Goal: Task Accomplishment & Management: Complete application form

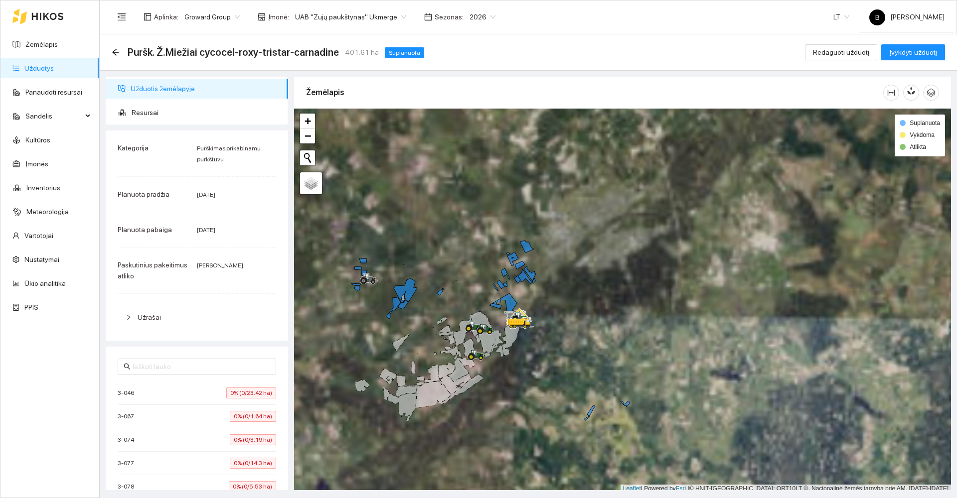
scroll to position [3, 0]
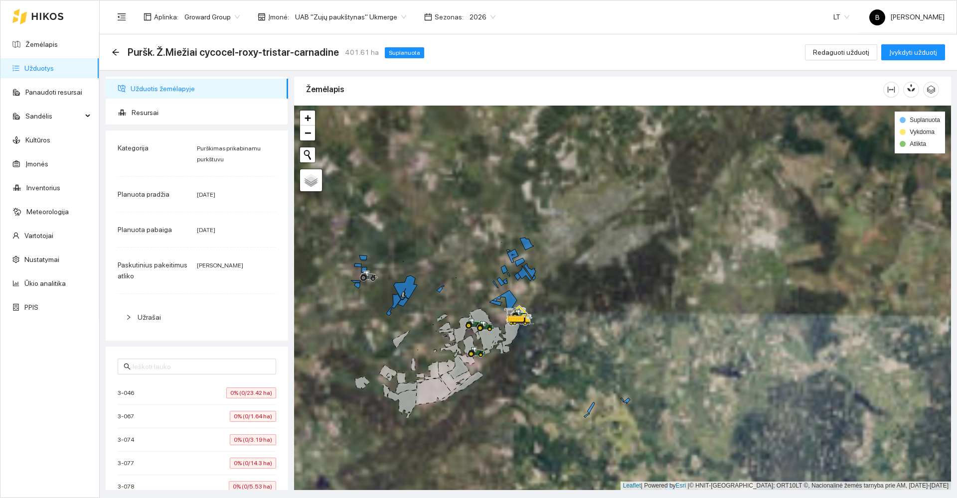
drag, startPoint x: 607, startPoint y: 242, endPoint x: 651, endPoint y: 193, distance: 66.0
click at [638, 200] on div at bounding box center [622, 298] width 657 height 385
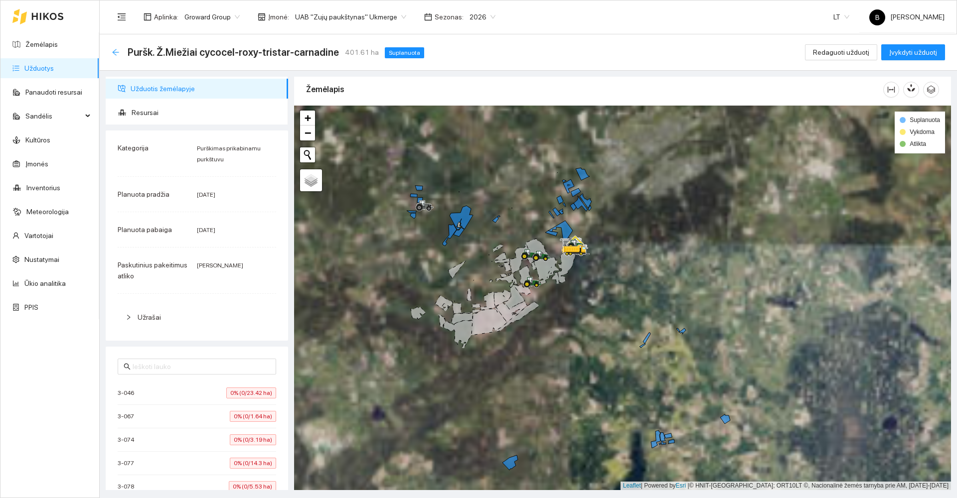
click at [115, 53] on icon "arrow-left" at bounding box center [116, 52] width 8 height 8
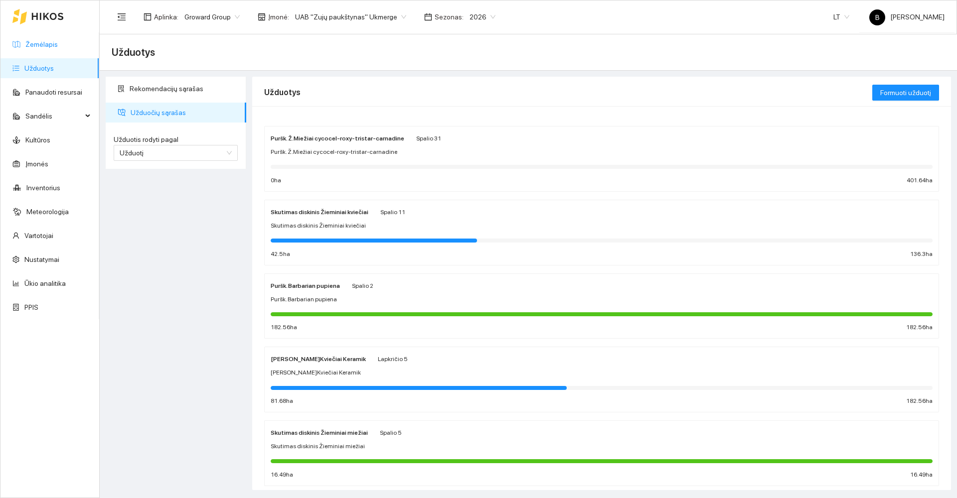
click at [39, 44] on link "Žemėlapis" at bounding box center [41, 44] width 32 height 8
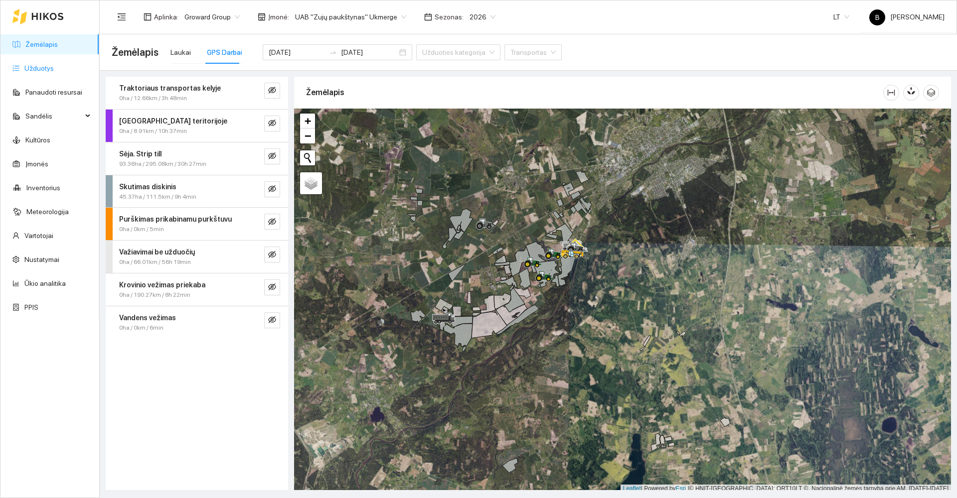
click at [30, 66] on link "Užduotys" at bounding box center [38, 68] width 29 height 8
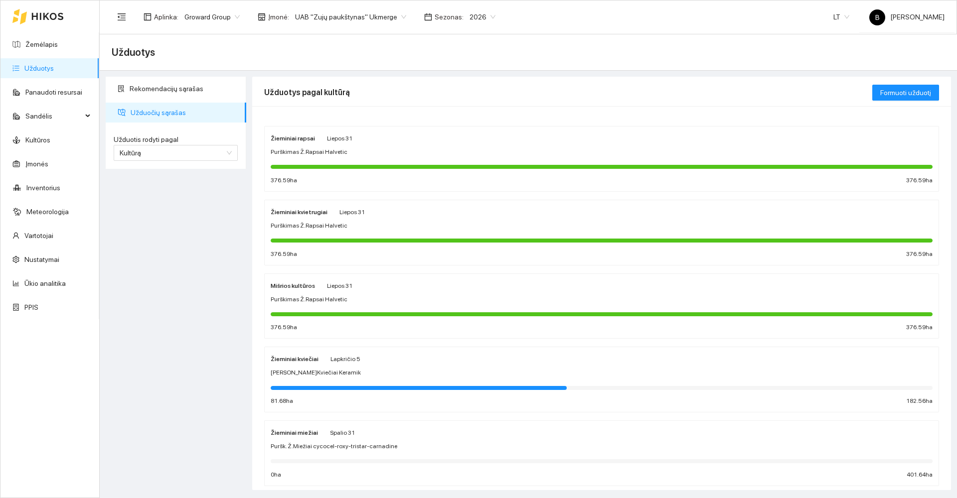
click at [390, 365] on div "Žieminiai kviečiai Lapkričio 5 Sėja Ž.Kviečiai Keramik 81.68 ha 182.56 ha" at bounding box center [602, 379] width 662 height 53
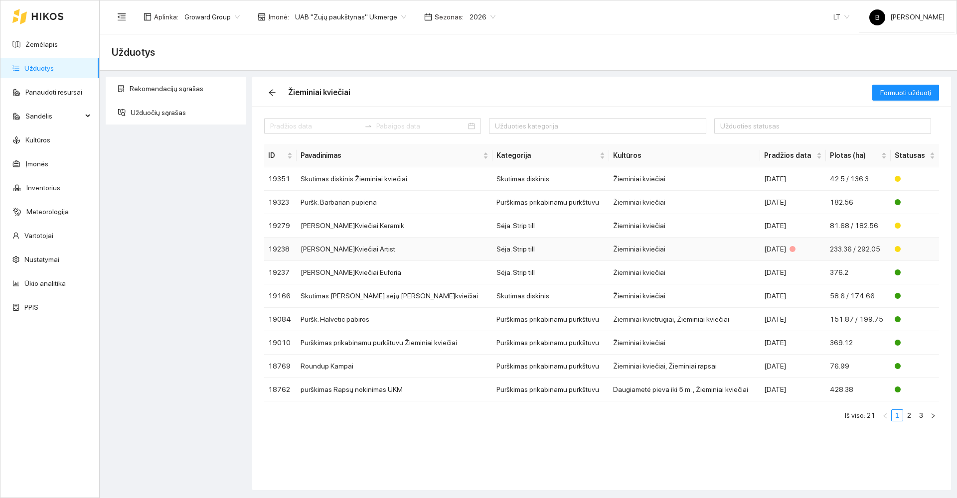
click at [407, 250] on td "[PERSON_NAME]Kviečiai Artist" at bounding box center [395, 249] width 196 height 23
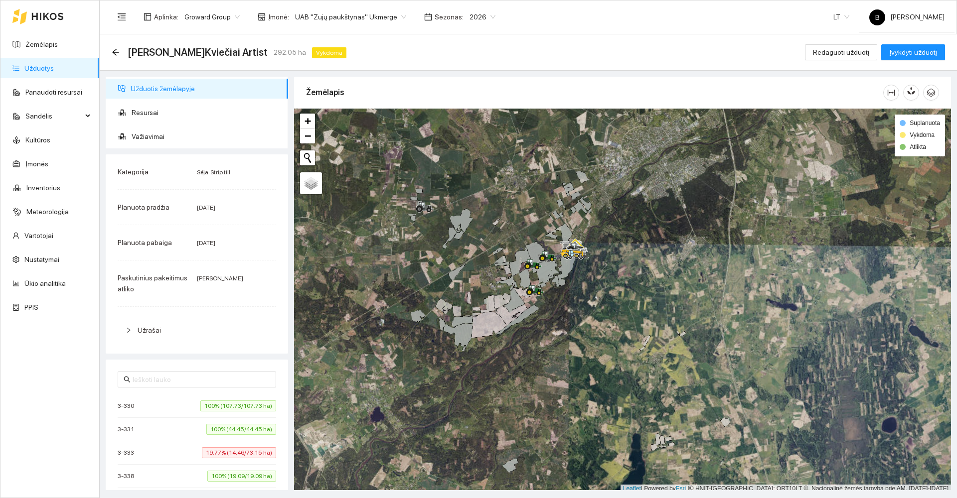
scroll to position [3, 0]
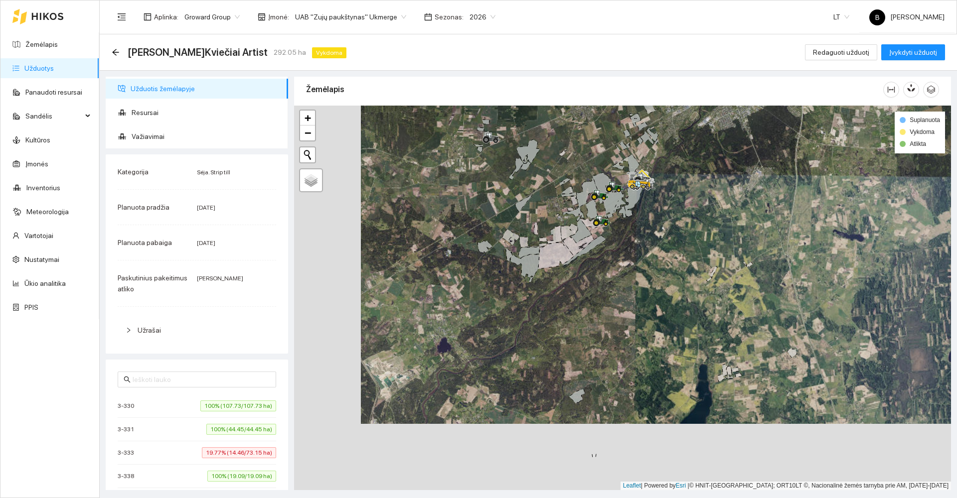
drag, startPoint x: 535, startPoint y: 354, endPoint x: 633, endPoint y: 122, distance: 251.7
click at [662, 149] on div at bounding box center [622, 298] width 657 height 385
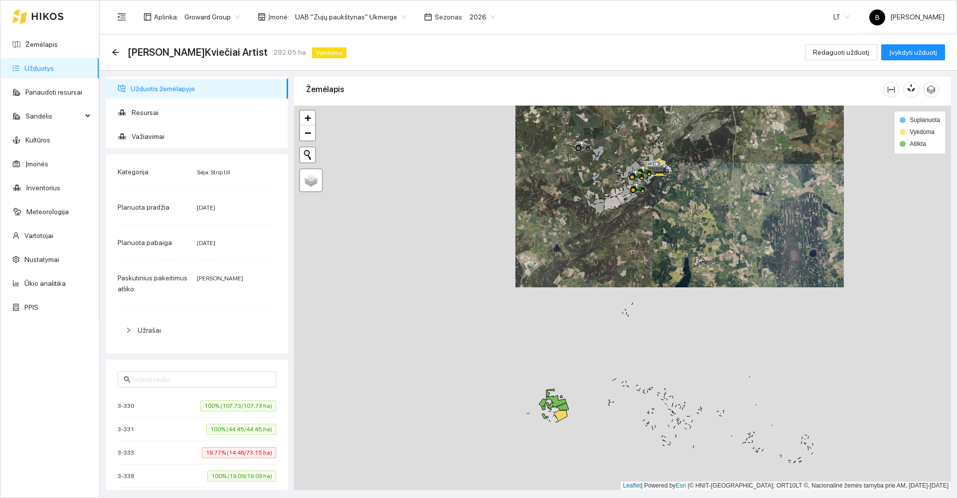
drag, startPoint x: 611, startPoint y: 366, endPoint x: 612, endPoint y: 290, distance: 76.3
click at [612, 292] on div at bounding box center [622, 298] width 657 height 385
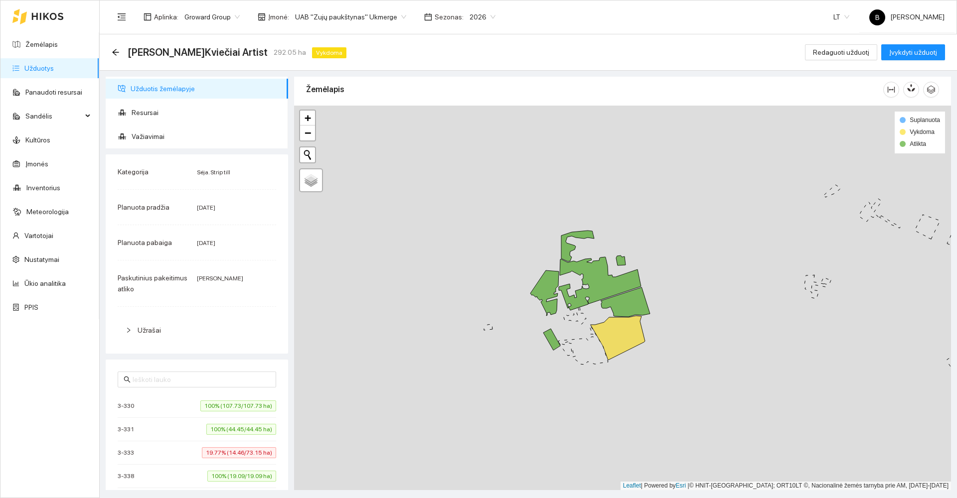
drag, startPoint x: 592, startPoint y: 323, endPoint x: 670, endPoint y: 345, distance: 81.1
click at [670, 345] on div at bounding box center [622, 298] width 657 height 385
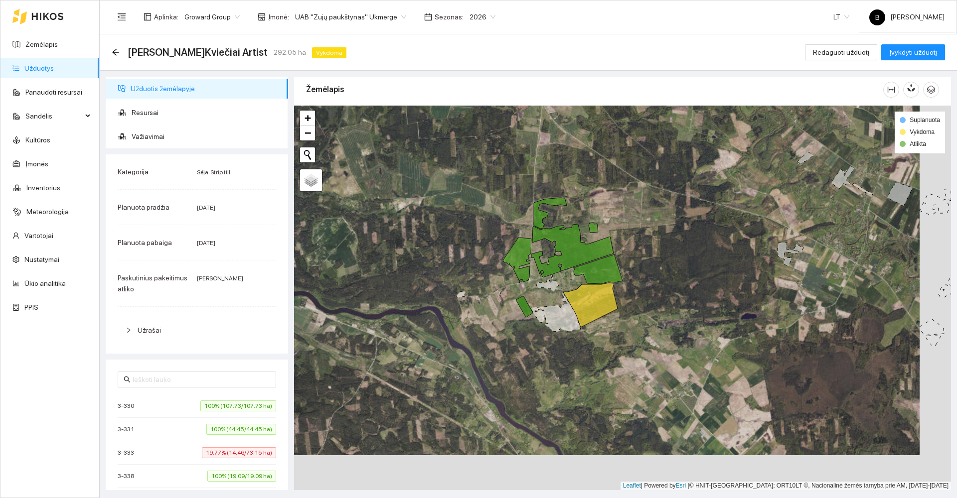
drag, startPoint x: 743, startPoint y: 304, endPoint x: 716, endPoint y: 273, distance: 41.0
click at [716, 273] on div at bounding box center [622, 298] width 657 height 385
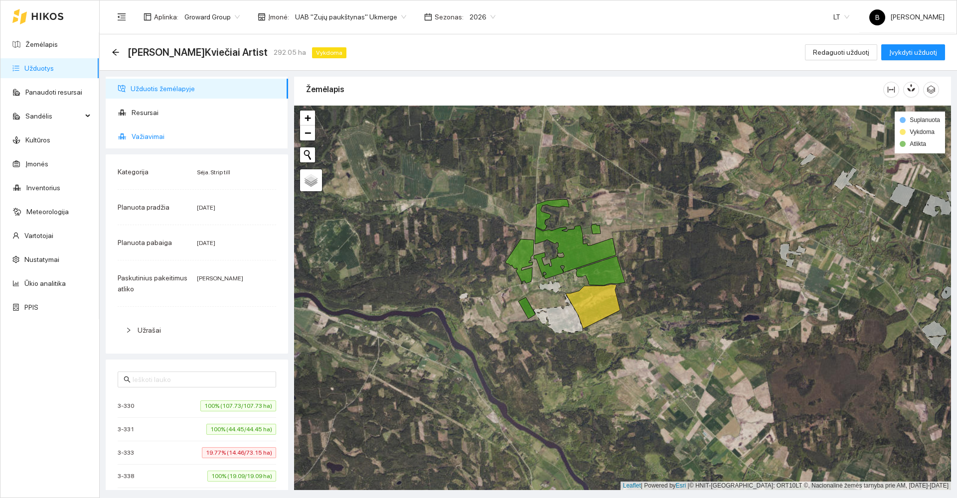
click at [149, 138] on span "Važiavimai" at bounding box center [206, 137] width 149 height 20
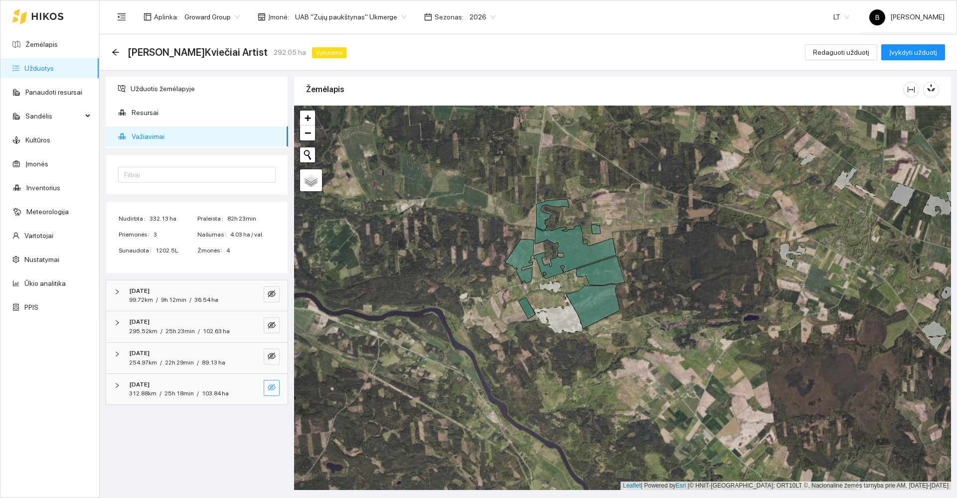
click at [273, 387] on icon "eye-invisible" at bounding box center [272, 388] width 8 height 8
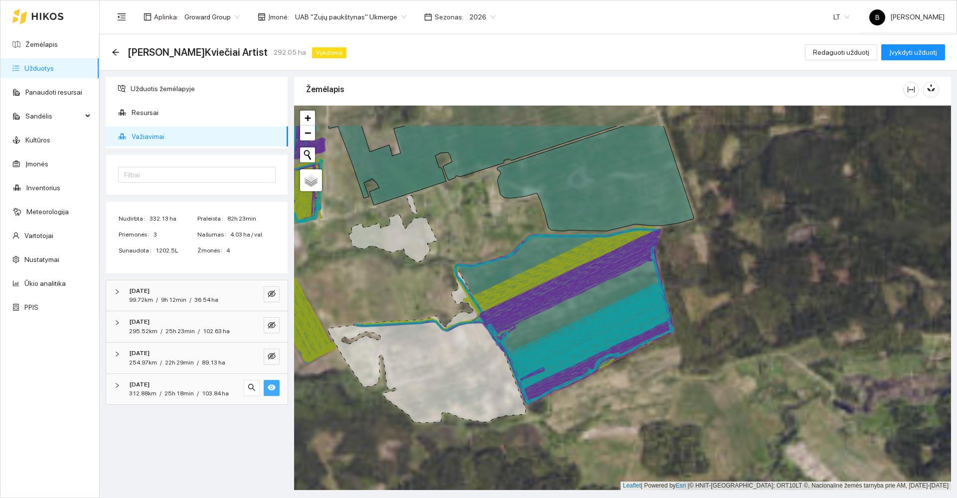
drag, startPoint x: 762, startPoint y: 295, endPoint x: 703, endPoint y: 354, distance: 83.5
click at [703, 354] on div at bounding box center [622, 298] width 657 height 385
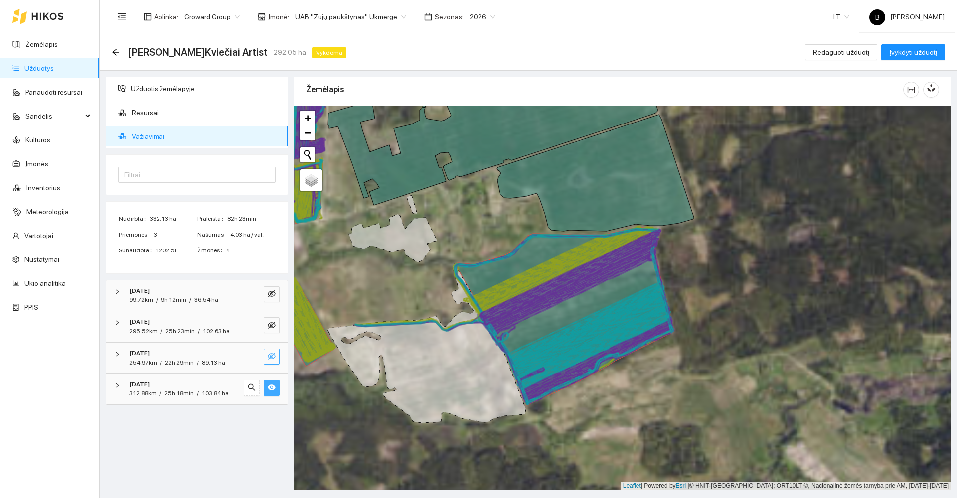
click at [268, 357] on icon "eye-invisible" at bounding box center [272, 356] width 8 height 7
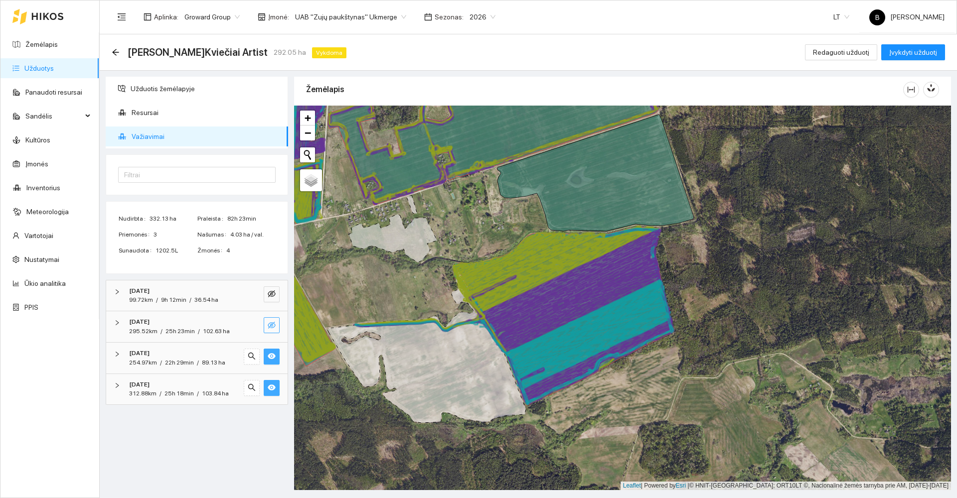
click at [274, 324] on icon "eye-invisible" at bounding box center [272, 325] width 8 height 8
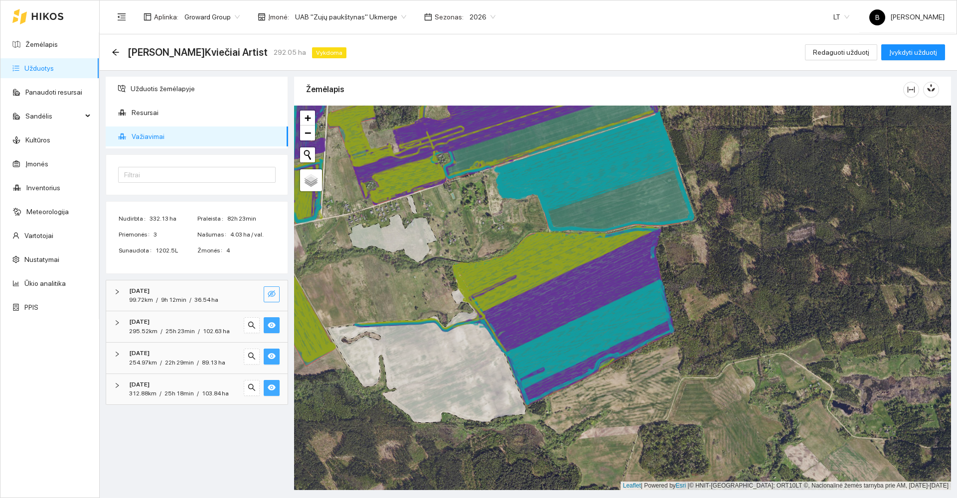
click at [275, 291] on icon "eye-invisible" at bounding box center [272, 294] width 8 height 8
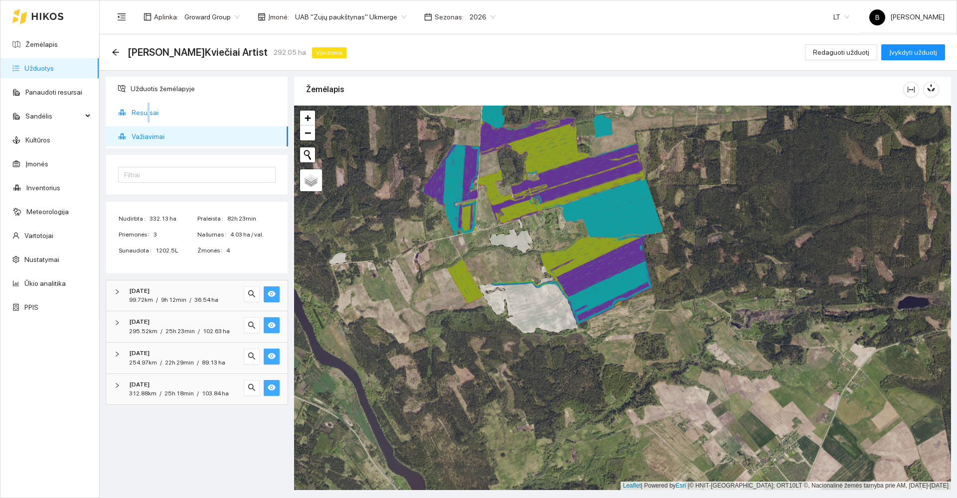
click at [148, 117] on span "Resursai" at bounding box center [206, 113] width 149 height 20
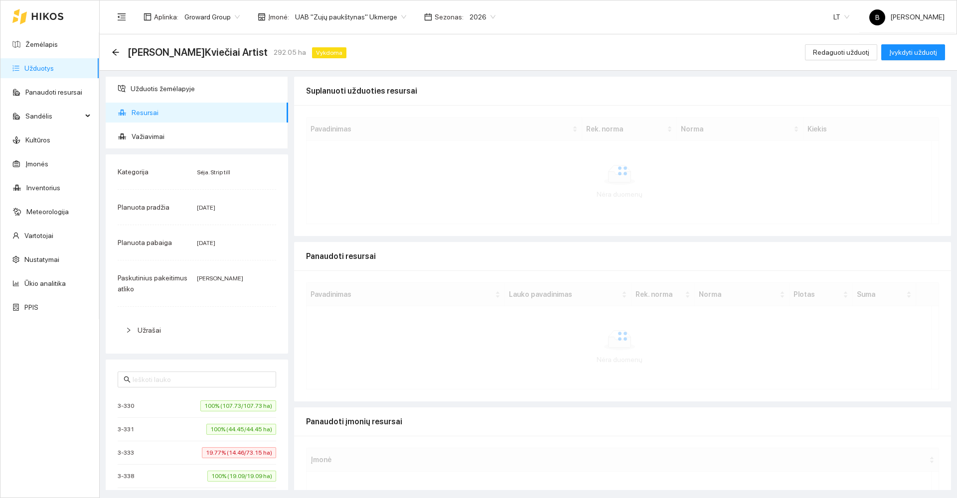
click at [166, 113] on span "Resursai" at bounding box center [206, 113] width 149 height 20
click at [166, 91] on span "Užduotis žemėlapyje" at bounding box center [206, 89] width 150 height 20
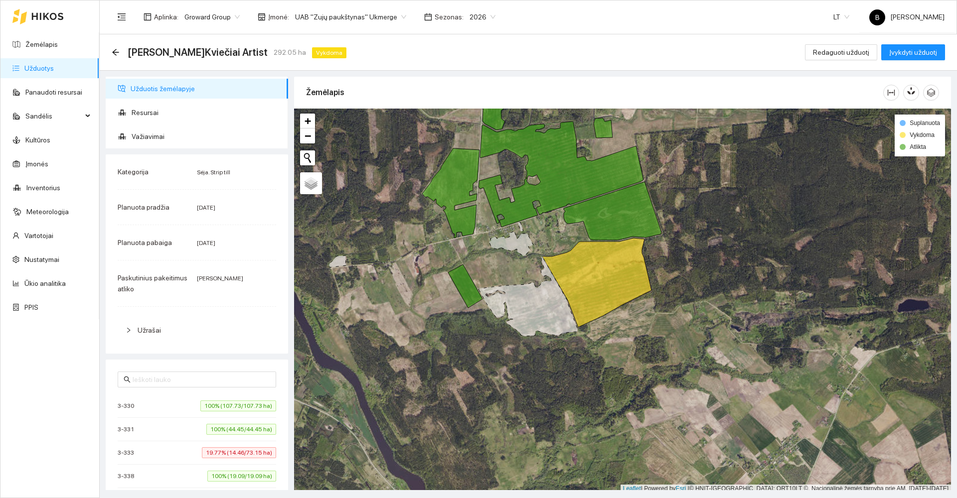
click at [151, 458] on div "3-333 19.77% (14.46/73.15 ha)" at bounding box center [197, 453] width 158 height 11
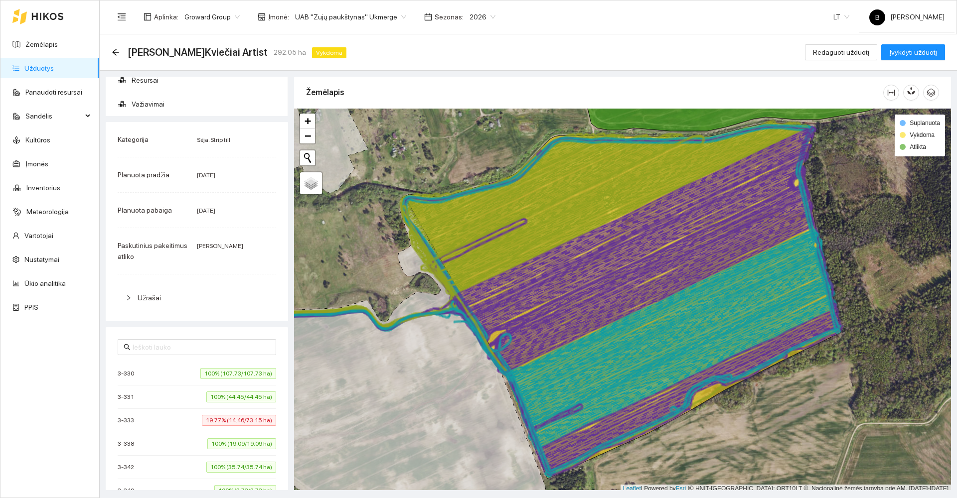
scroll to position [50, 0]
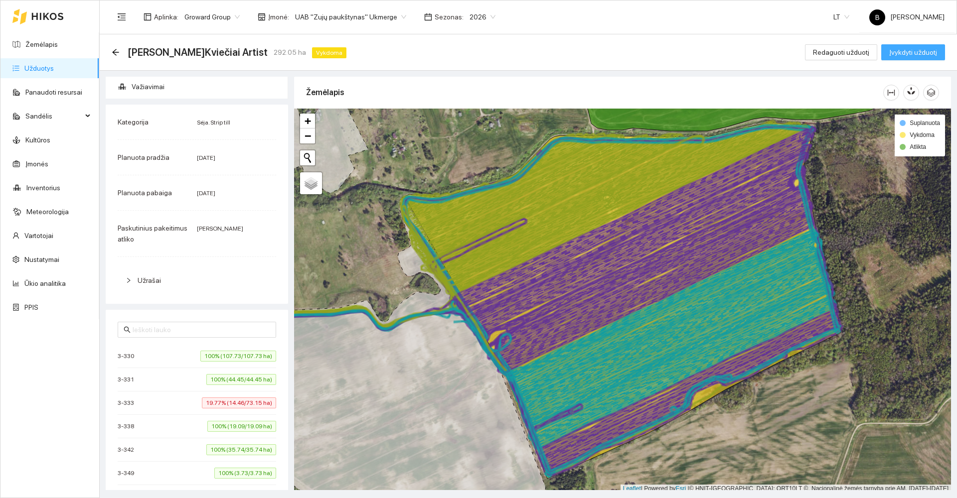
click at [911, 53] on span "Įvykdyti užduotį" at bounding box center [913, 52] width 48 height 11
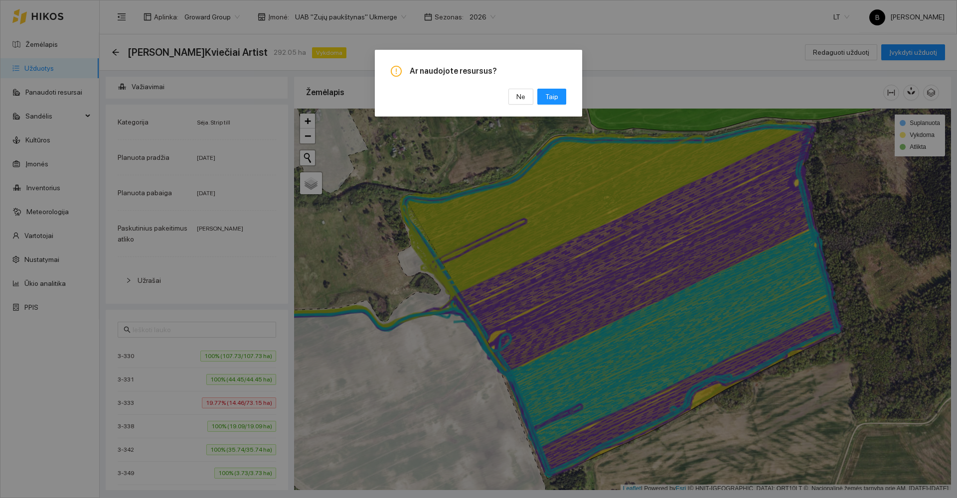
click at [675, 87] on div "Ar naudojote resursus? Ne Taip" at bounding box center [478, 249] width 957 height 498
click at [516, 98] on button "Ne" at bounding box center [520, 97] width 25 height 16
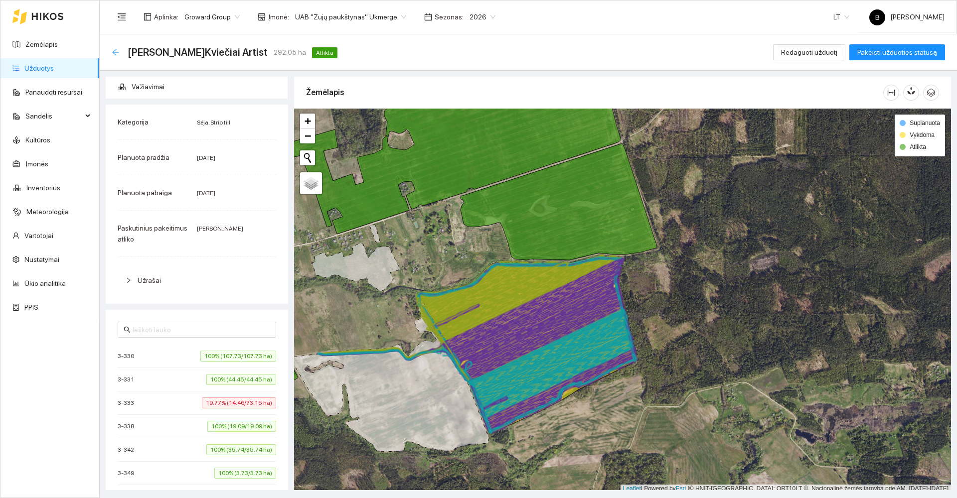
click at [114, 54] on icon "arrow-left" at bounding box center [116, 52] width 8 height 8
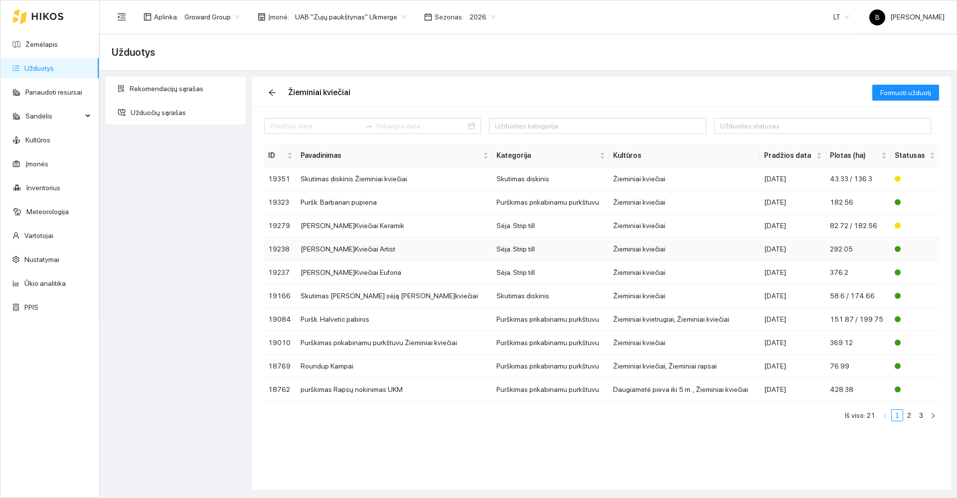
click at [391, 250] on td "[PERSON_NAME]Kviečiai Artist" at bounding box center [395, 249] width 196 height 23
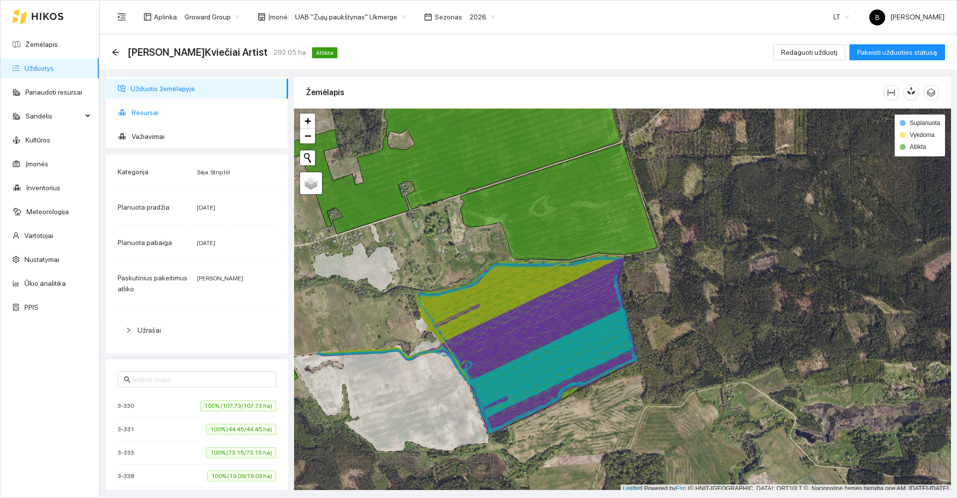
click at [152, 115] on span "Resursai" at bounding box center [206, 113] width 149 height 20
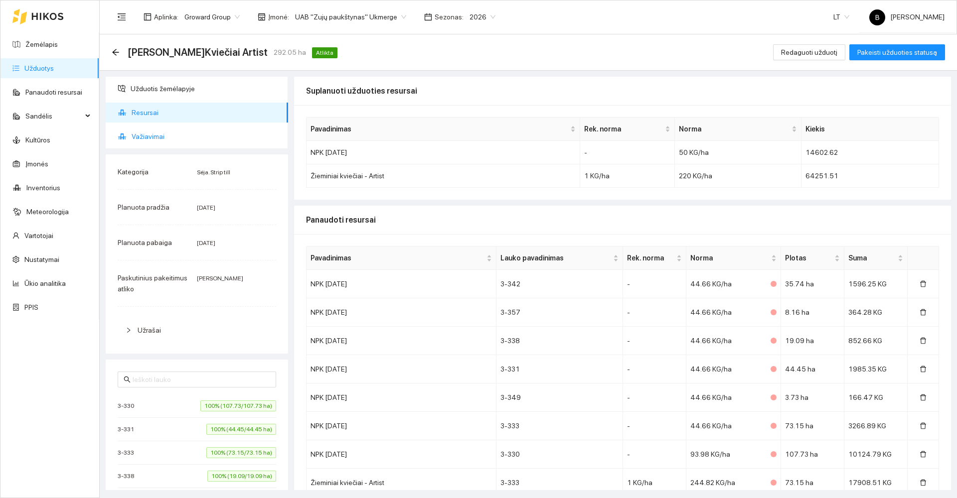
click at [145, 137] on span "Važiavimai" at bounding box center [206, 137] width 149 height 20
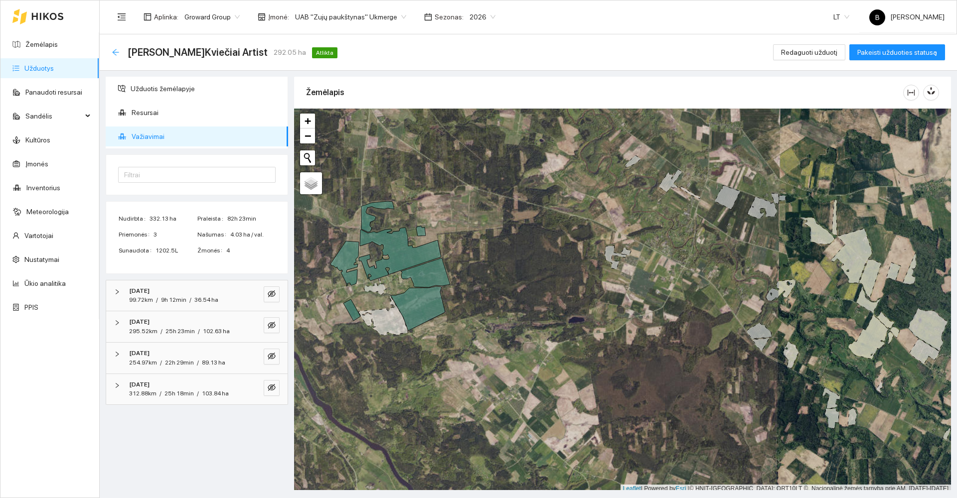
click at [113, 52] on icon "arrow-left" at bounding box center [115, 52] width 6 height 6
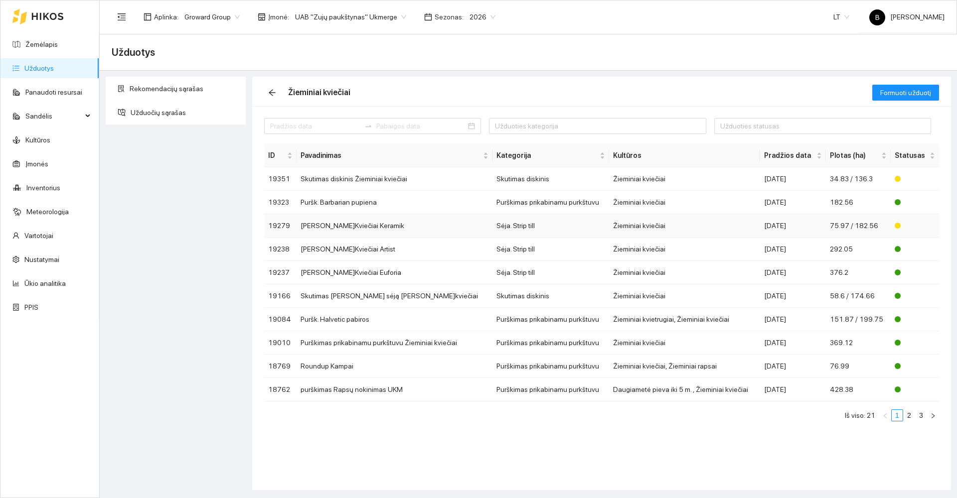
click at [336, 228] on td "[PERSON_NAME]Kviečiai Keramik" at bounding box center [395, 225] width 196 height 23
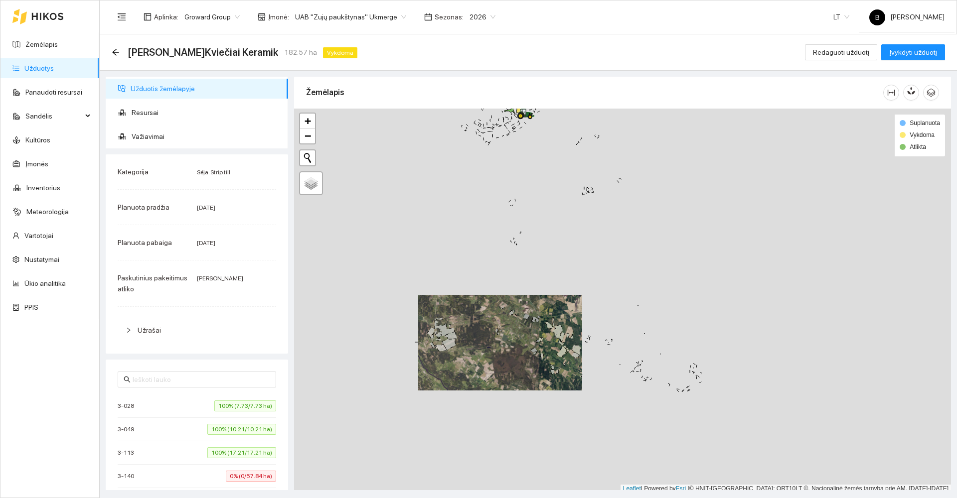
scroll to position [3, 0]
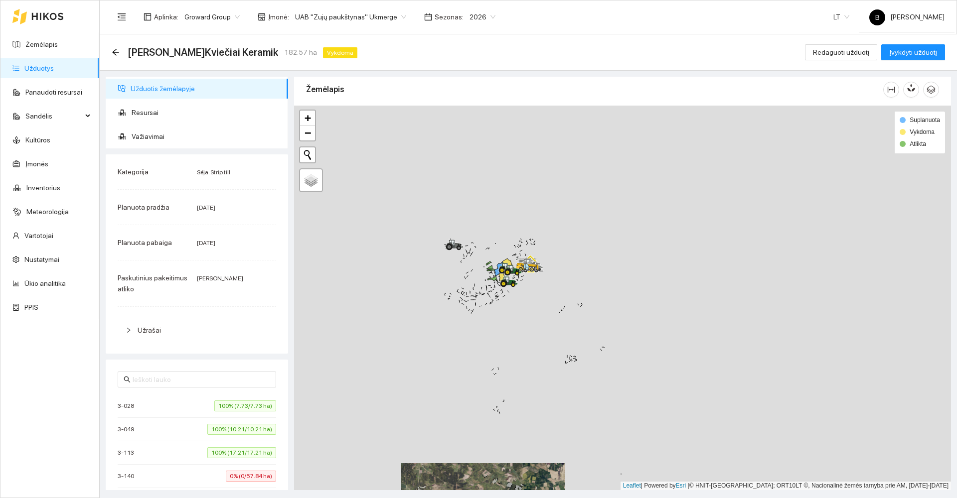
drag, startPoint x: 538, startPoint y: 267, endPoint x: 525, endPoint y: 461, distance: 194.8
click at [525, 461] on div at bounding box center [622, 298] width 657 height 385
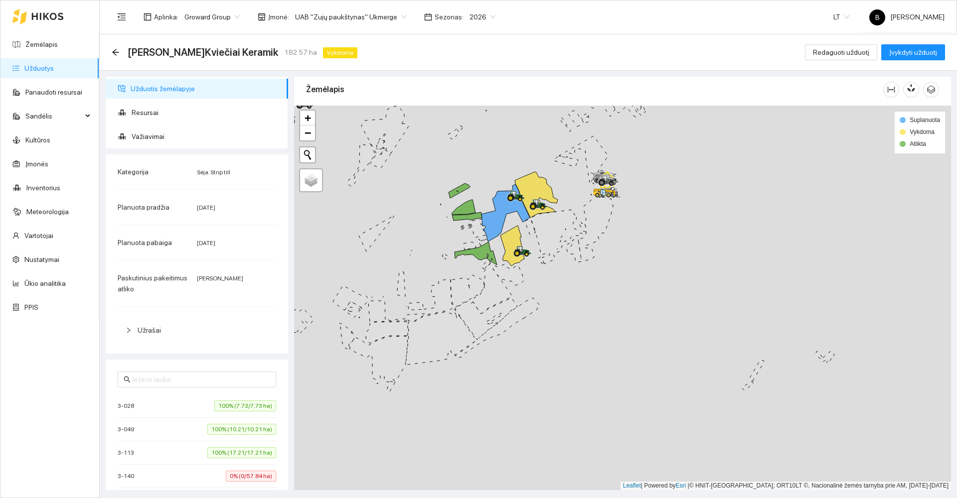
drag, startPoint x: 528, startPoint y: 327, endPoint x: 534, endPoint y: 356, distance: 29.0
click at [534, 356] on div at bounding box center [622, 298] width 657 height 385
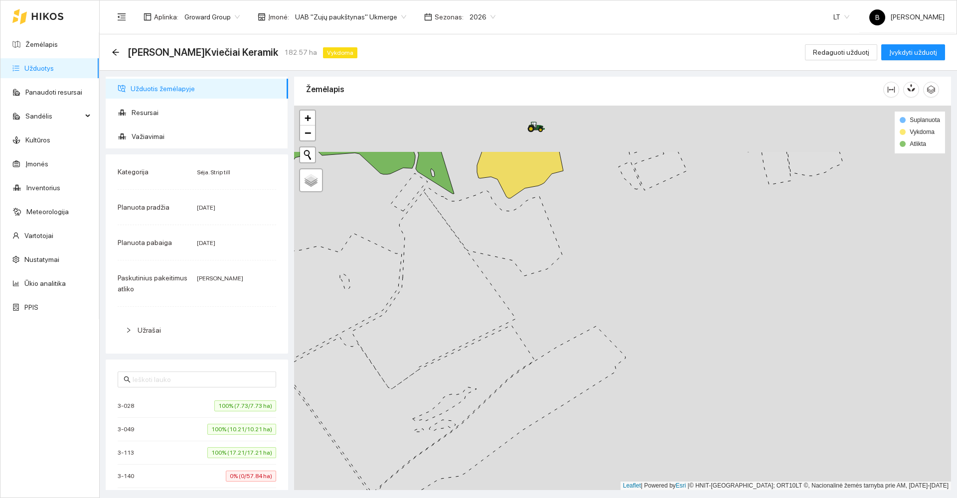
drag, startPoint x: 529, startPoint y: 236, endPoint x: 585, endPoint y: 399, distance: 172.3
click at [585, 398] on div at bounding box center [622, 298] width 657 height 385
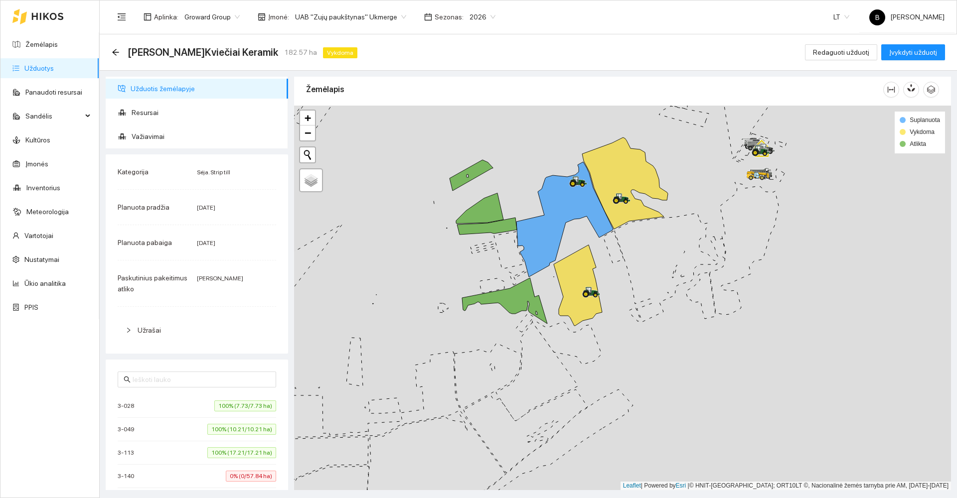
drag, startPoint x: 614, startPoint y: 351, endPoint x: 630, endPoint y: 381, distance: 34.3
click at [630, 381] on div at bounding box center [622, 298] width 657 height 385
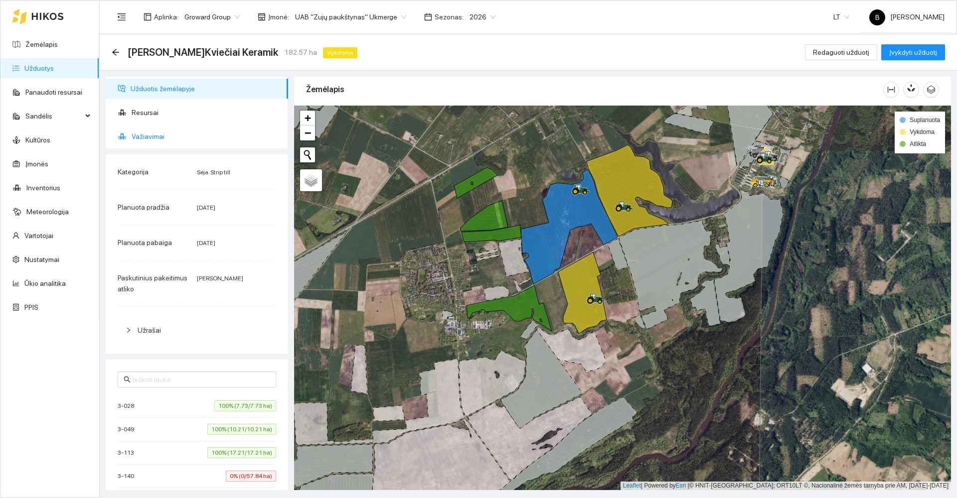
click at [149, 136] on span "Važiavimai" at bounding box center [206, 137] width 149 height 20
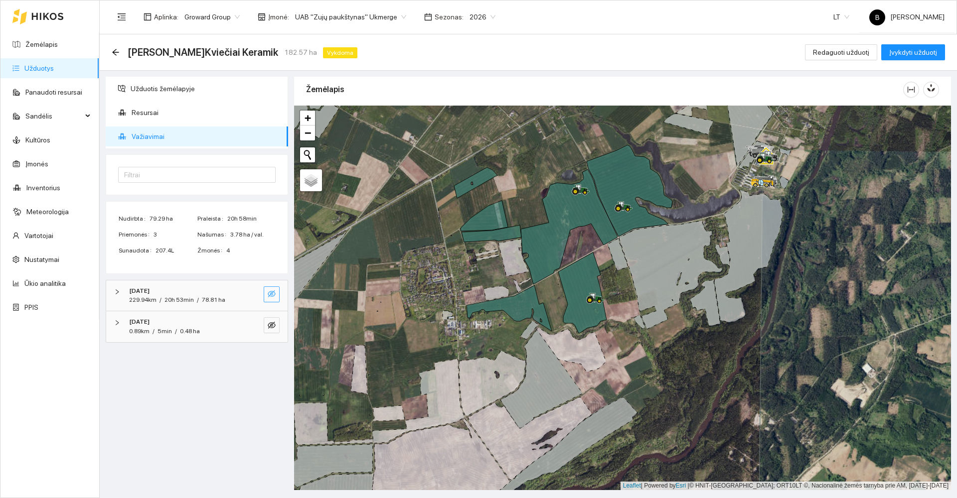
click at [268, 298] on span "eye-invisible" at bounding box center [272, 294] width 8 height 9
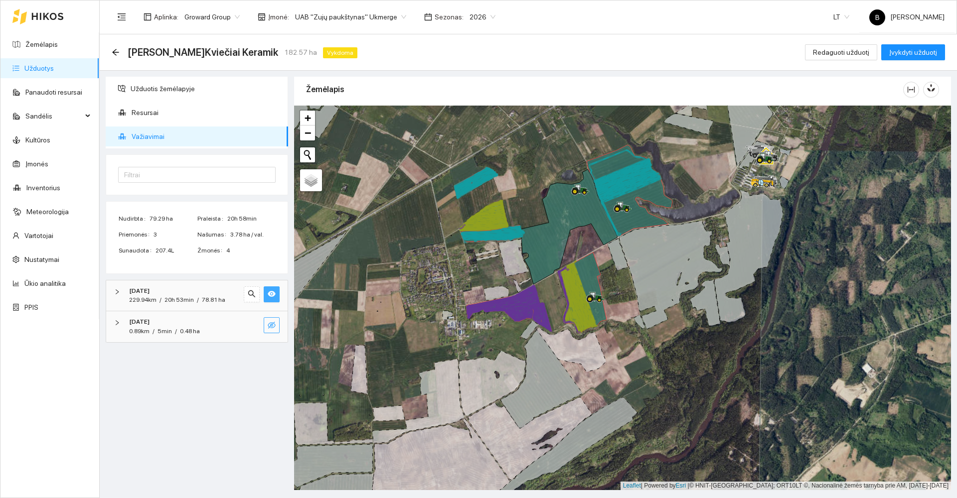
click at [270, 326] on icon "eye-invisible" at bounding box center [272, 325] width 8 height 8
click at [115, 53] on icon "arrow-left" at bounding box center [116, 52] width 8 height 8
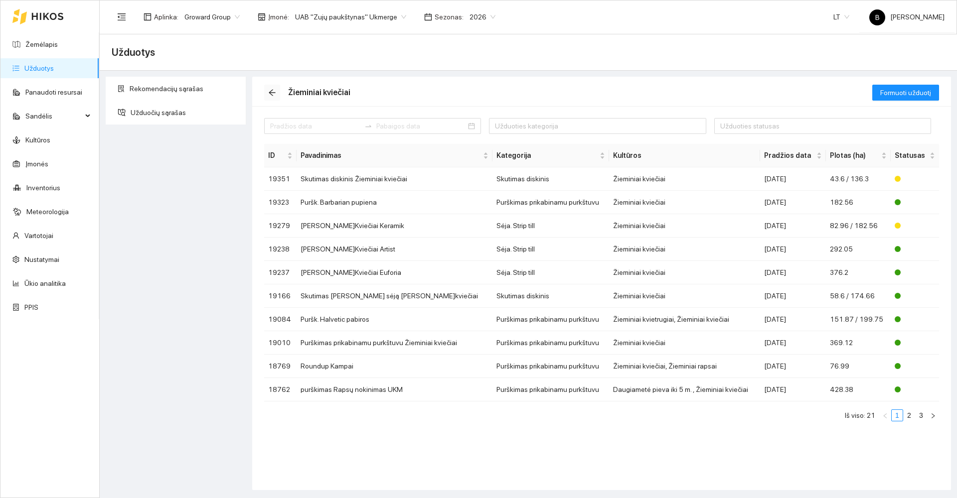
click at [269, 92] on icon "arrow-left" at bounding box center [272, 93] width 8 height 8
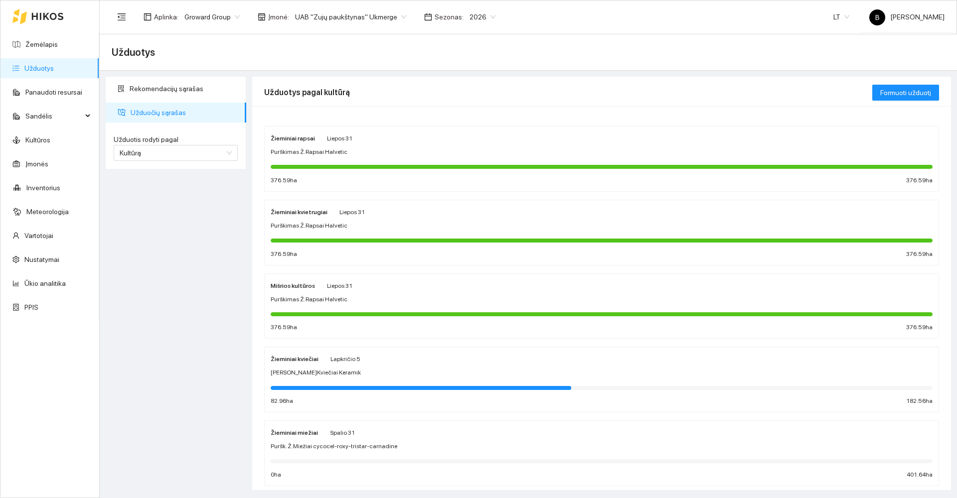
scroll to position [50, 0]
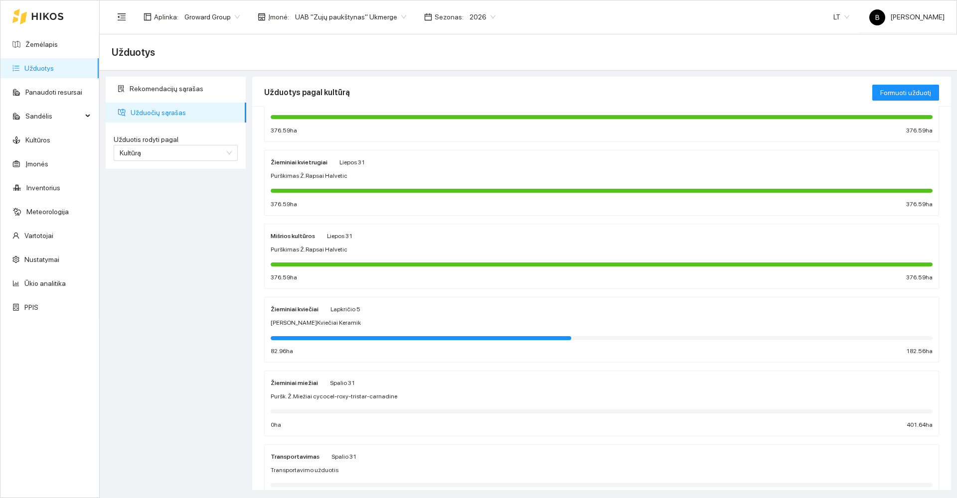
click at [414, 378] on div "Žieminiai miežiai Spalio 31" at bounding box center [602, 382] width 662 height 11
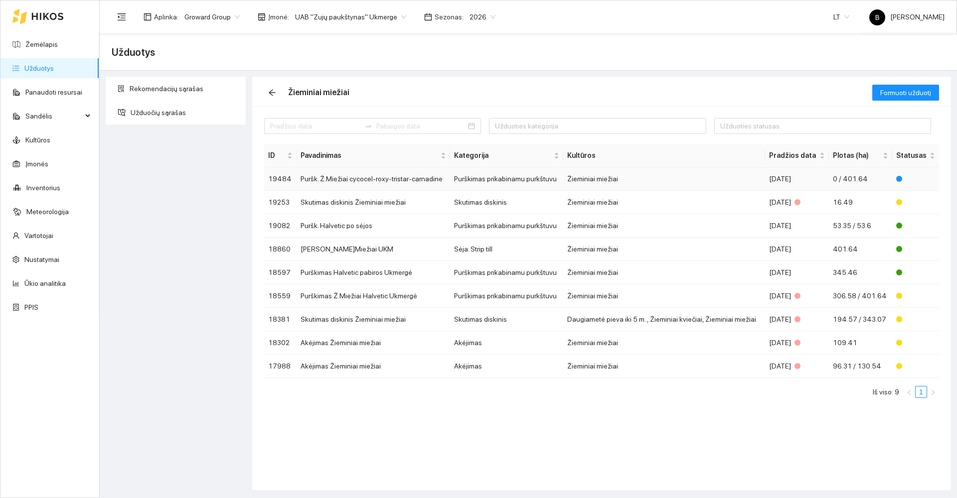
click at [372, 181] on td "Puršk. Ž.Miežiai cycocel-roxy-tristar-carnadine" at bounding box center [373, 178] width 153 height 23
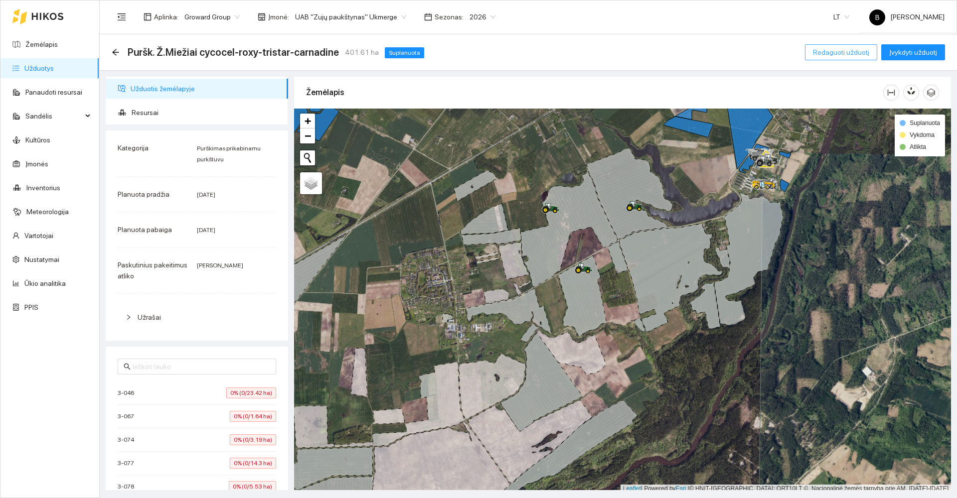
click at [846, 53] on span "Redaguoti užduotį" at bounding box center [841, 52] width 56 height 11
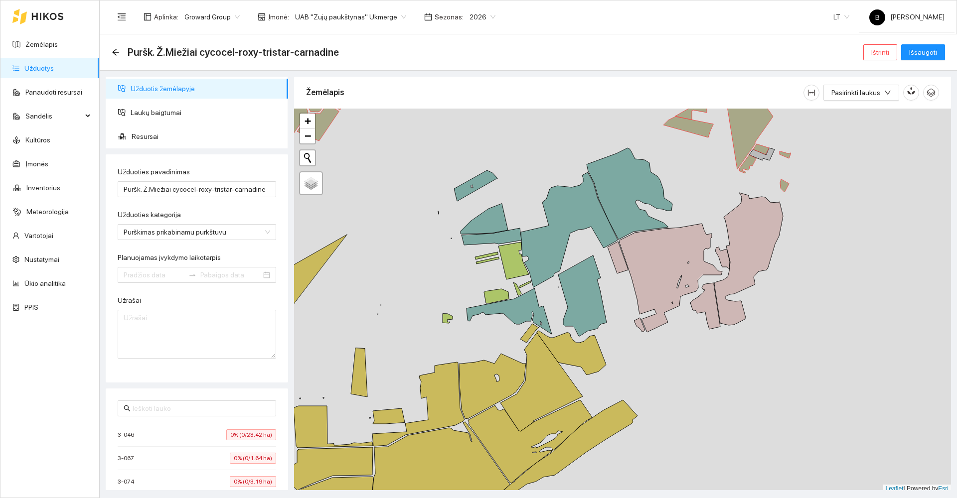
type input "[DATE]"
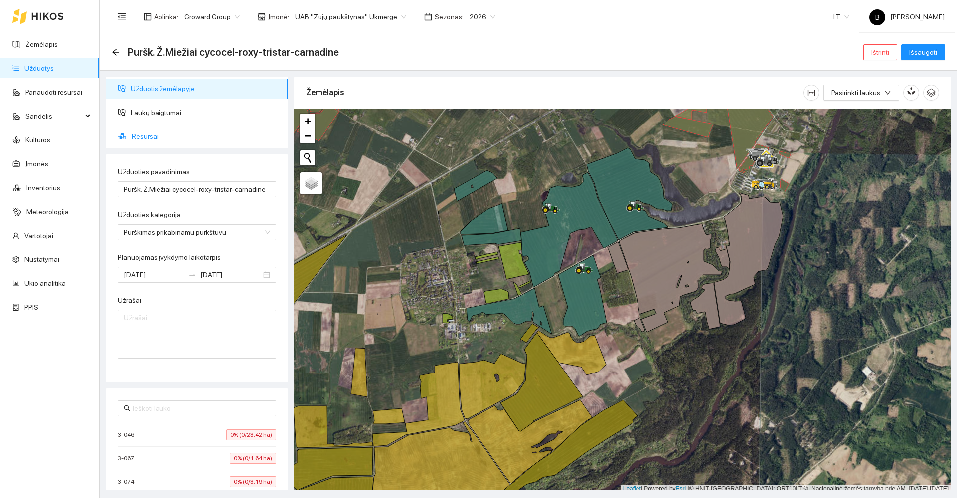
click at [146, 136] on span "Resursai" at bounding box center [206, 137] width 149 height 20
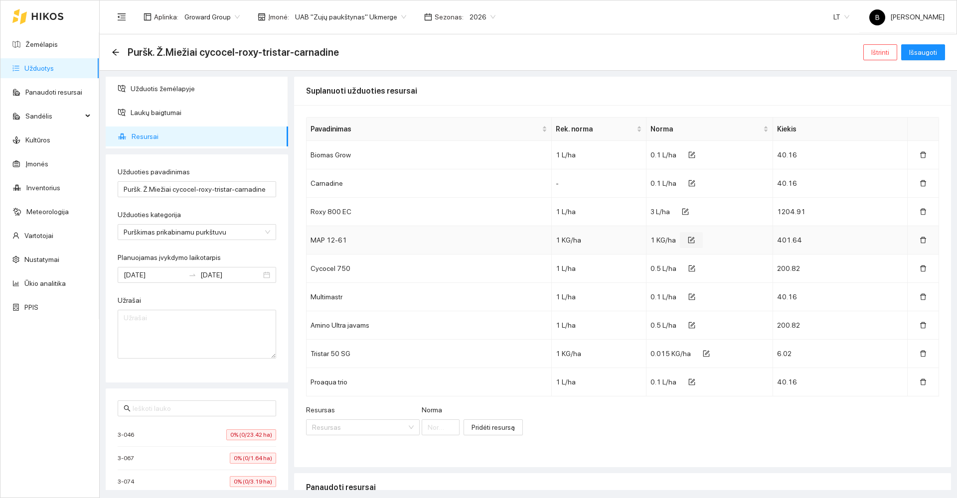
click at [688, 239] on icon "form" at bounding box center [691, 240] width 7 height 7
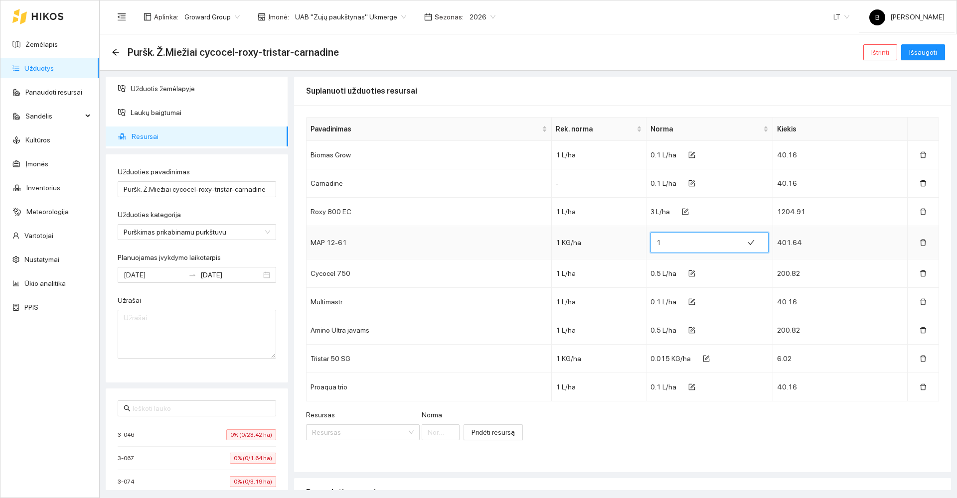
click at [669, 245] on input "1" at bounding box center [696, 243] width 81 height 16
type input "1.25"
click at [748, 241] on icon "check" at bounding box center [751, 242] width 7 height 7
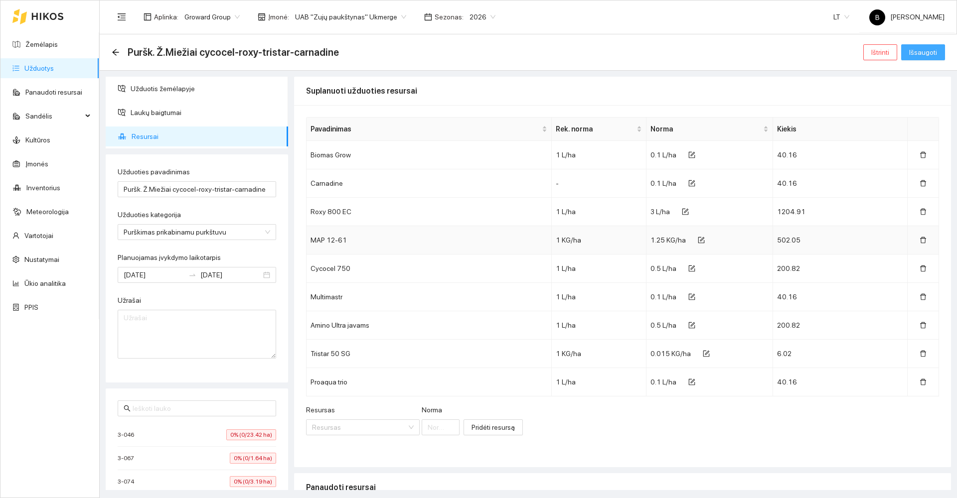
click at [919, 51] on span "Išsaugoti" at bounding box center [923, 52] width 28 height 11
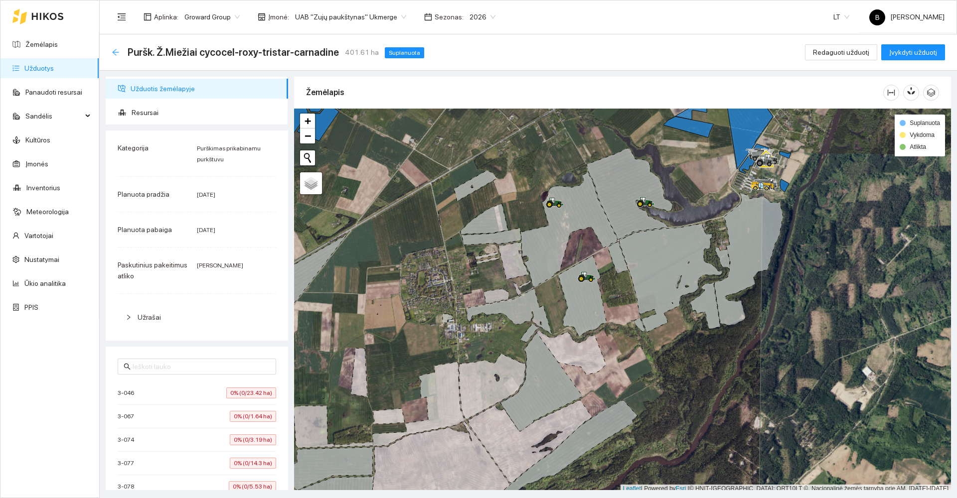
click at [117, 54] on icon "arrow-left" at bounding box center [116, 52] width 8 height 8
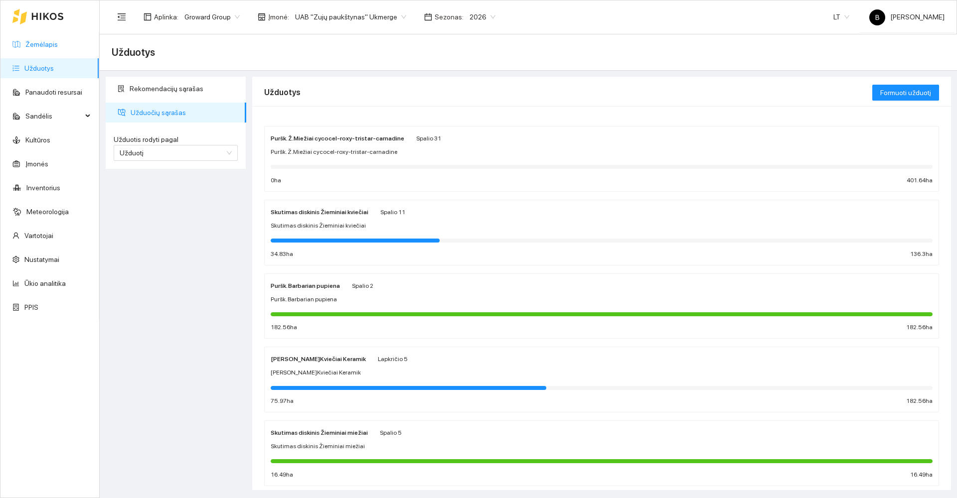
click at [35, 46] on link "Žemėlapis" at bounding box center [41, 44] width 32 height 8
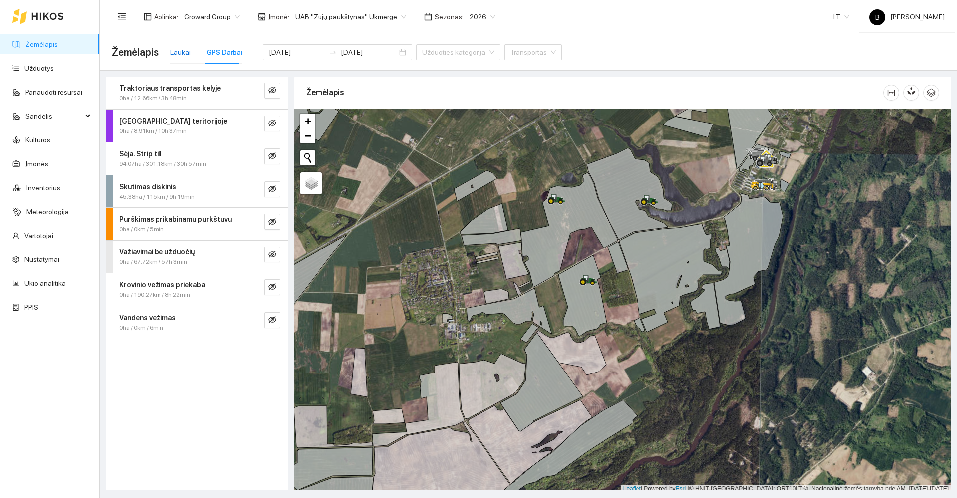
click at [181, 53] on div "Laukai" at bounding box center [180, 52] width 20 height 11
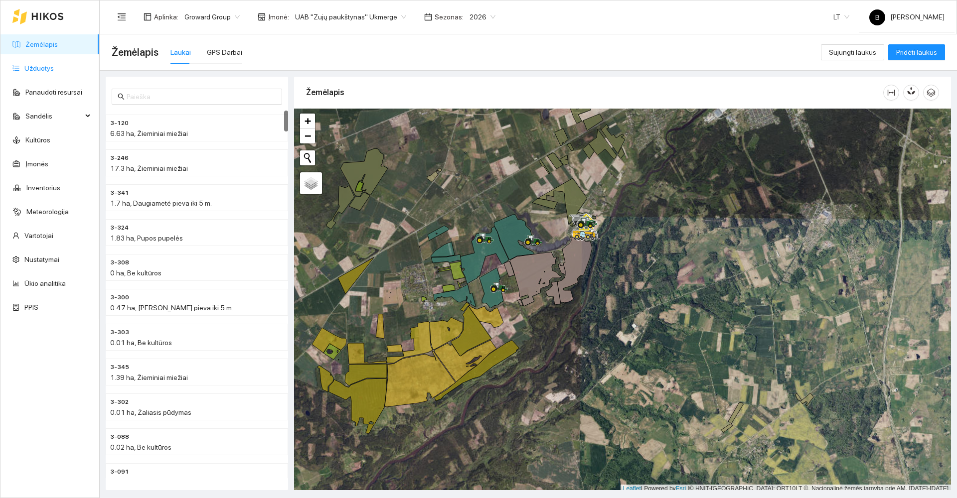
click at [34, 70] on link "Užduotys" at bounding box center [38, 68] width 29 height 8
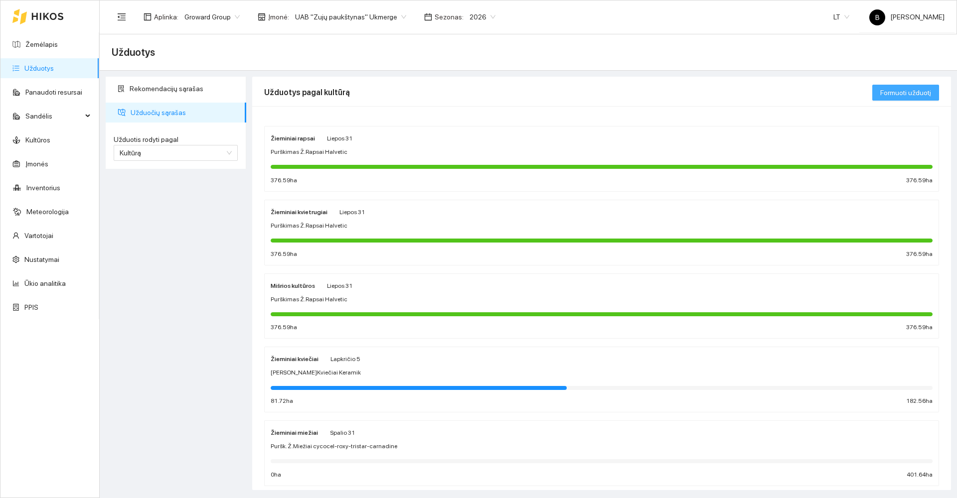
click at [912, 94] on span "Formuoti užduotį" at bounding box center [905, 92] width 51 height 11
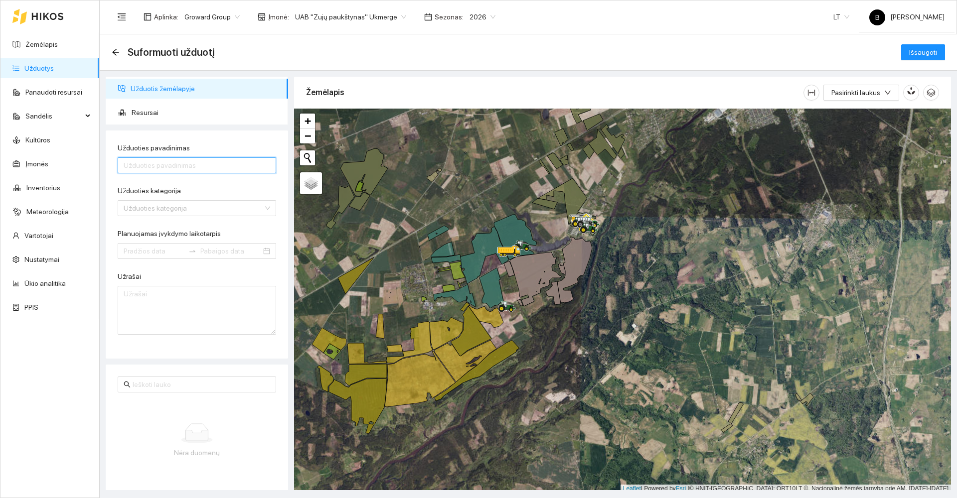
click at [175, 163] on input "Užduoties pavadinimas" at bounding box center [197, 165] width 158 height 16
type input "Fosforas Ž.Rapsai"
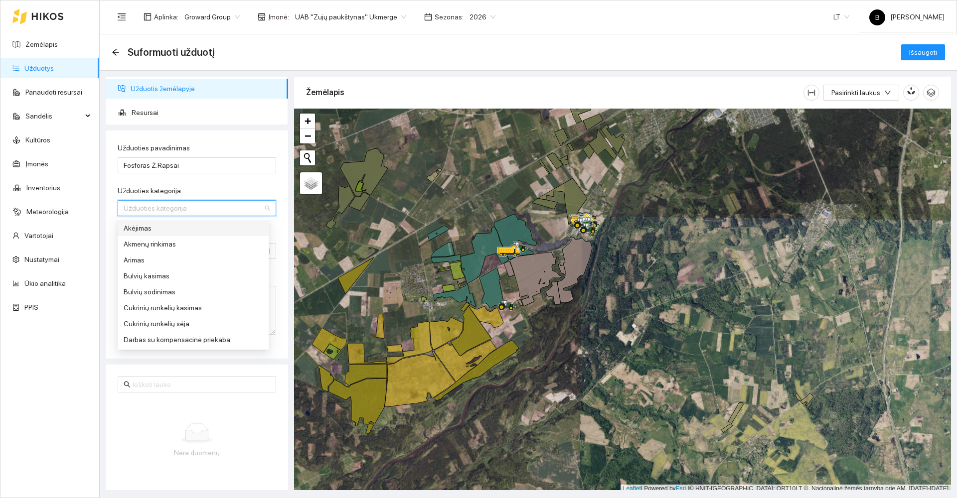
click at [205, 209] on input "Užduoties kategorija" at bounding box center [194, 208] width 140 height 15
click at [187, 281] on div "Mineralinių trąšų barstymas" at bounding box center [193, 280] width 139 height 11
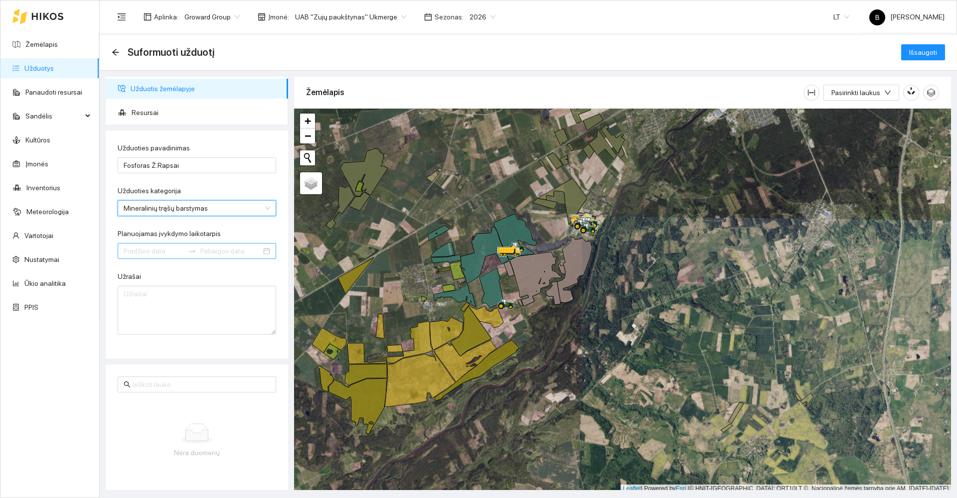
click at [166, 254] on input "Planuojamas įvykdymo laikotarpis" at bounding box center [154, 251] width 61 height 11
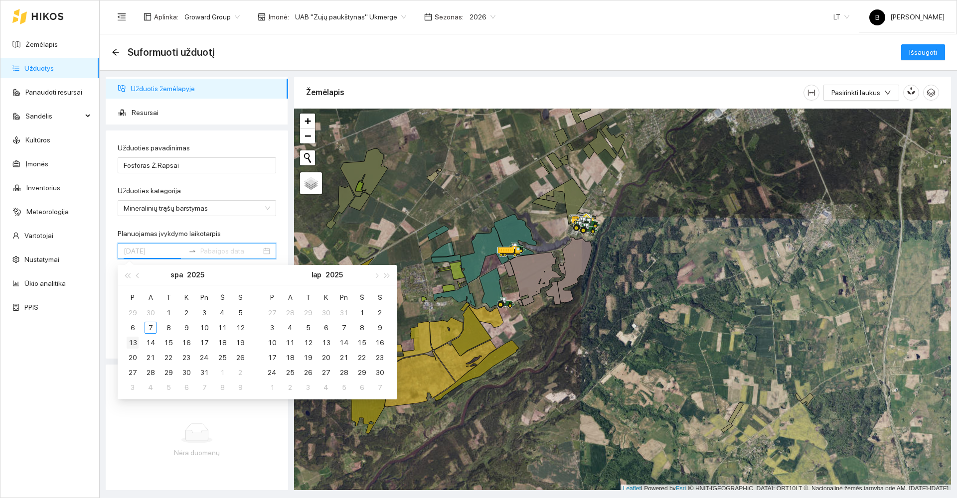
type input "[DATE]"
click at [133, 345] on div "13" at bounding box center [133, 343] width 12 height 12
type input "[DATE]"
click at [201, 373] on div "31" at bounding box center [204, 373] width 12 height 12
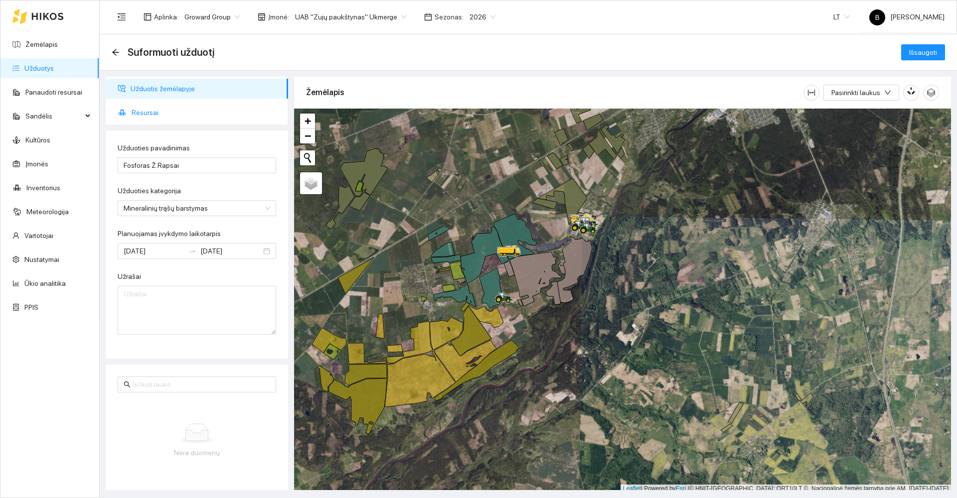
click at [147, 111] on span "Resursai" at bounding box center [206, 113] width 149 height 20
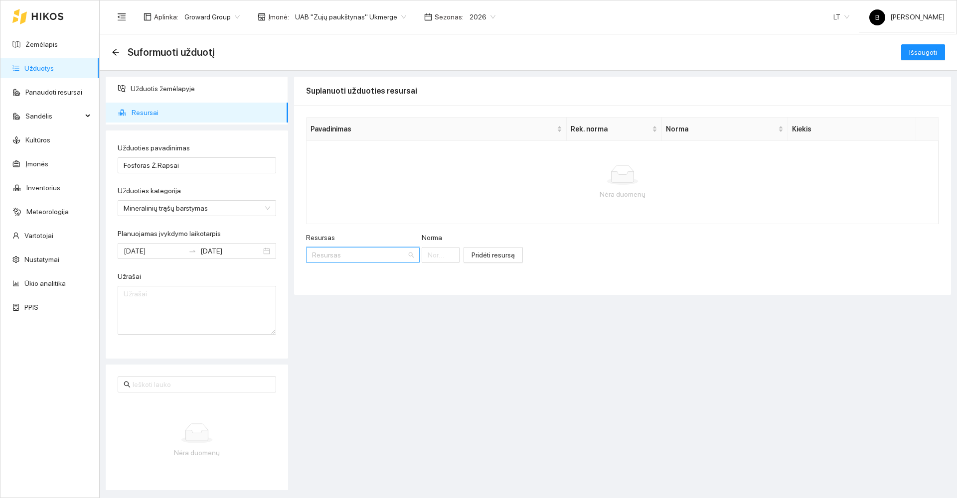
click at [353, 256] on input "Resursas" at bounding box center [359, 255] width 95 height 15
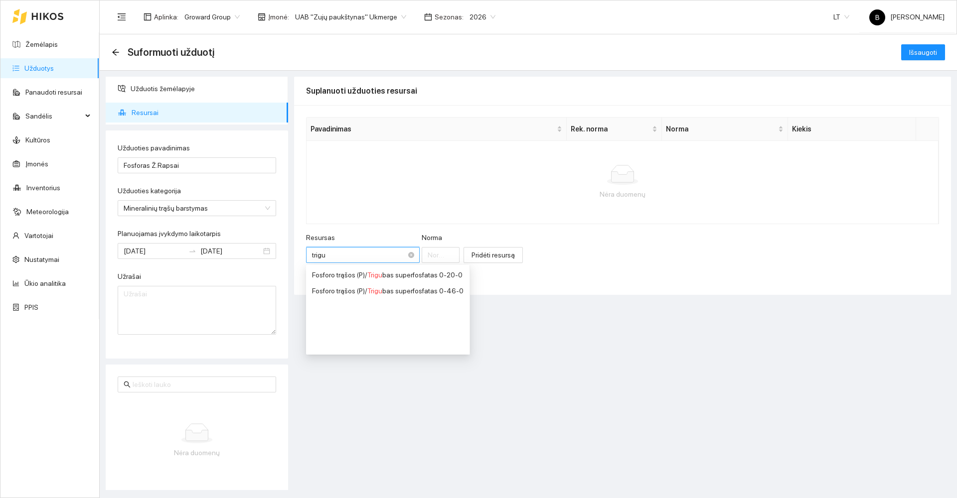
type input "trigub"
click at [418, 291] on div "Fosforo trąšos (P) / Trigub as superfosfatas 0-46-0" at bounding box center [387, 291] width 151 height 11
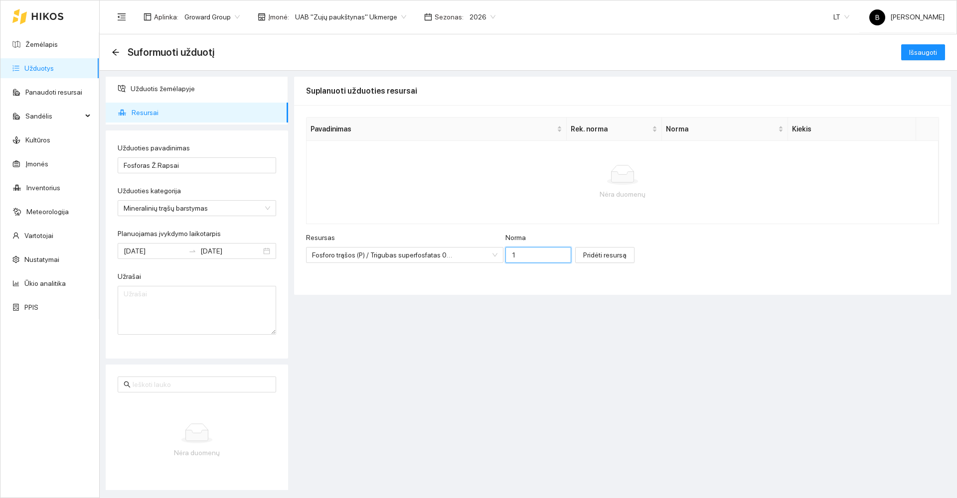
click at [517, 257] on input "1" at bounding box center [538, 255] width 66 height 16
type input "100"
click at [594, 255] on span "Pridėti resursą" at bounding box center [604, 255] width 43 height 11
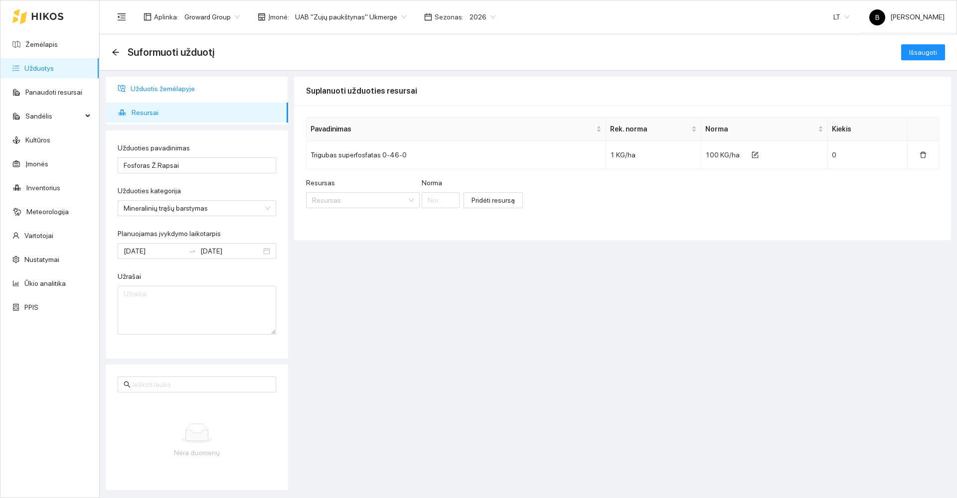
click at [166, 88] on span "Užduotis žemėlapyje" at bounding box center [206, 89] width 150 height 20
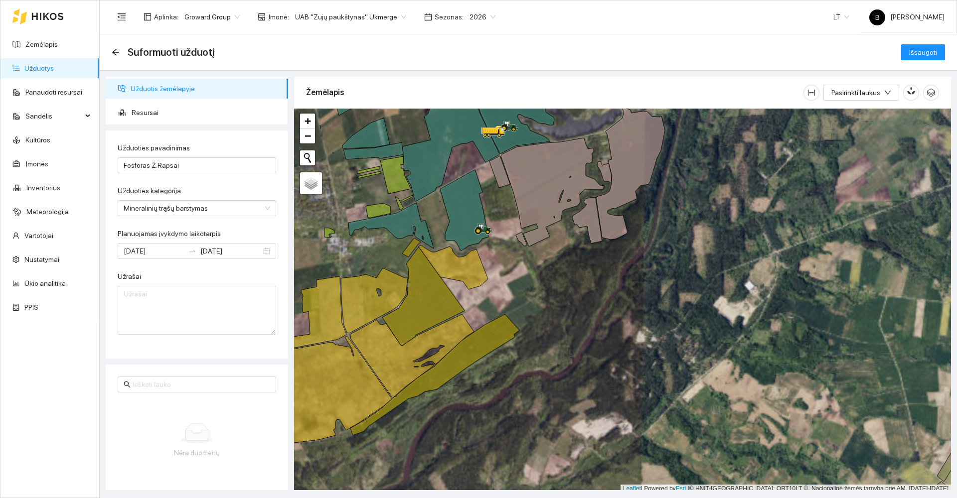
scroll to position [3, 0]
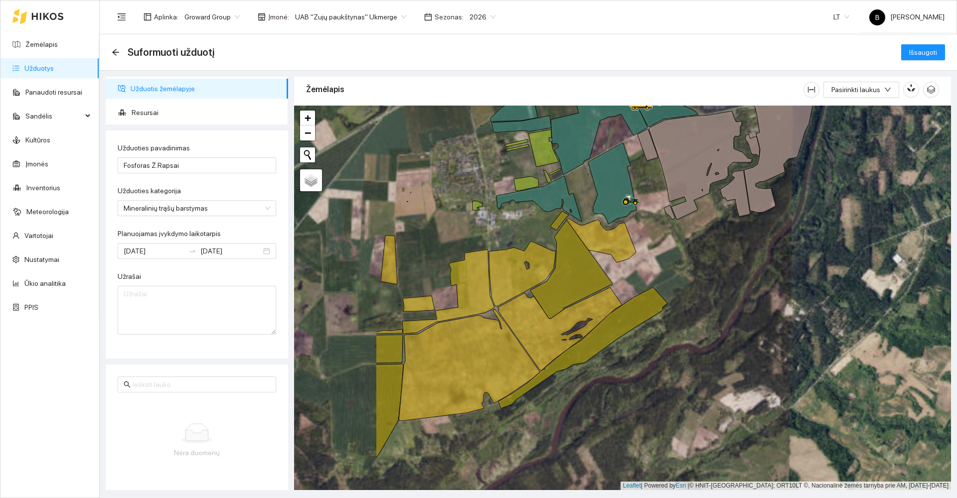
drag, startPoint x: 536, startPoint y: 318, endPoint x: 685, endPoint y: 293, distance: 151.6
click at [685, 293] on div at bounding box center [622, 298] width 657 height 385
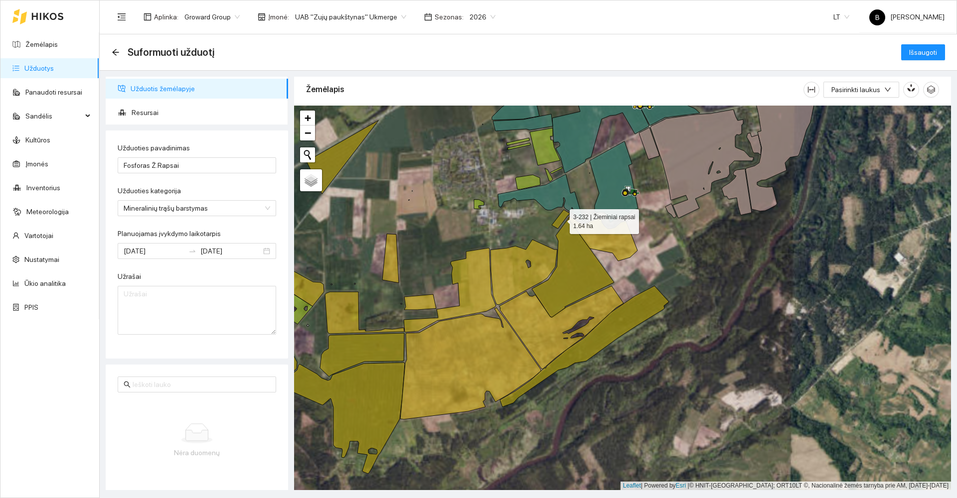
click at [559, 220] on icon at bounding box center [561, 219] width 18 height 19
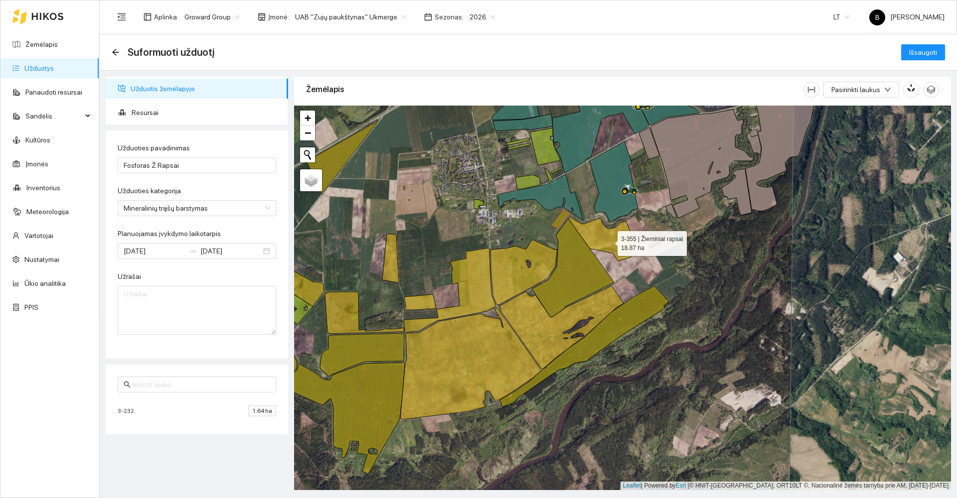
click at [608, 241] on icon at bounding box center [602, 239] width 69 height 44
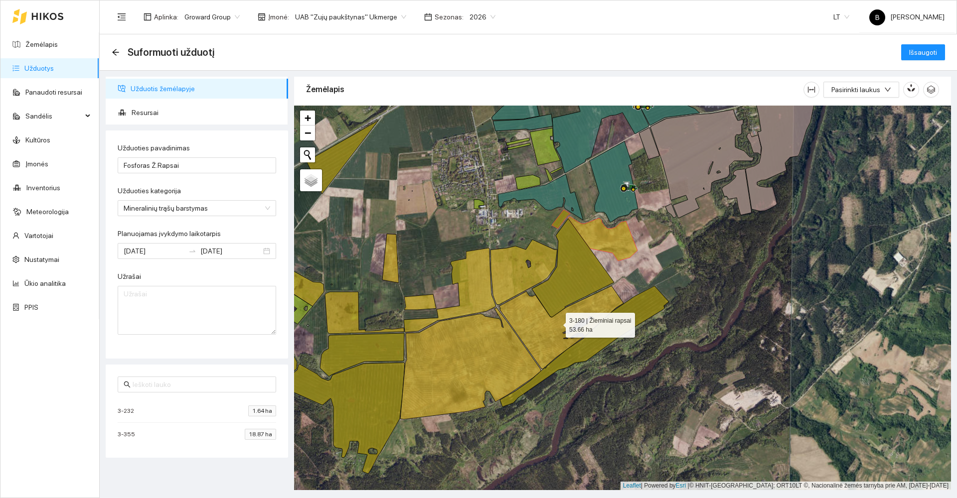
click at [599, 301] on icon at bounding box center [561, 327] width 124 height 83
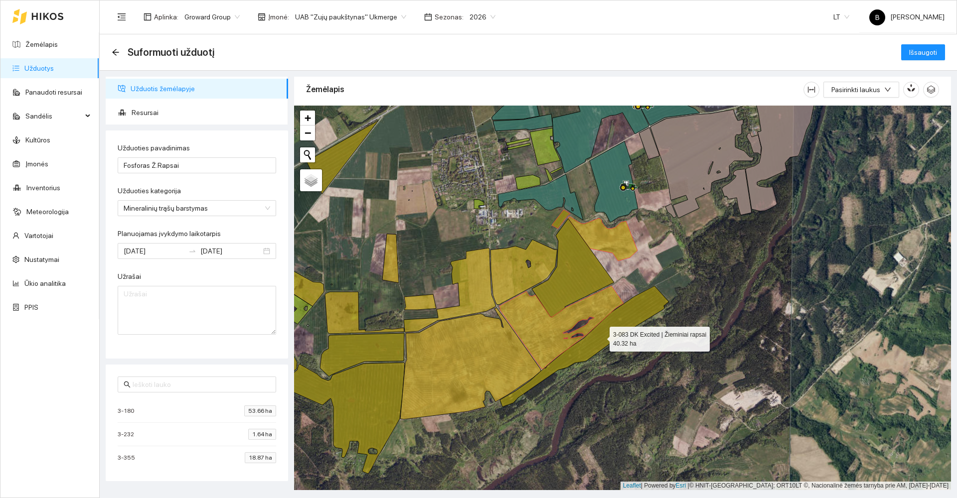
click at [617, 335] on icon at bounding box center [584, 346] width 169 height 121
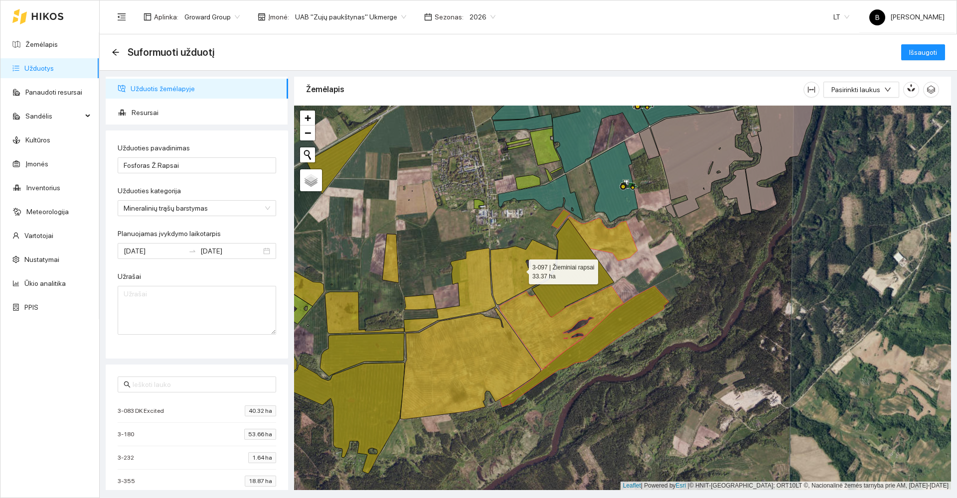
click at [508, 277] on icon at bounding box center [523, 272] width 67 height 65
click at [473, 287] on icon at bounding box center [450, 290] width 92 height 84
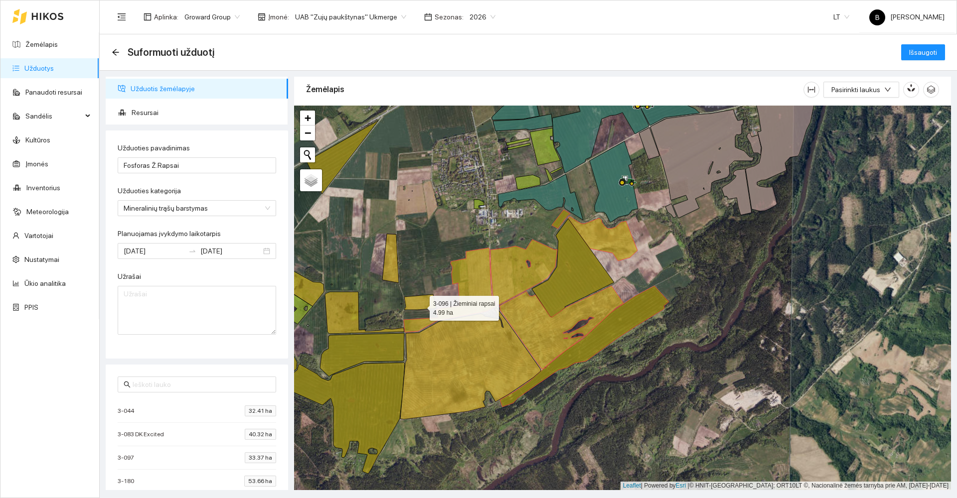
click at [421, 306] on icon at bounding box center [420, 302] width 32 height 15
click at [389, 269] on icon at bounding box center [390, 258] width 16 height 49
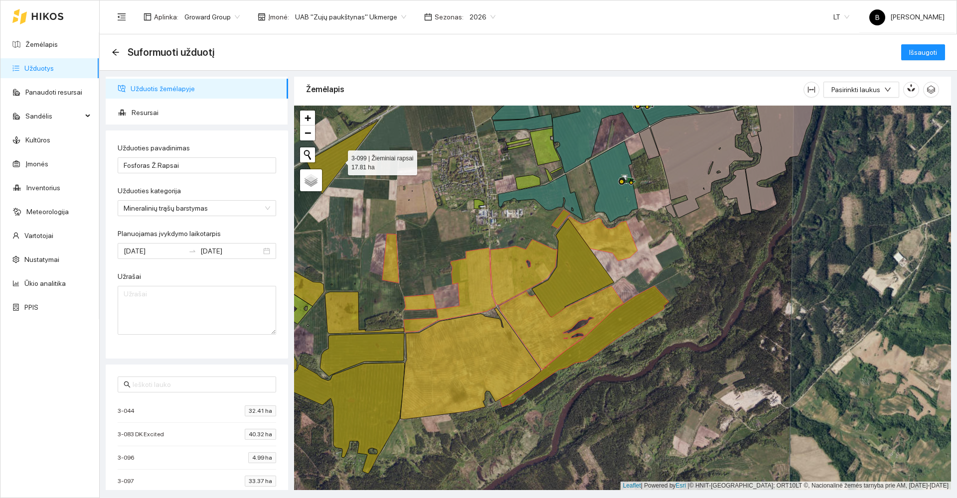
click at [339, 160] on icon at bounding box center [342, 157] width 72 height 73
click at [311, 295] on icon at bounding box center [289, 286] width 69 height 50
click at [344, 311] on icon at bounding box center [364, 313] width 79 height 42
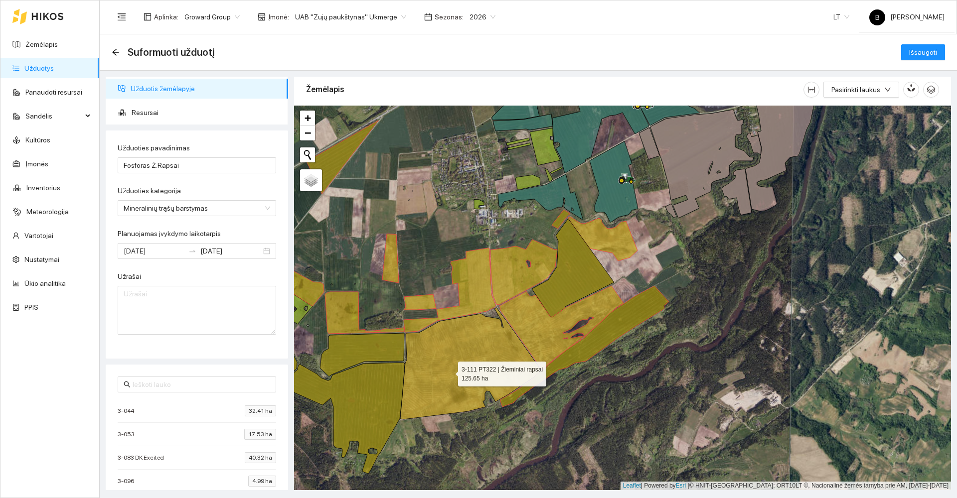
click at [449, 372] on icon at bounding box center [470, 364] width 141 height 112
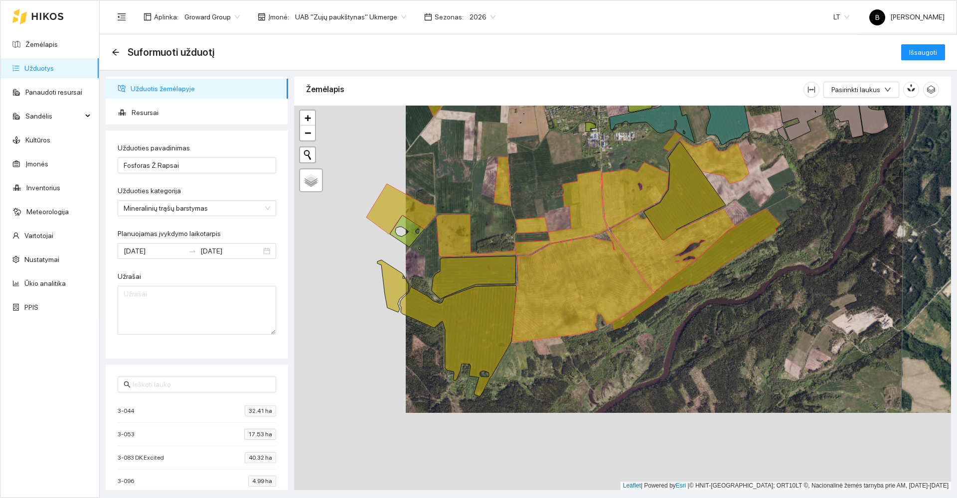
drag, startPoint x: 496, startPoint y: 447, endPoint x: 607, endPoint y: 369, distance: 135.9
click at [608, 369] on div at bounding box center [622, 298] width 657 height 385
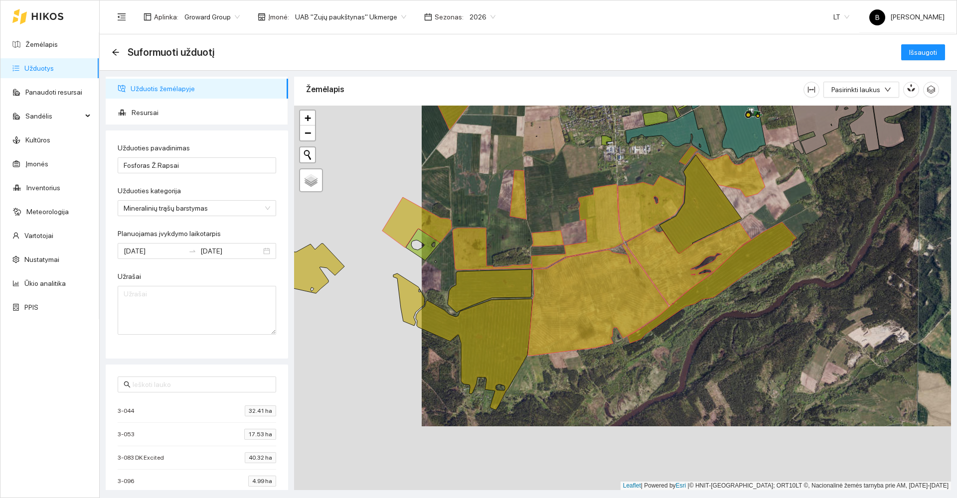
drag, startPoint x: 349, startPoint y: 322, endPoint x: 394, endPoint y: 342, distance: 49.3
click at [394, 342] on div at bounding box center [622, 298] width 657 height 385
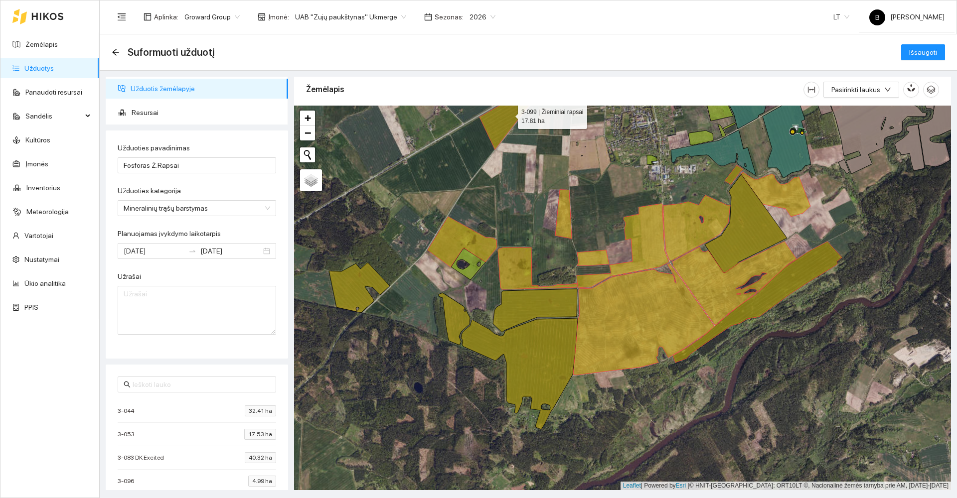
click at [490, 126] on icon at bounding box center [515, 112] width 72 height 73
click at [921, 54] on span "Išsaugoti" at bounding box center [923, 52] width 28 height 11
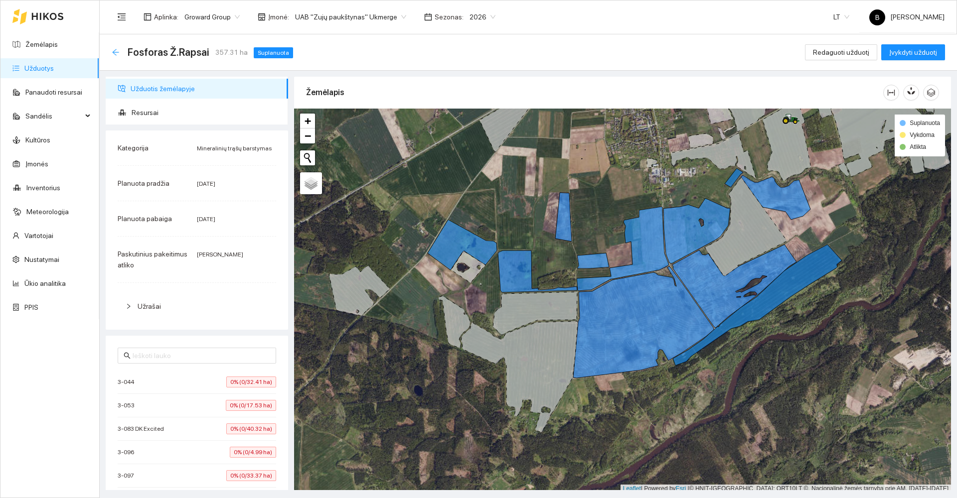
click at [116, 55] on icon "arrow-left" at bounding box center [115, 52] width 6 height 6
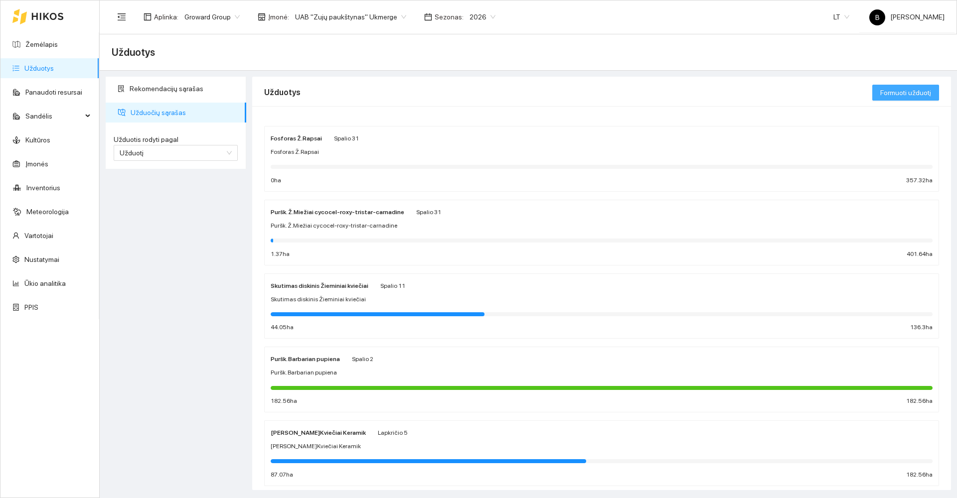
click at [901, 93] on span "Formuoti užduotį" at bounding box center [905, 92] width 51 height 11
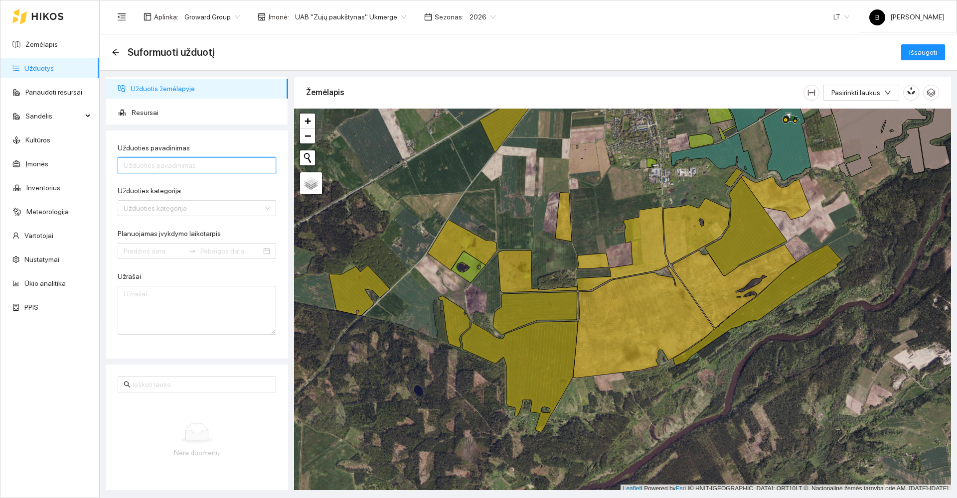
click at [150, 163] on input "Užduoties pavadinimas" at bounding box center [197, 165] width 158 height 16
type input "Kalis Ž.Rapsai"
click at [188, 206] on input "Užduoties kategorija" at bounding box center [194, 208] width 140 height 15
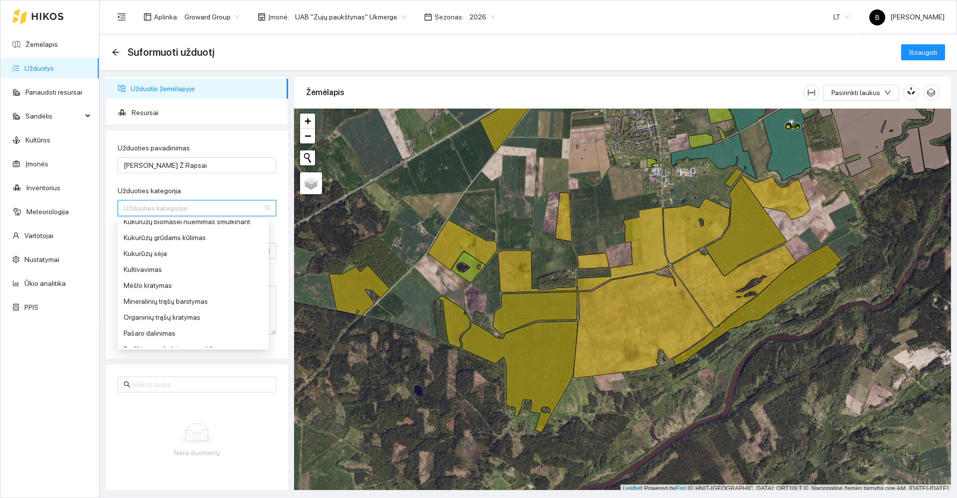
scroll to position [299, 0]
click at [174, 282] on div "Mineralinių trąšų barstymas" at bounding box center [193, 280] width 139 height 11
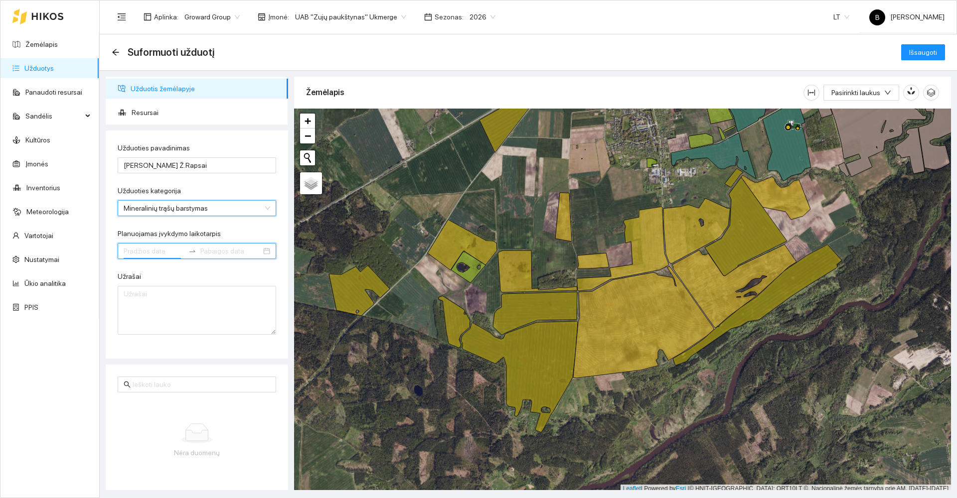
click at [164, 249] on input "Planuojamas įvykdymo laikotarpis" at bounding box center [154, 251] width 61 height 11
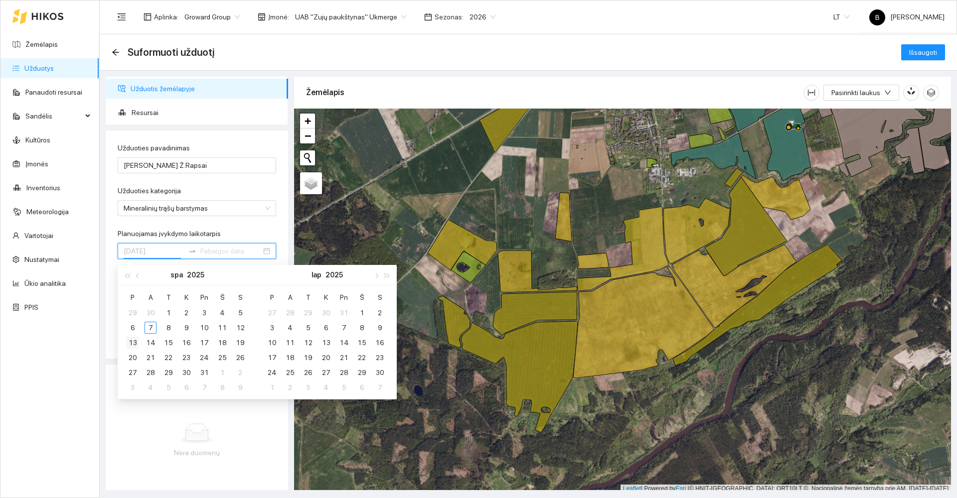
type input "[DATE]"
click at [131, 342] on div "13" at bounding box center [133, 343] width 12 height 12
type input "[DATE]"
click at [200, 373] on div "31" at bounding box center [204, 373] width 12 height 12
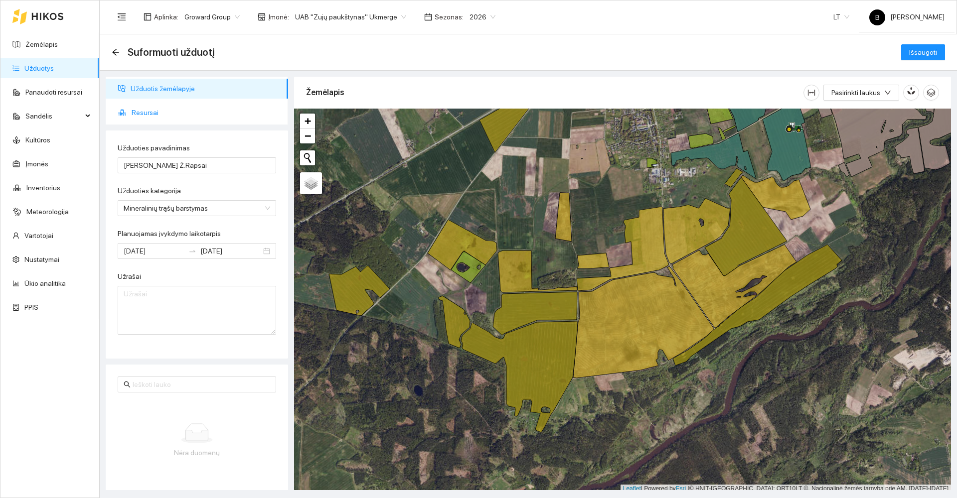
click at [146, 110] on span "Resursai" at bounding box center [206, 113] width 149 height 20
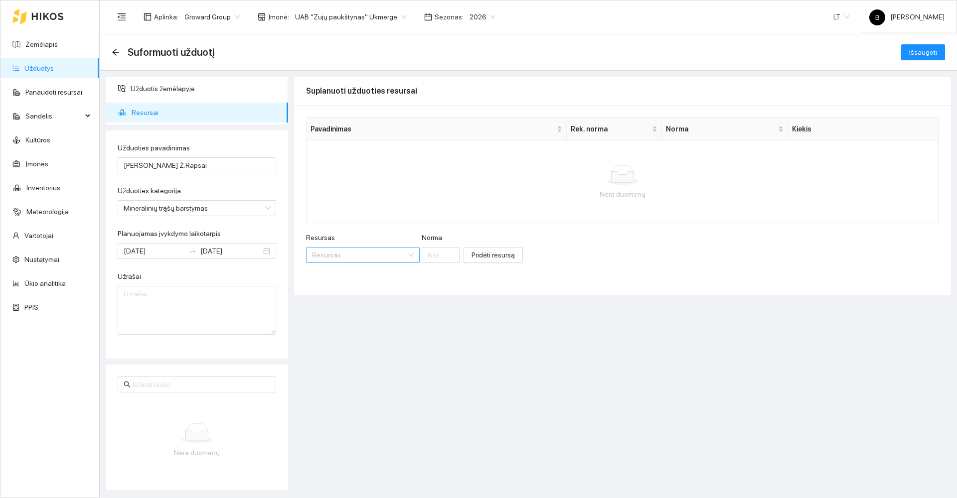
click at [368, 253] on input "Resursas" at bounding box center [359, 255] width 95 height 15
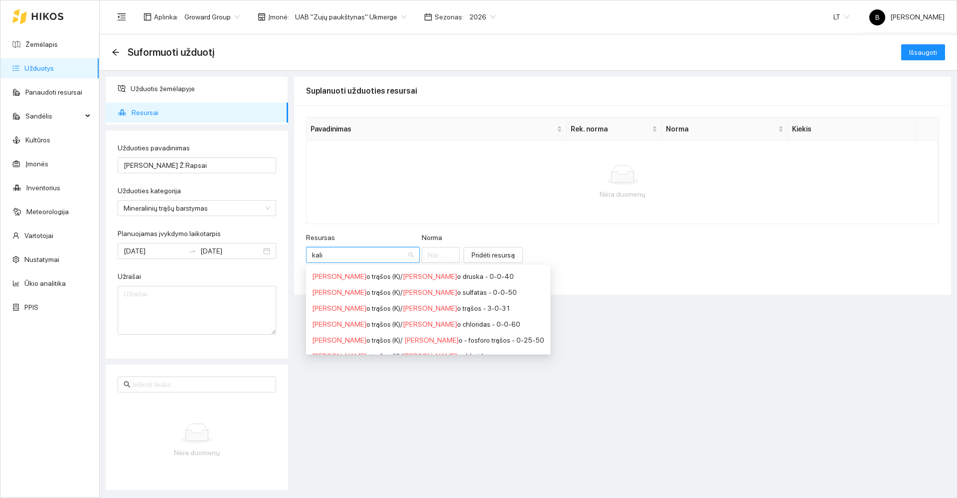
scroll to position [100, 0]
type input "kali"
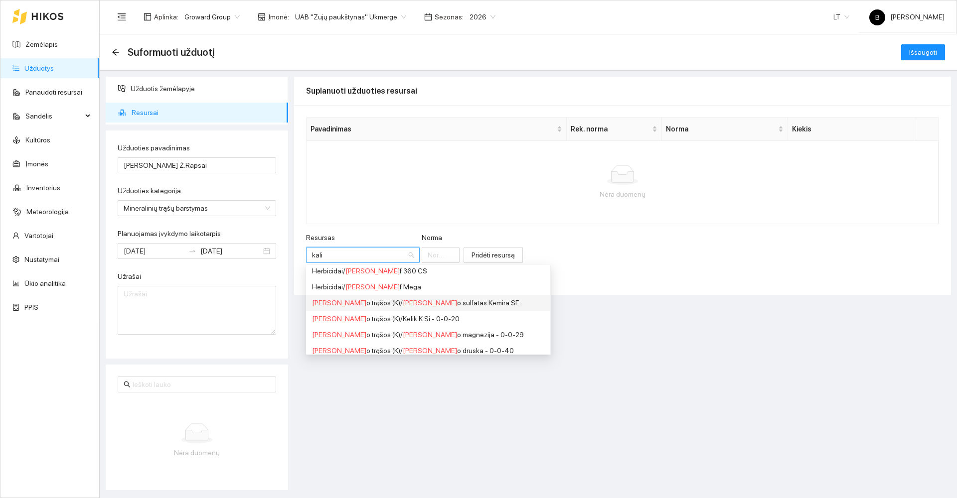
type input "kalio"
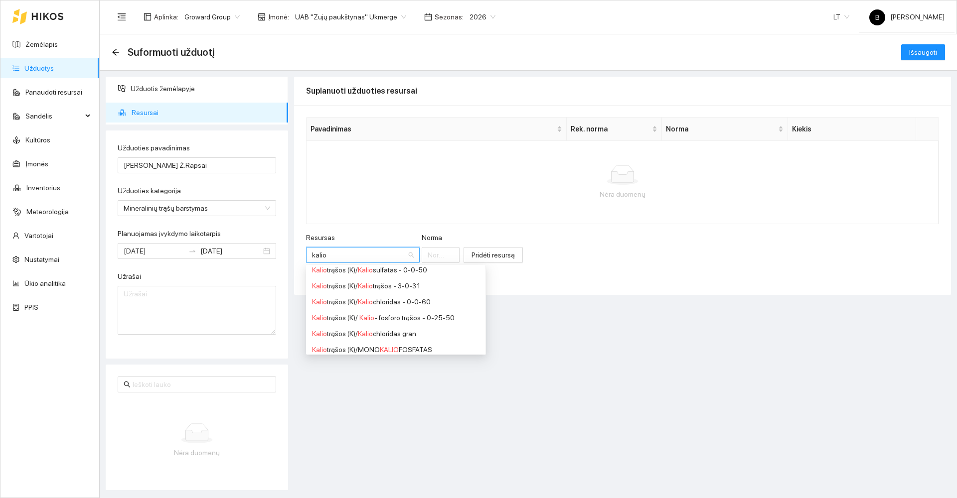
scroll to position [22, 0]
click at [397, 345] on div "Kalio trąšos (K) / Kalio chloridas - 0-0-60" at bounding box center [395, 348] width 167 height 11
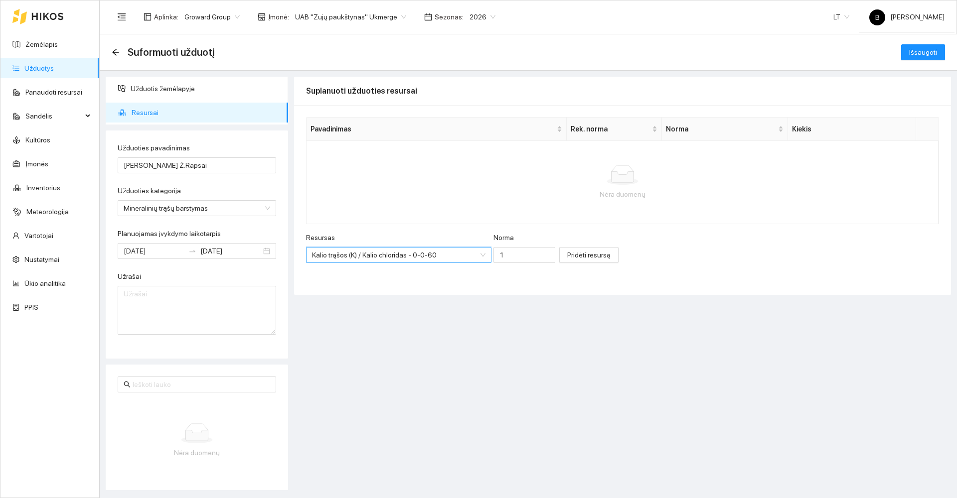
scroll to position [24, 0]
click at [499, 253] on input "1" at bounding box center [524, 255] width 62 height 16
type input "100"
click at [575, 255] on span "Pridėti resursą" at bounding box center [588, 255] width 43 height 11
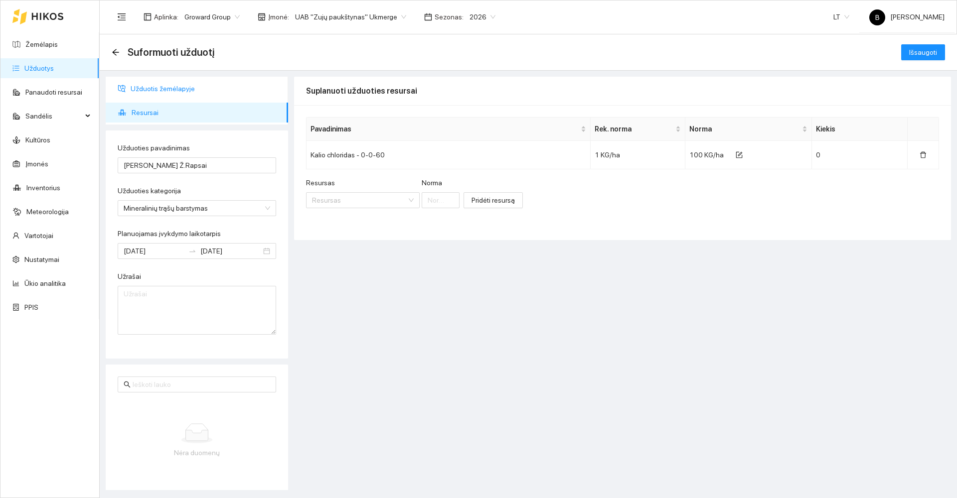
click at [129, 89] on li "Užduotis žemėlapyje" at bounding box center [197, 89] width 182 height 20
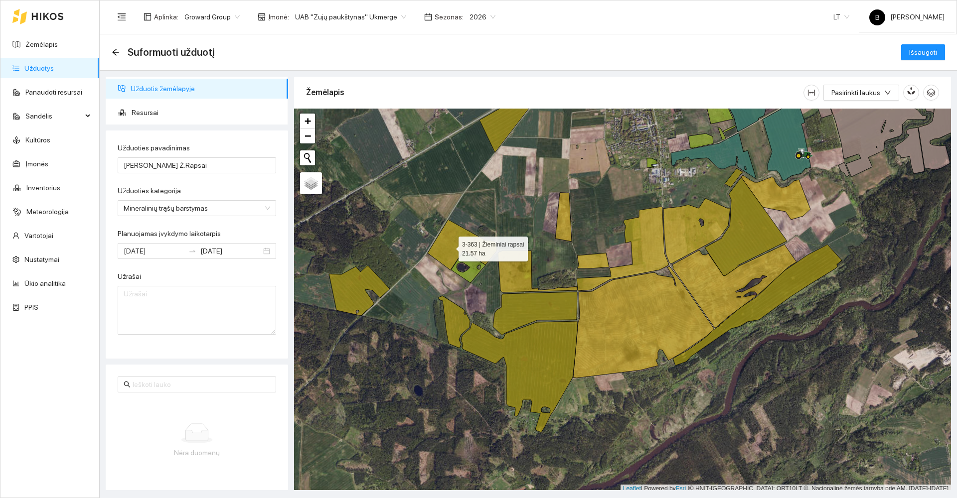
click at [450, 247] on icon at bounding box center [462, 245] width 69 height 50
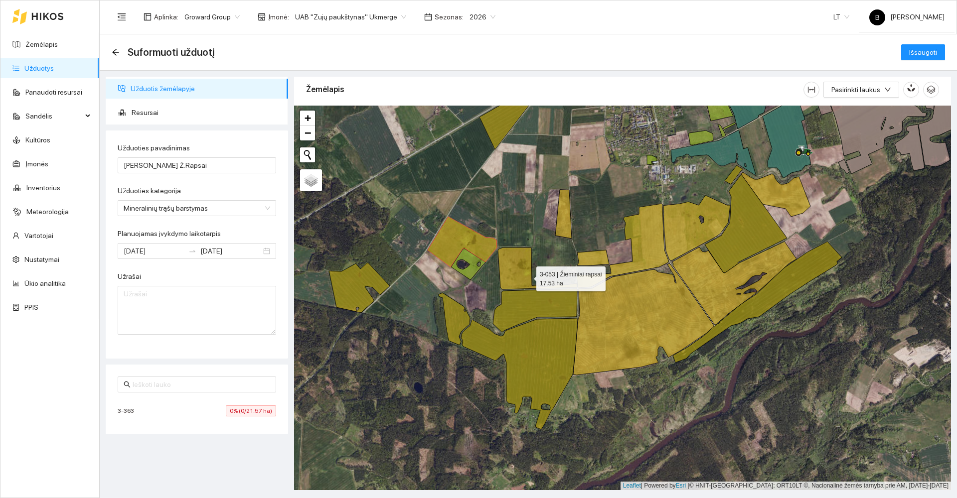
click at [524, 275] on icon at bounding box center [537, 269] width 79 height 42
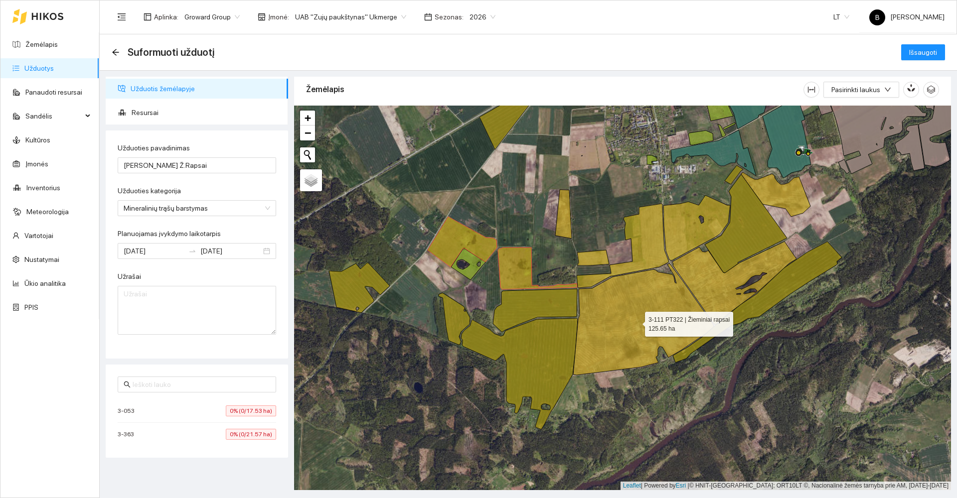
click at [626, 317] on icon at bounding box center [643, 320] width 141 height 112
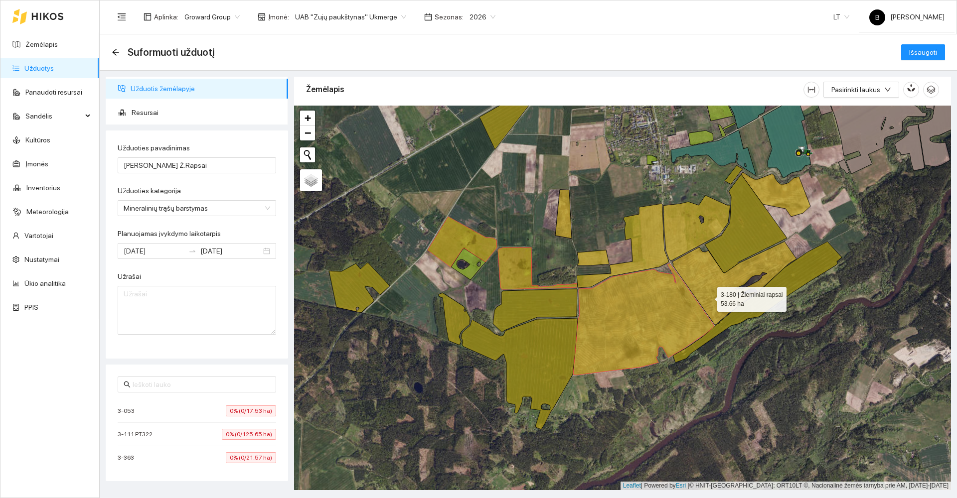
click at [708, 296] on icon at bounding box center [734, 283] width 124 height 83
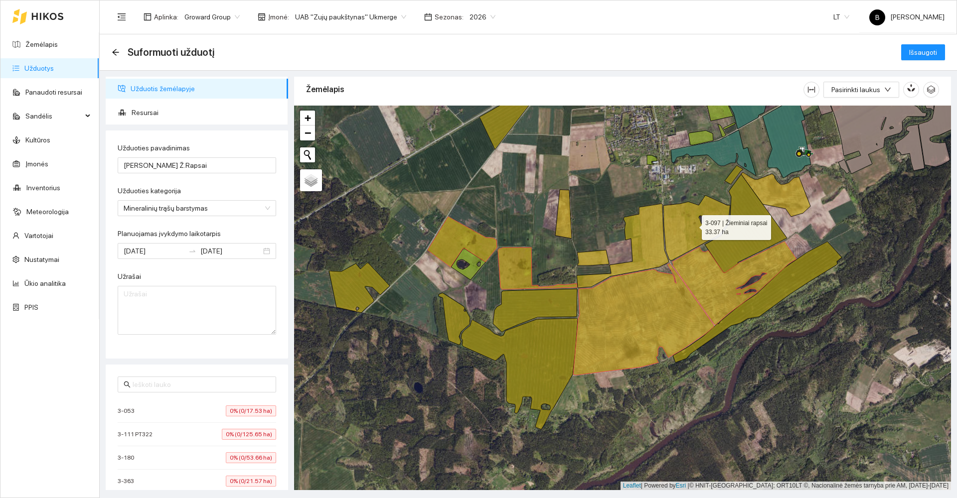
click at [685, 232] on icon at bounding box center [696, 227] width 67 height 65
click at [650, 241] on icon at bounding box center [623, 246] width 92 height 84
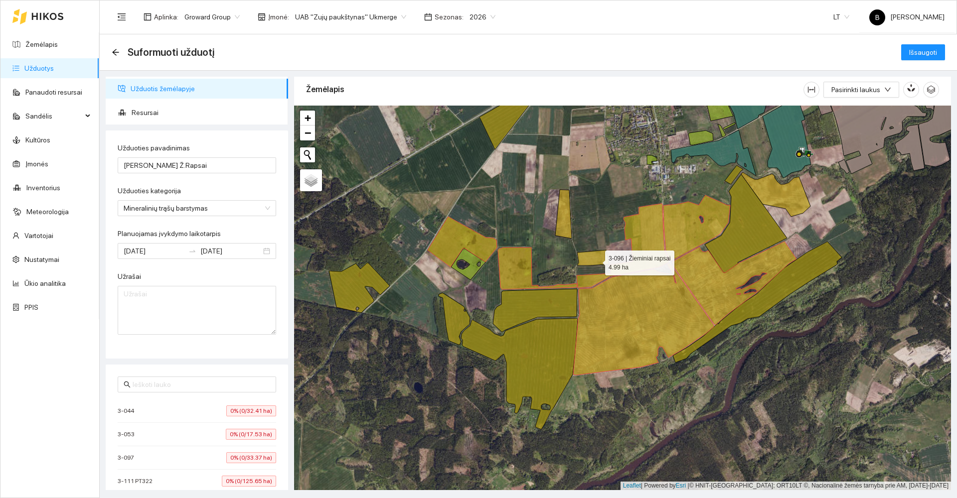
drag, startPoint x: 597, startPoint y: 261, endPoint x: 586, endPoint y: 250, distance: 14.8
click at [595, 259] on icon at bounding box center [593, 257] width 32 height 15
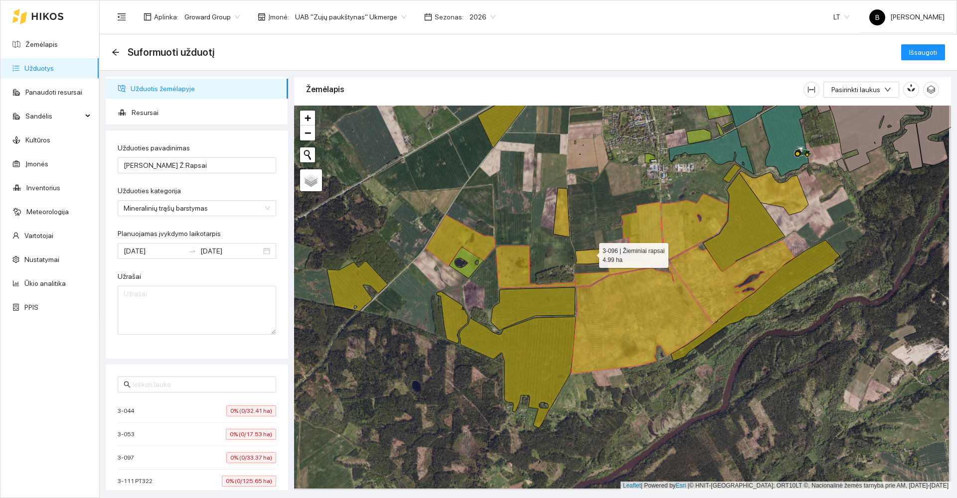
click at [590, 253] on icon at bounding box center [591, 256] width 32 height 15
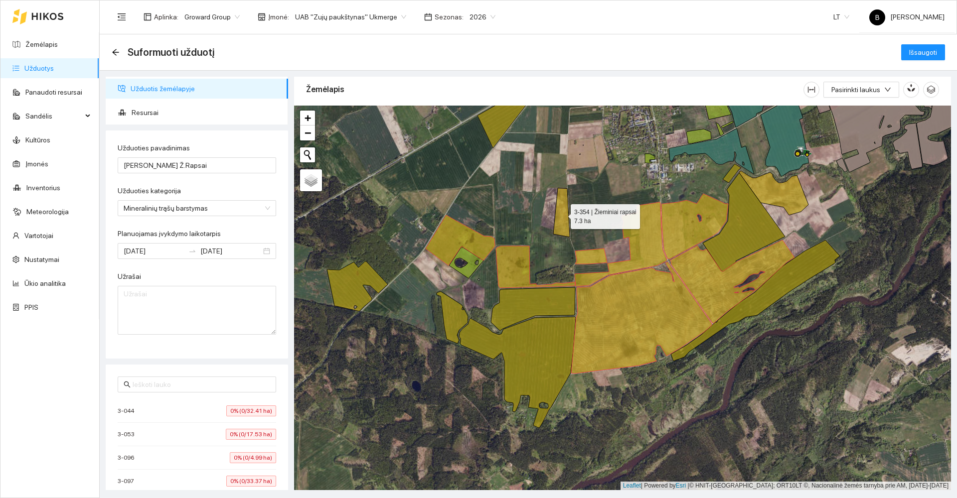
click at [560, 219] on icon at bounding box center [561, 212] width 16 height 49
click at [779, 190] on icon at bounding box center [773, 193] width 69 height 44
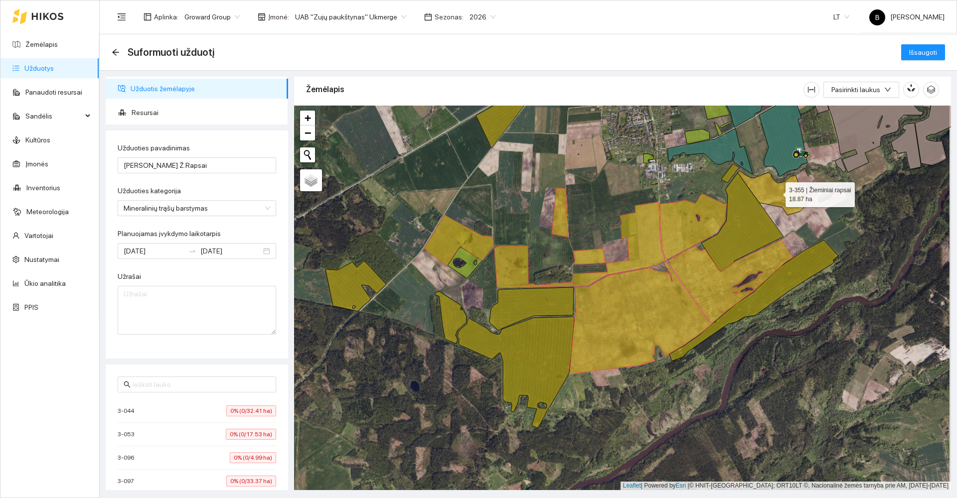
click at [777, 195] on icon at bounding box center [772, 193] width 69 height 44
click at [731, 172] on icon at bounding box center [730, 173] width 18 height 19
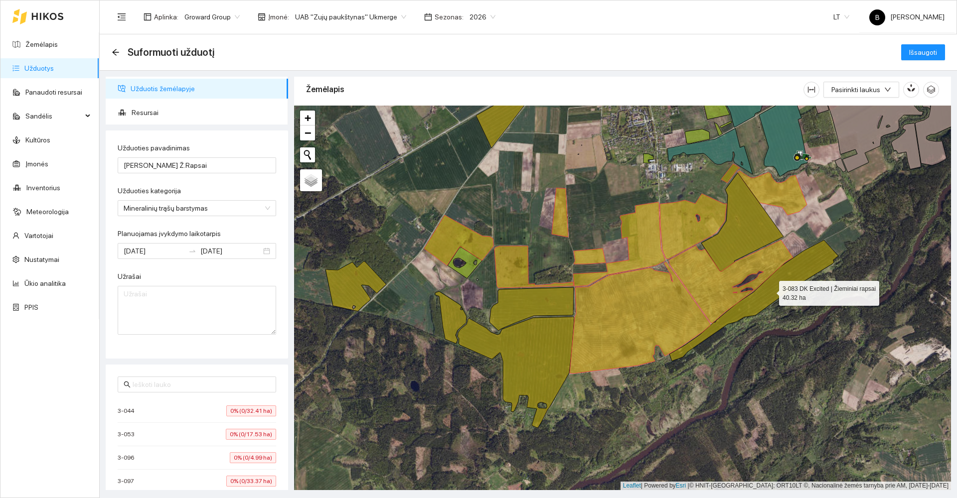
click at [769, 297] on icon at bounding box center [753, 300] width 169 height 121
click at [913, 52] on span "Išsaugoti" at bounding box center [923, 52] width 28 height 11
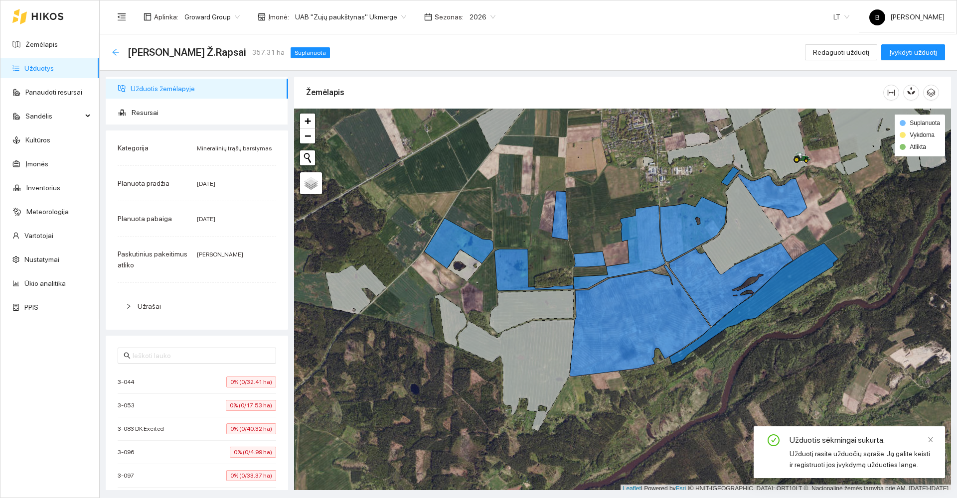
click at [116, 54] on icon "arrow-left" at bounding box center [116, 52] width 8 height 8
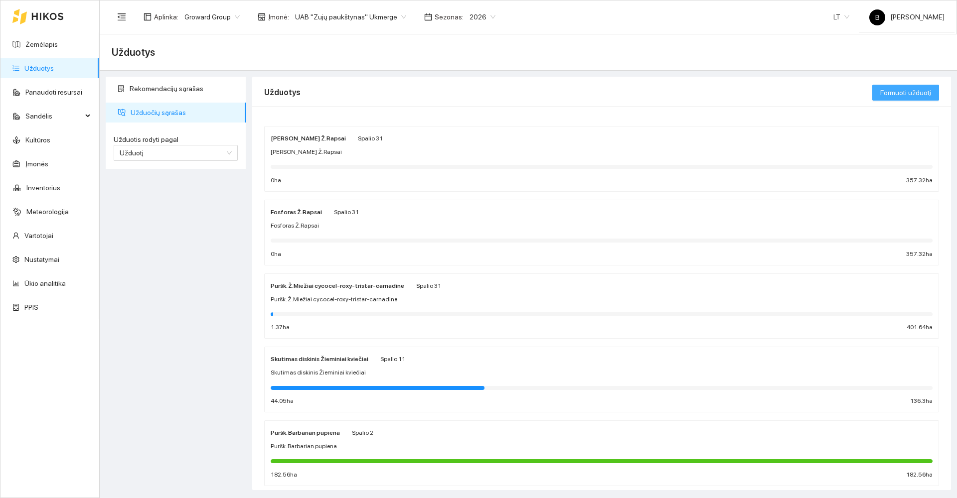
click at [906, 92] on span "Formuoti užduotį" at bounding box center [905, 92] width 51 height 11
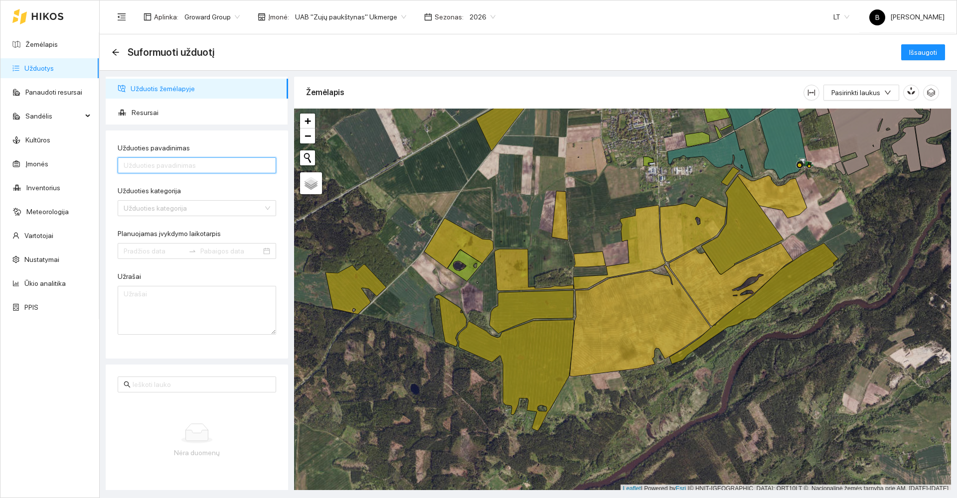
click at [146, 167] on input "Užduoties pavadinimas" at bounding box center [197, 165] width 158 height 16
type input "Fosforas Ž.Miežiai"
click at [202, 211] on input "Užduoties kategorija" at bounding box center [194, 208] width 140 height 15
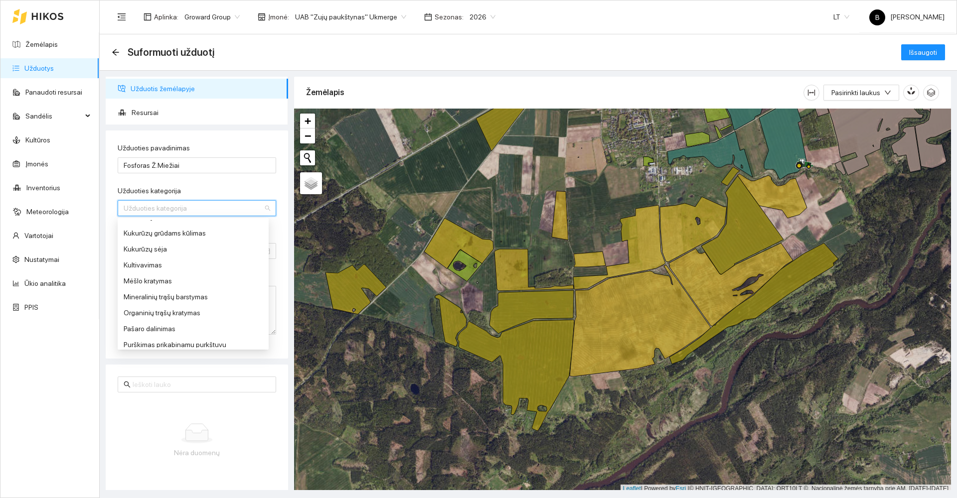
scroll to position [299, 0]
click at [149, 282] on div "Mineralinių trąšų barstymas" at bounding box center [193, 280] width 139 height 11
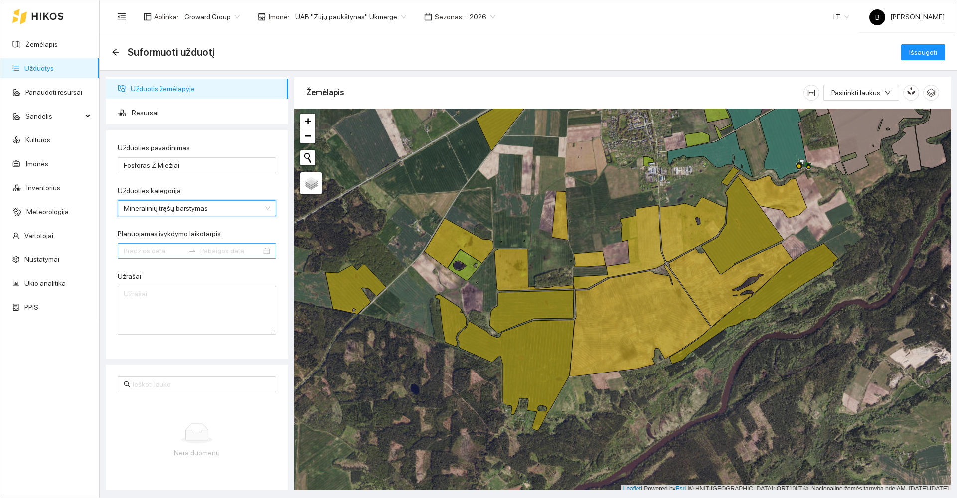
click at [162, 251] on input "Planuojamas įvykdymo laikotarpis" at bounding box center [154, 251] width 61 height 11
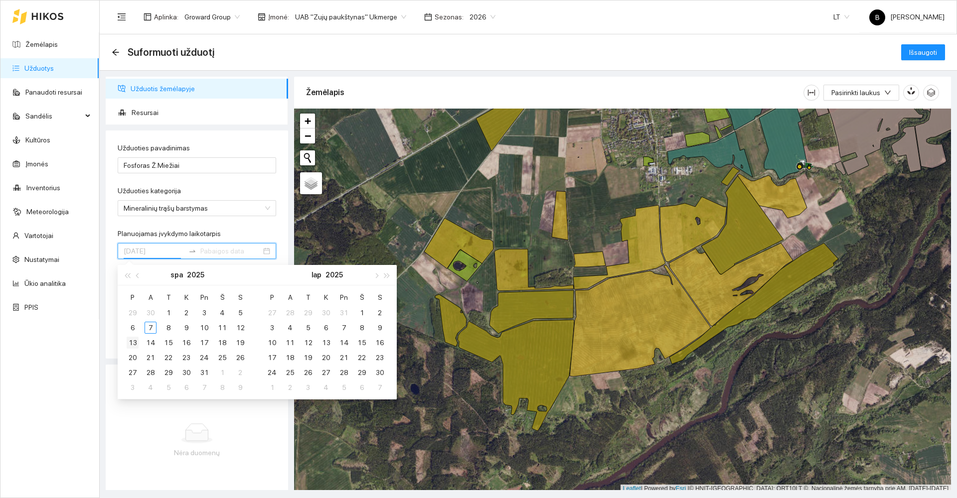
type input "[DATE]"
click at [132, 344] on div "13" at bounding box center [133, 343] width 12 height 12
type input "[DATE]"
click at [202, 375] on div "31" at bounding box center [204, 373] width 12 height 12
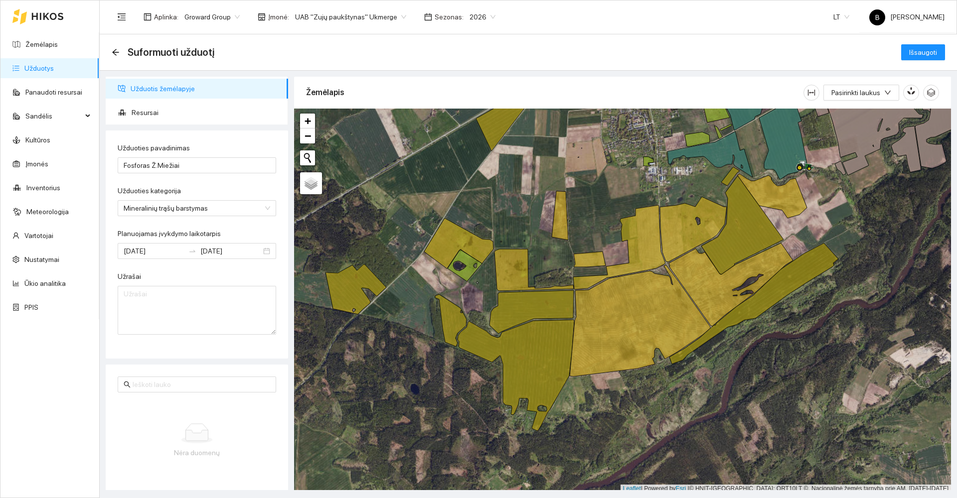
click at [247, 223] on form "Užduoties pavadinimas Fosforas Ž.Miežiai Užduoties kategorija Mineralinių trąšų…" at bounding box center [197, 239] width 158 height 192
click at [142, 114] on span "Resursai" at bounding box center [206, 113] width 149 height 20
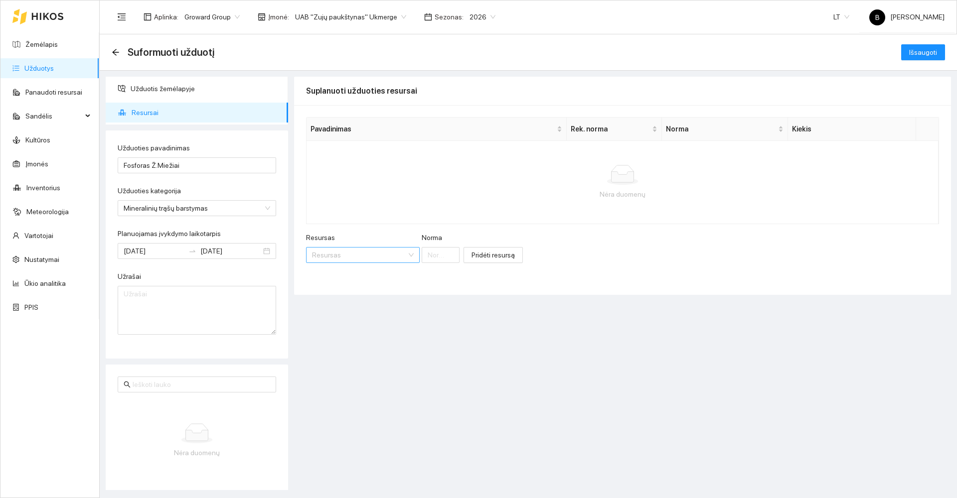
click at [349, 258] on input "Resursas" at bounding box center [359, 255] width 95 height 15
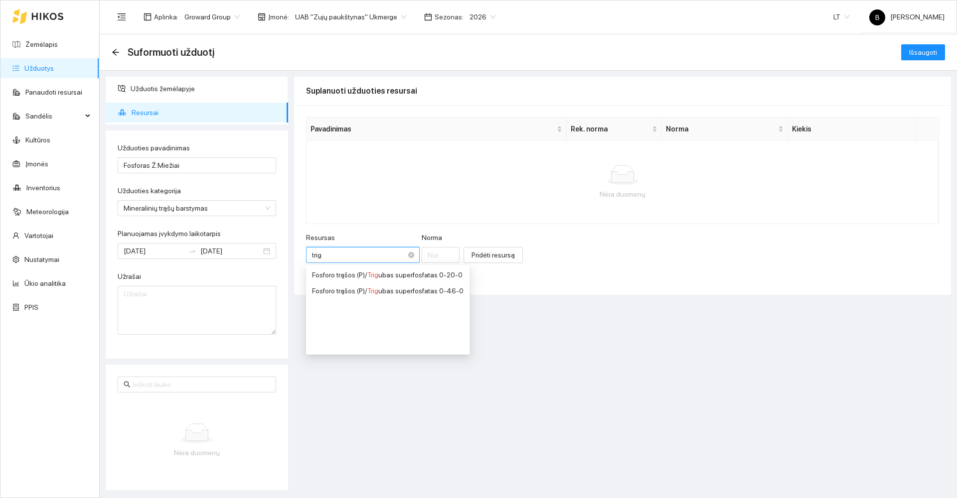
type input "trigu"
click at [408, 287] on div "Fosforo trąšos (P) / Trigu bas superfosfatas 0-46-0" at bounding box center [387, 291] width 151 height 11
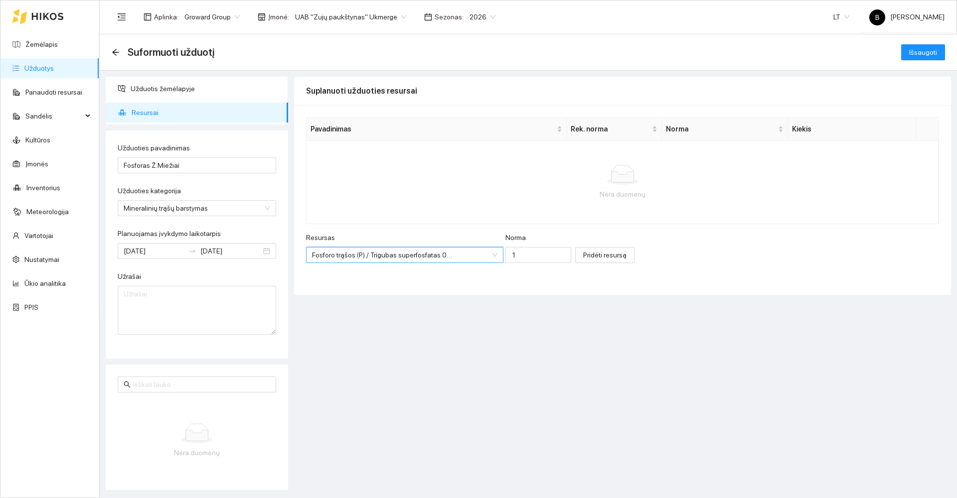
scroll to position [120, 0]
click at [519, 257] on input "1" at bounding box center [538, 255] width 66 height 16
type input "100"
click at [597, 257] on span "Pridėti resursą" at bounding box center [604, 255] width 43 height 11
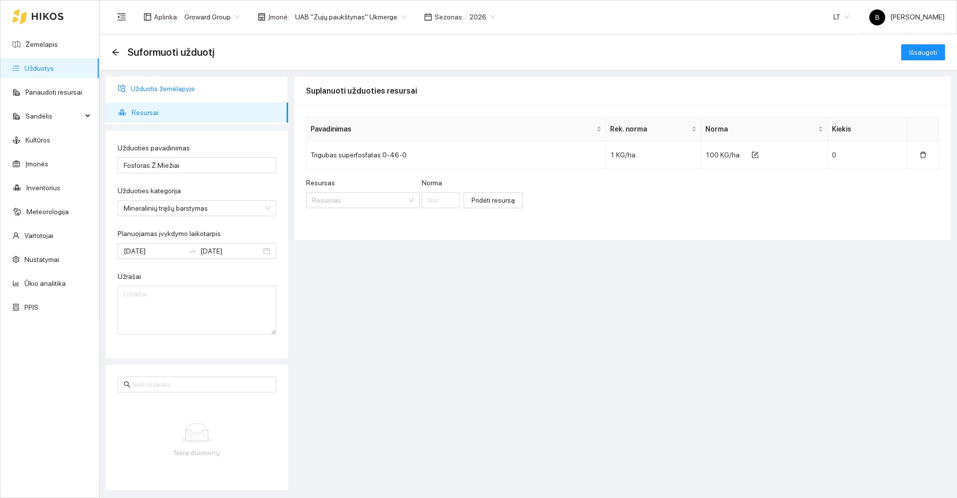
click at [161, 89] on span "Užduotis žemėlapyje" at bounding box center [206, 89] width 150 height 20
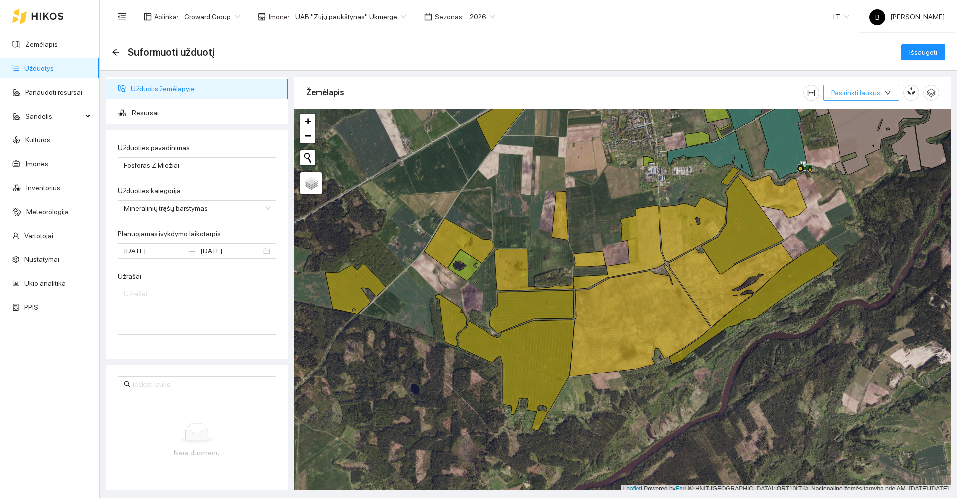
click at [886, 90] on icon "down" at bounding box center [887, 92] width 7 height 7
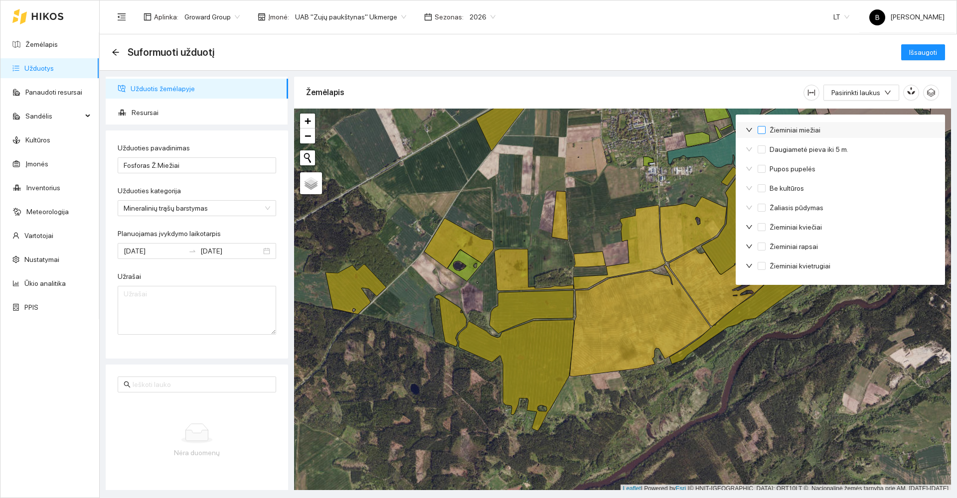
click at [762, 131] on input "Žieminiai miežiai" at bounding box center [761, 130] width 8 height 8
checkbox input "true"
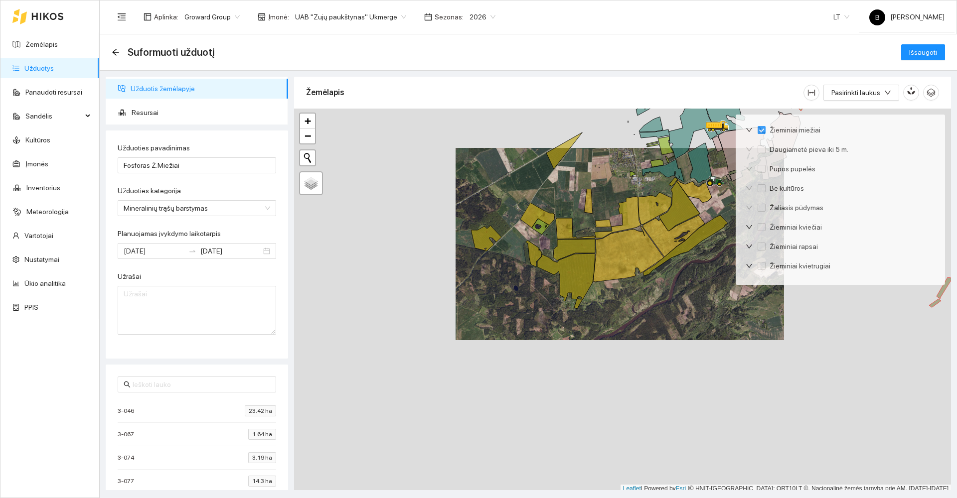
scroll to position [3, 0]
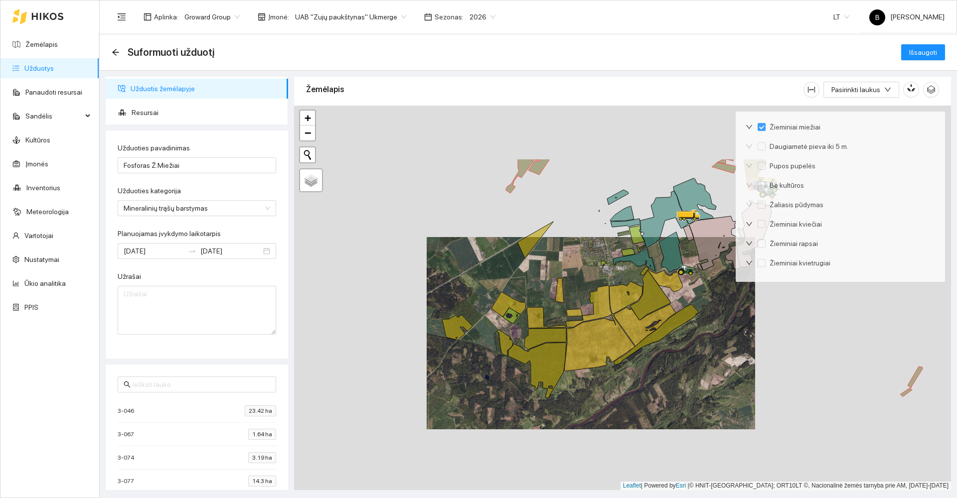
drag, startPoint x: 616, startPoint y: 187, endPoint x: 558, endPoint y: 386, distance: 207.2
click at [559, 387] on div at bounding box center [622, 298] width 657 height 385
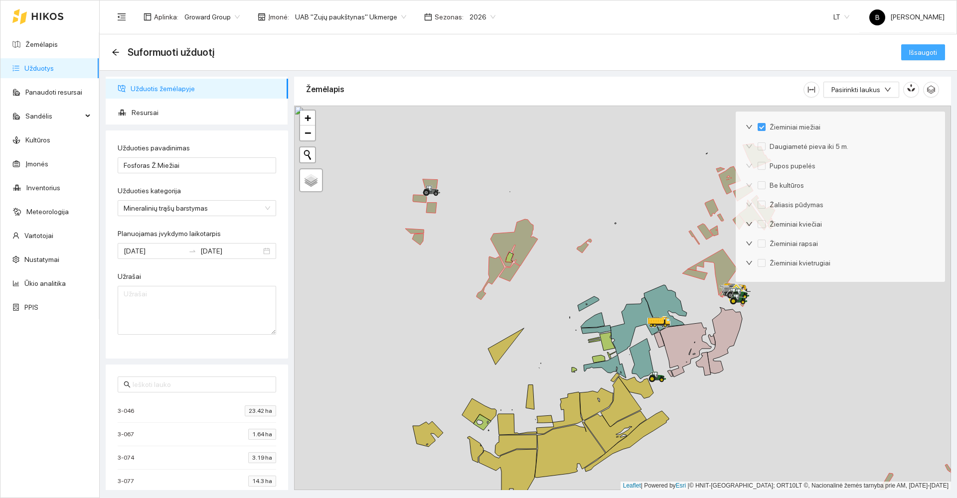
click at [918, 54] on span "Išsaugoti" at bounding box center [923, 52] width 28 height 11
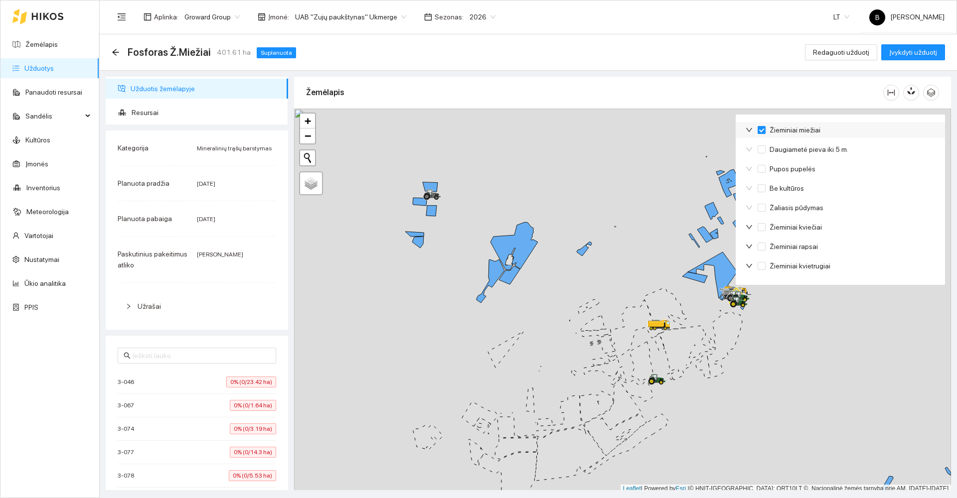
click at [762, 129] on input "Žieminiai miežiai" at bounding box center [761, 130] width 8 height 8
checkbox input "false"
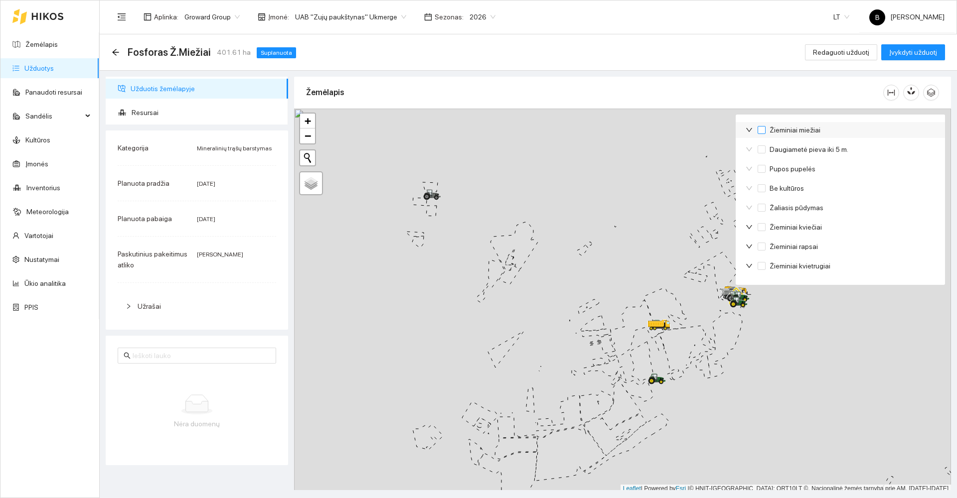
click at [762, 129] on input "Žieminiai miežiai" at bounding box center [761, 130] width 8 height 8
checkbox input "true"
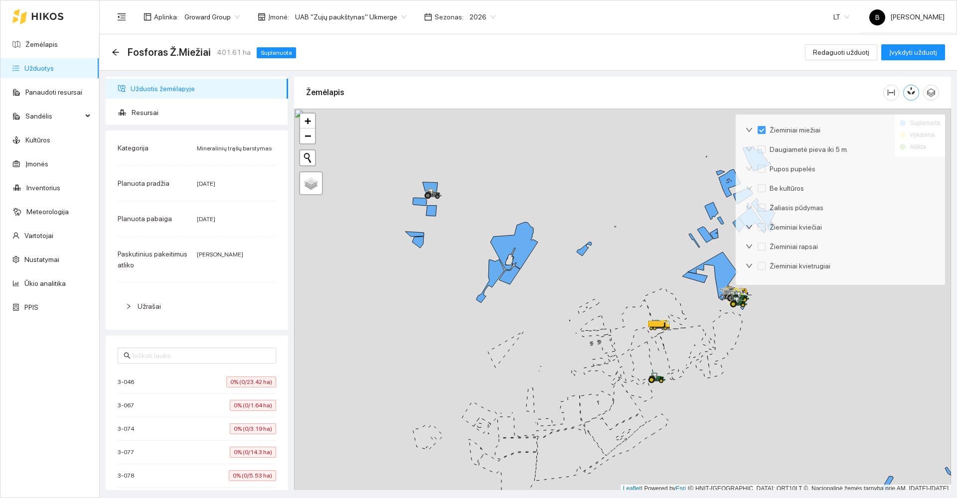
click at [912, 95] on icon "button" at bounding box center [912, 91] width 5 height 8
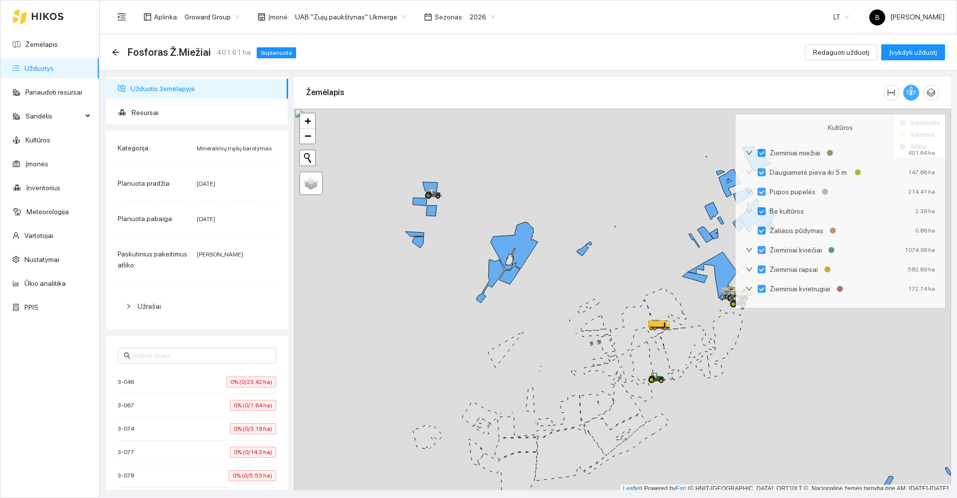
click at [912, 95] on icon "button" at bounding box center [912, 91] width 5 height 8
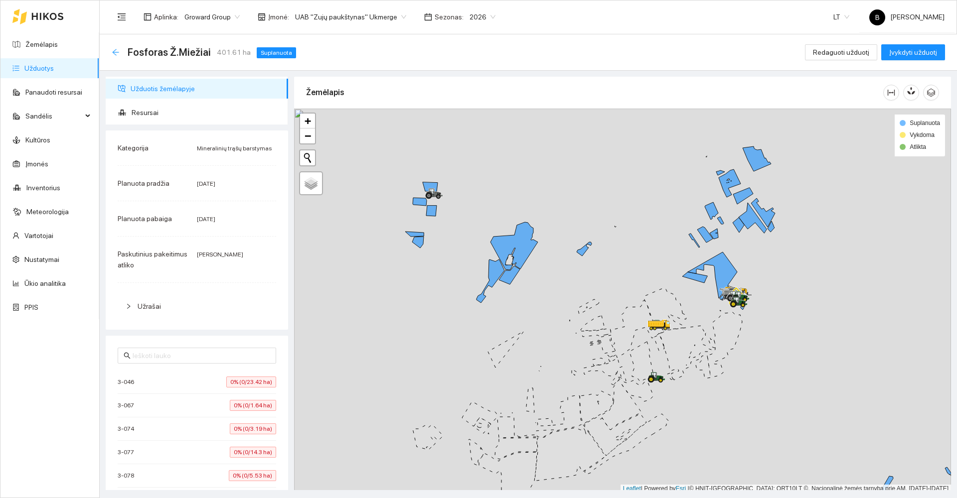
click at [114, 54] on icon "arrow-left" at bounding box center [116, 52] width 8 height 8
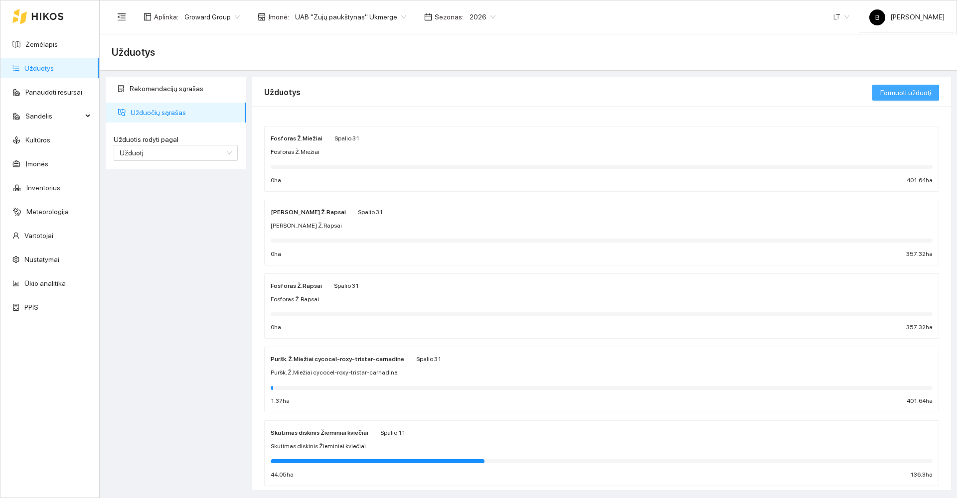
click at [901, 92] on span "Formuoti užduotį" at bounding box center [905, 92] width 51 height 11
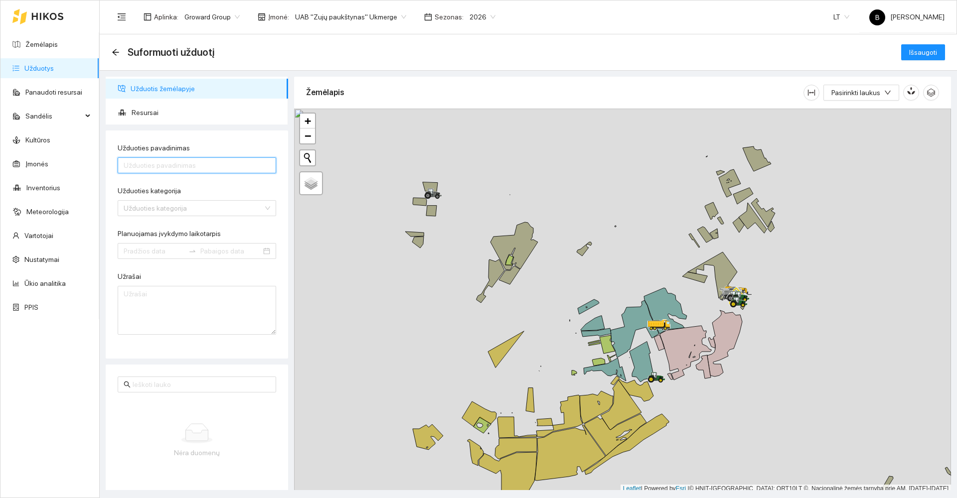
click at [200, 162] on input "Užduoties pavadinimas" at bounding box center [197, 165] width 158 height 16
type input "Kalis Ž.Miežiai"
click at [208, 214] on input "Užduoties kategorija" at bounding box center [194, 208] width 140 height 15
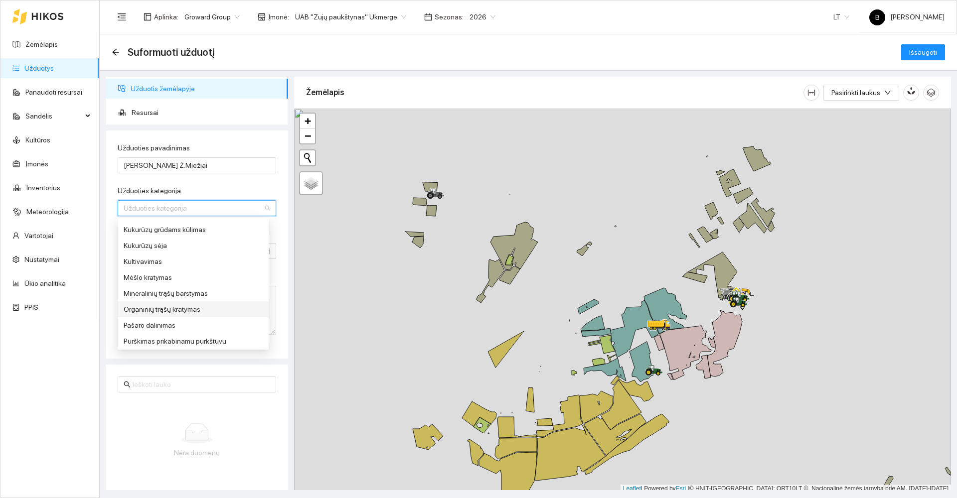
scroll to position [299, 0]
click at [177, 282] on div "Mineralinių trąšų barstymas" at bounding box center [193, 280] width 139 height 11
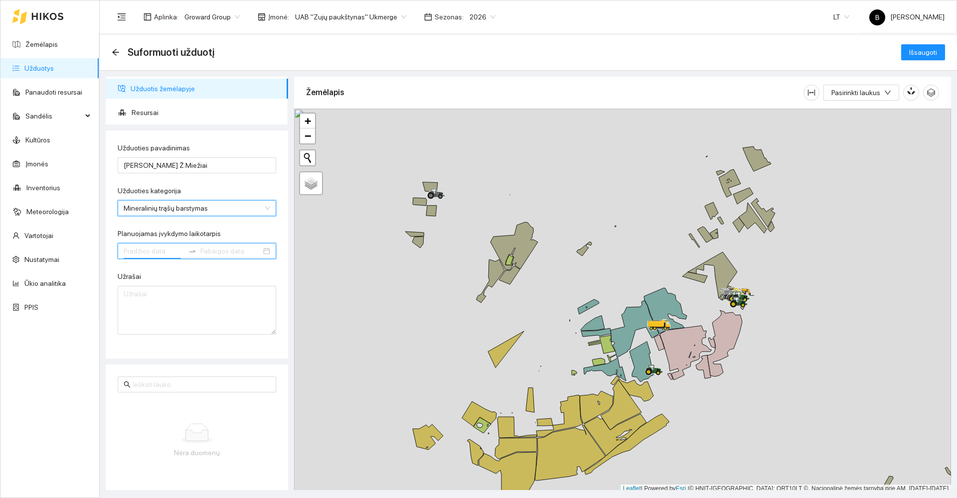
click at [159, 249] on input "Planuojamas įvykdymo laikotarpis" at bounding box center [154, 251] width 61 height 11
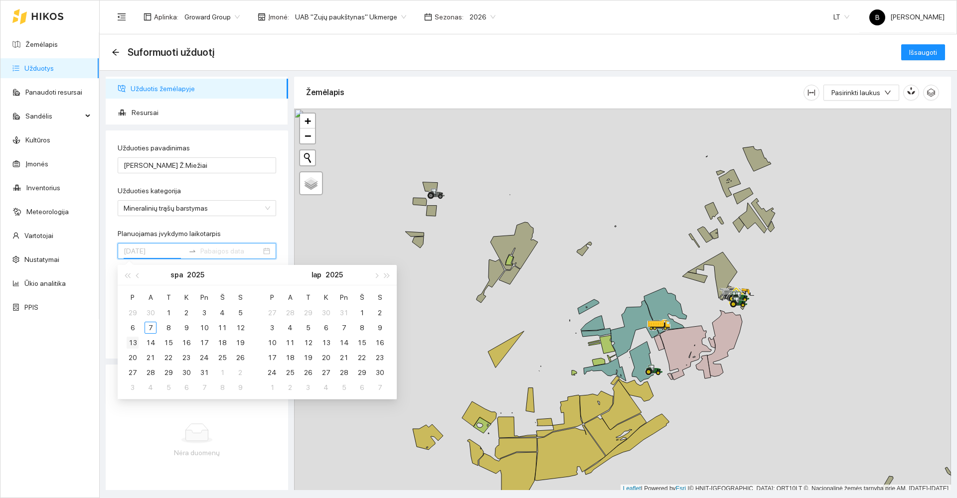
type input "[DATE]"
click at [134, 340] on div "13" at bounding box center [133, 343] width 12 height 12
type input "[DATE]"
click at [205, 371] on div "31" at bounding box center [204, 373] width 12 height 12
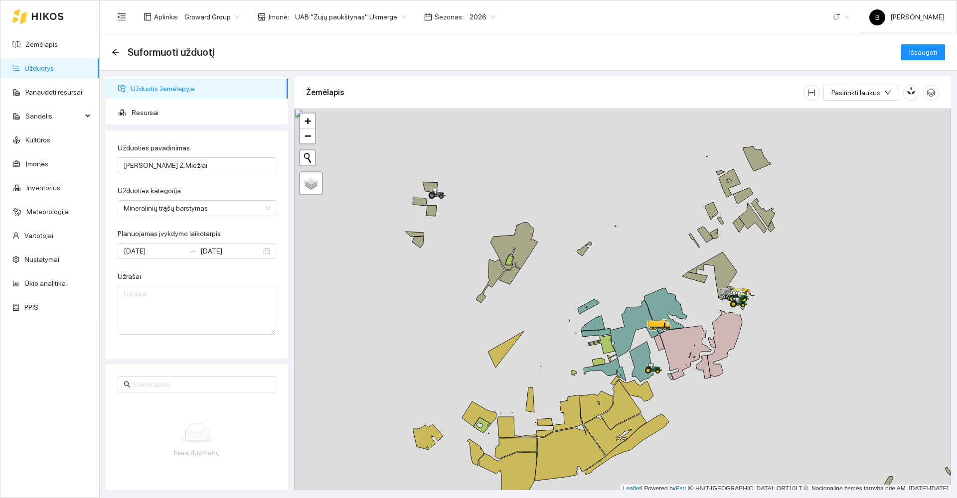
click at [155, 90] on span "Užduotis žemėlapyje" at bounding box center [206, 89] width 150 height 20
click at [144, 113] on span "Resursai" at bounding box center [206, 113] width 149 height 20
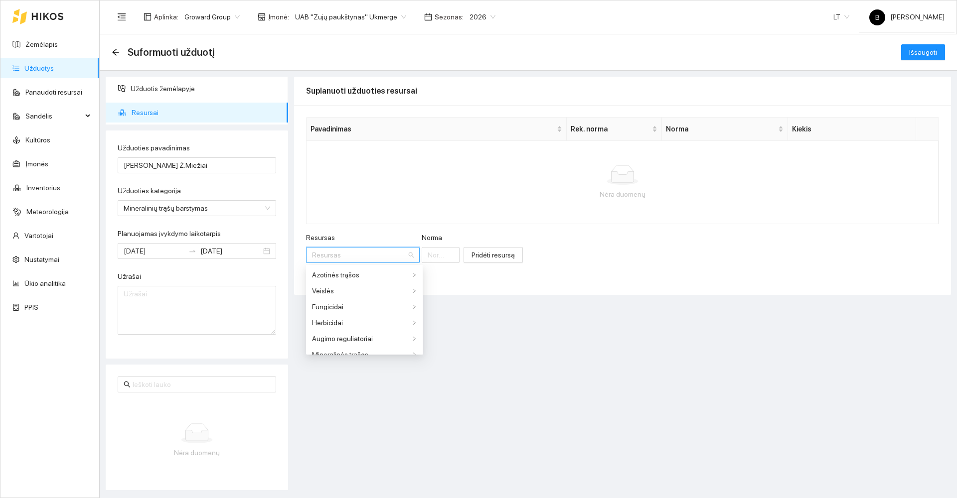
click at [353, 255] on input "Resursas" at bounding box center [359, 255] width 95 height 15
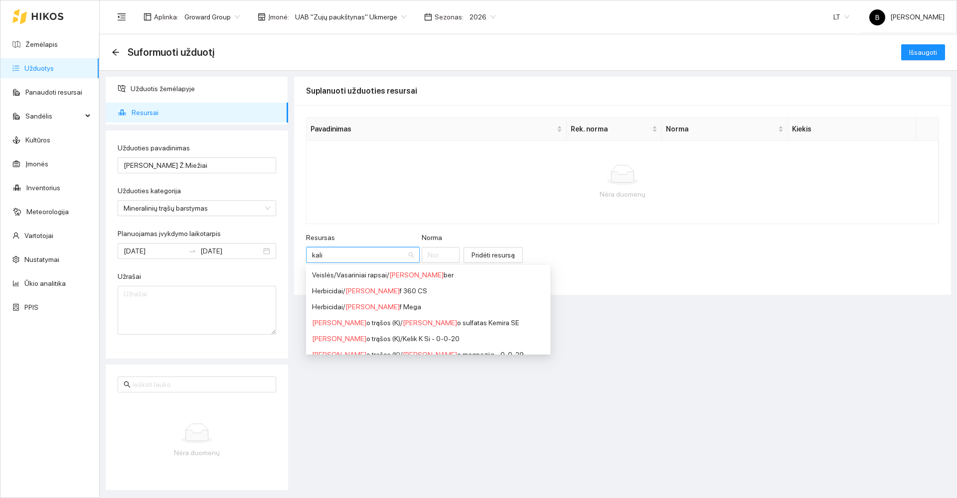
type input "kalio"
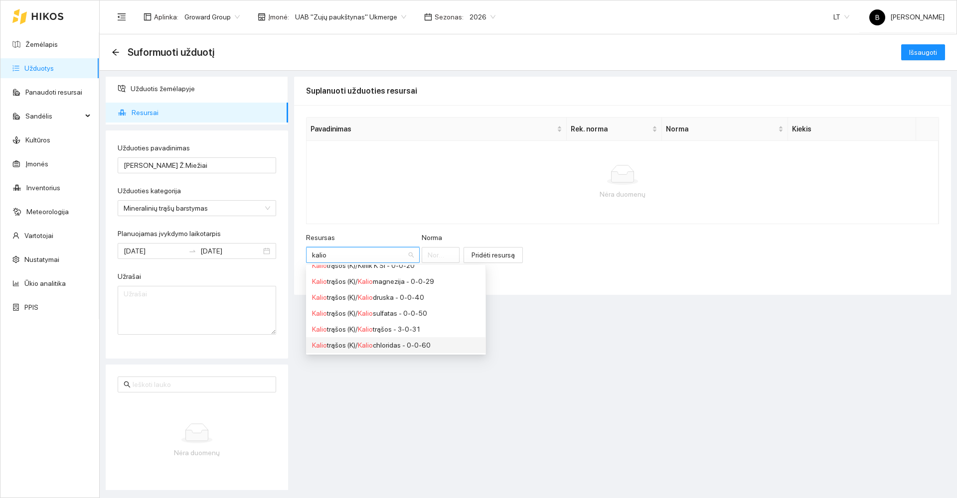
scroll to position [50, 0]
click at [410, 317] on div "Kalio trąšos (K) / Kalio chloridas - 0-0-60" at bounding box center [395, 320] width 167 height 11
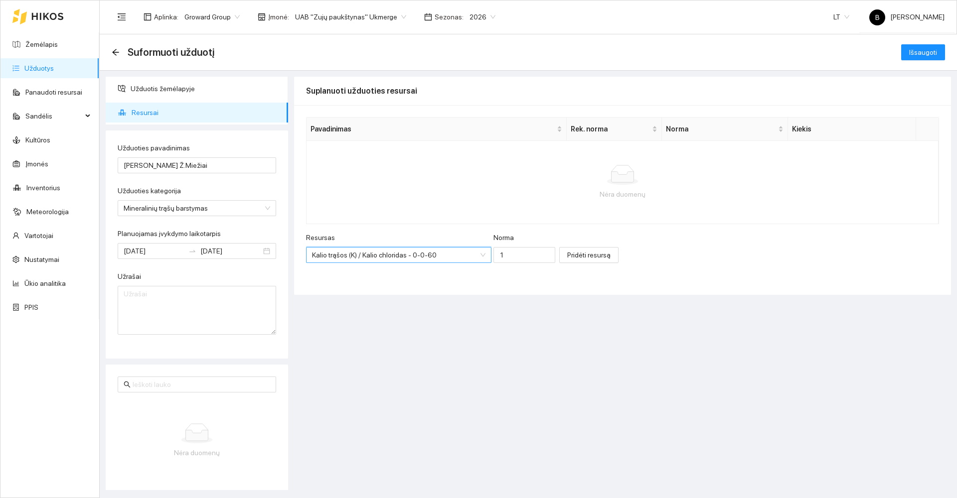
scroll to position [0, 0]
click at [510, 254] on input "1" at bounding box center [524, 255] width 62 height 16
type input "100"
click at [567, 255] on span "Pridėti resursą" at bounding box center [588, 255] width 43 height 11
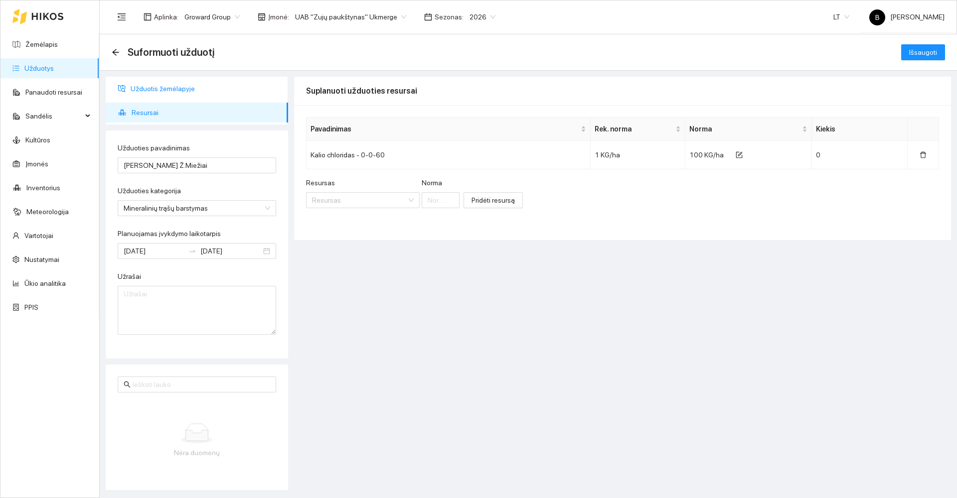
click at [150, 86] on span "Užduotis žemėlapyje" at bounding box center [206, 89] width 150 height 20
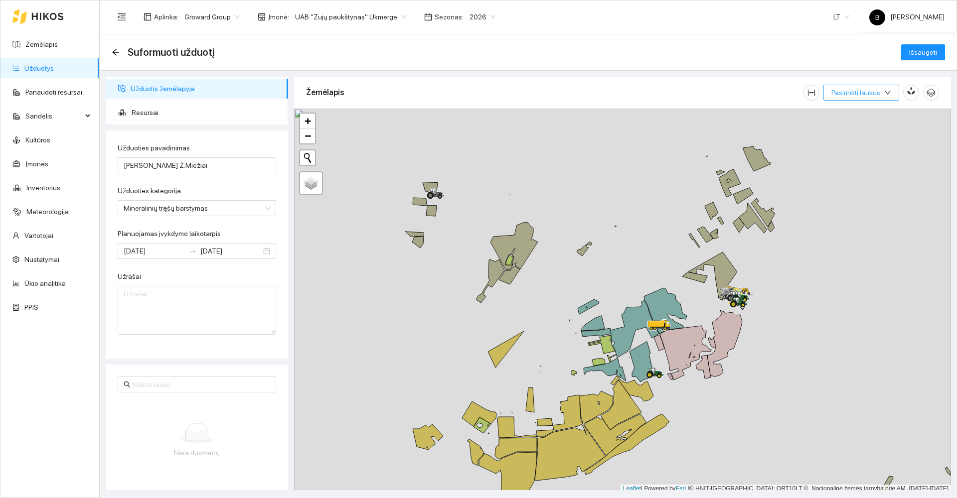
click at [846, 92] on span "Pasirinkti laukus" at bounding box center [855, 92] width 49 height 11
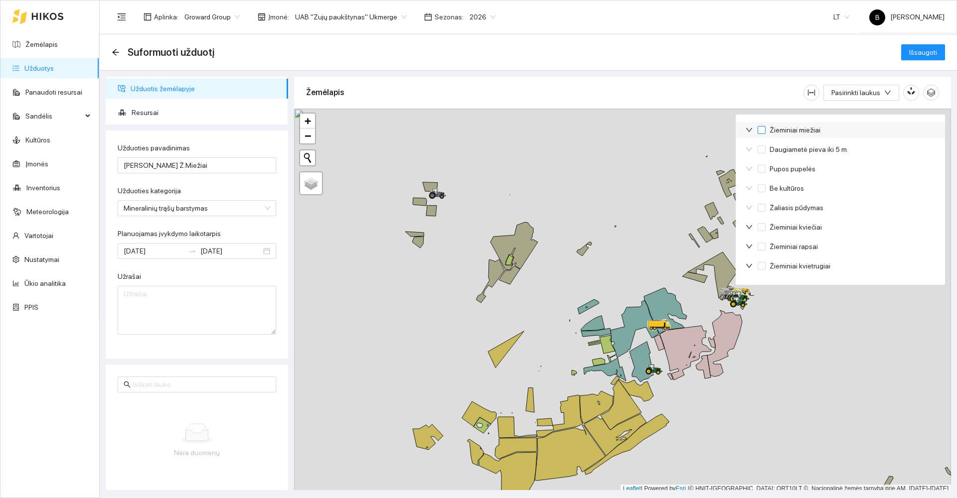
click at [761, 128] on input "Žieminiai miežiai" at bounding box center [761, 130] width 8 height 8
checkbox input "true"
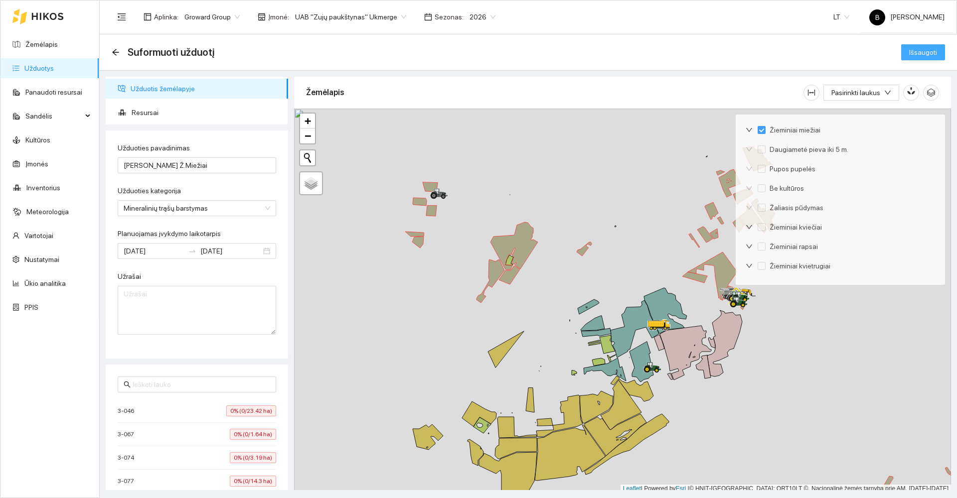
click at [928, 53] on span "Išsaugoti" at bounding box center [923, 52] width 28 height 11
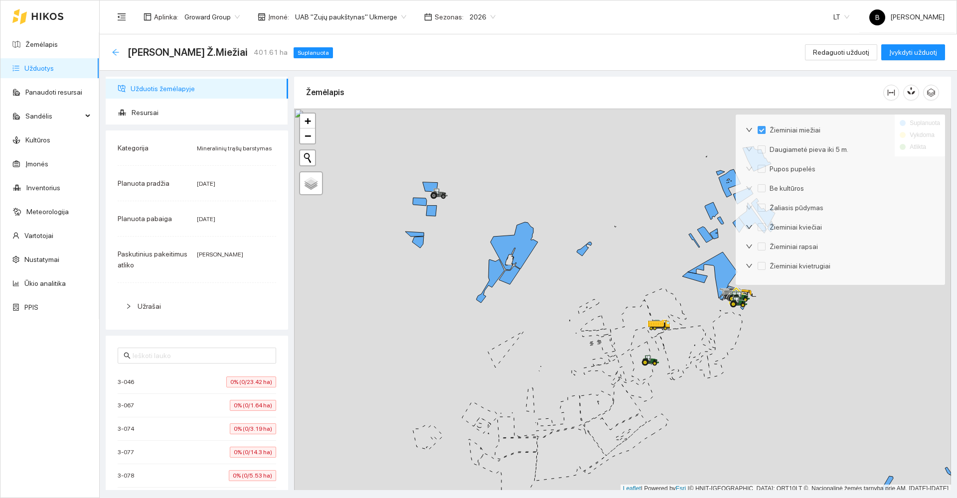
click at [116, 53] on icon "arrow-left" at bounding box center [116, 52] width 8 height 8
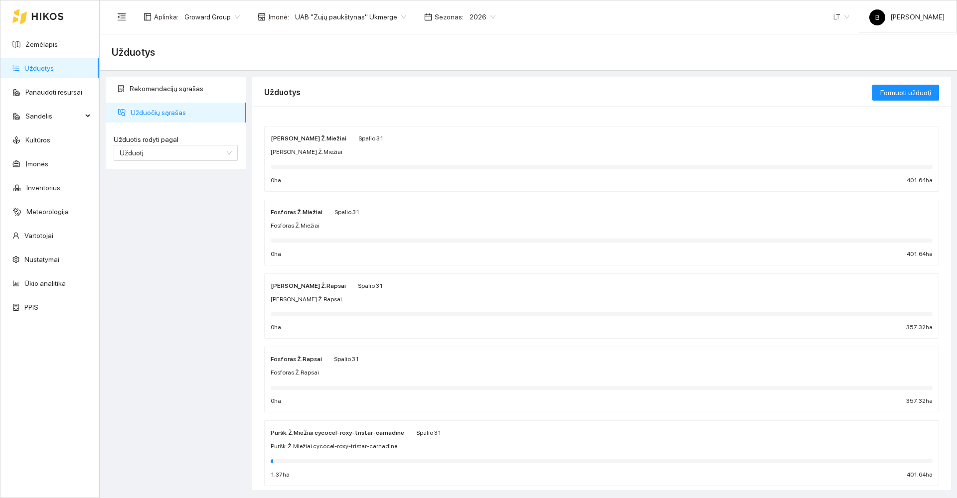
click at [407, 143] on div "Kalis Ž.Miežiai Spalio 31" at bounding box center [602, 138] width 662 height 11
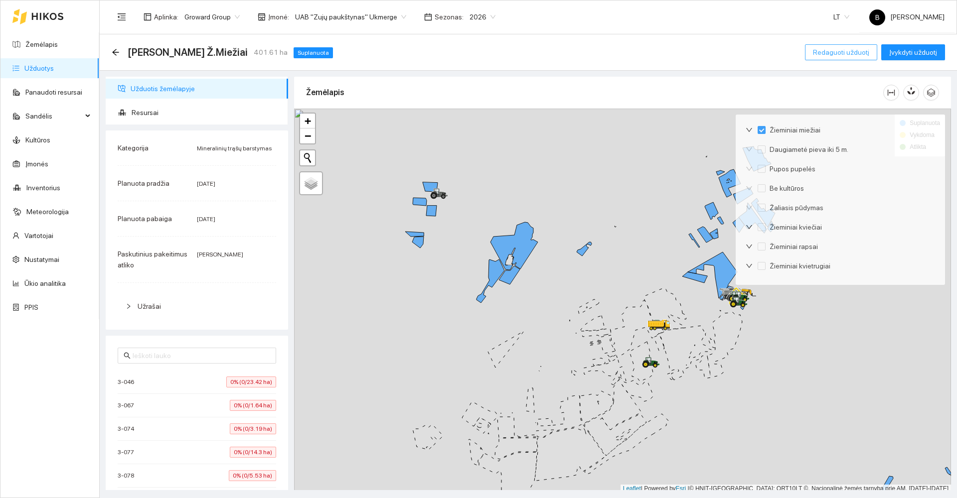
click at [831, 51] on span "Redaguoti užduotį" at bounding box center [841, 52] width 56 height 11
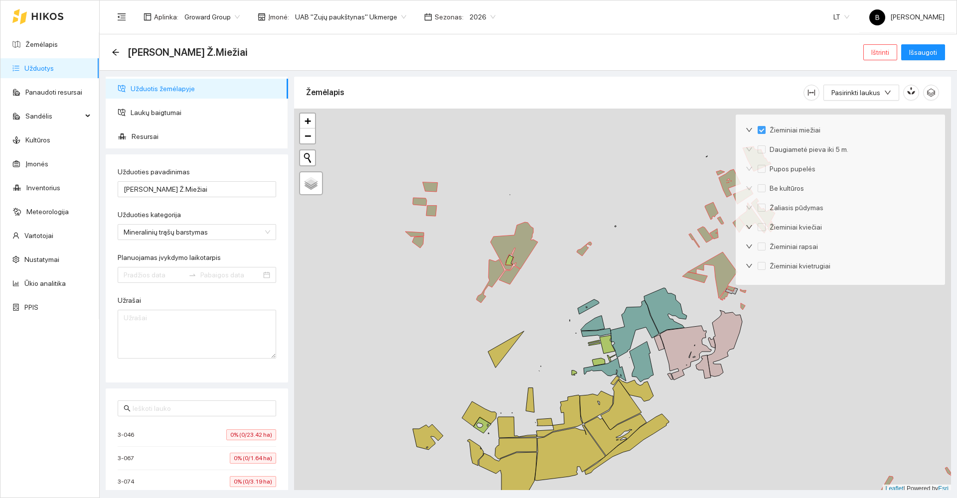
type input "[DATE]"
click at [878, 50] on span "Ištrinti" at bounding box center [880, 52] width 18 height 11
click at [880, 100] on span "Taip" at bounding box center [883, 100] width 13 height 11
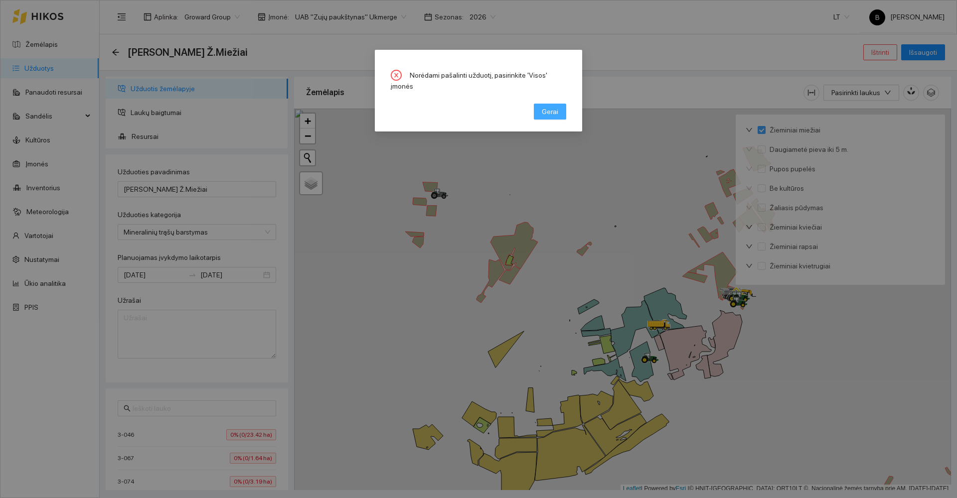
click at [554, 106] on span "Gerai" at bounding box center [550, 111] width 16 height 11
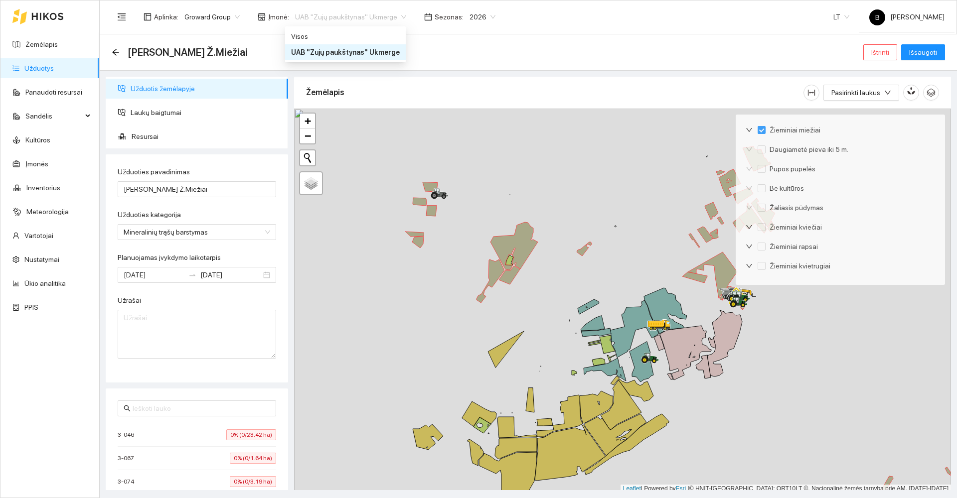
click at [391, 12] on span "UAB "Zujų paukštynas" Ukmerge" at bounding box center [350, 16] width 111 height 15
click at [313, 37] on div "Visos" at bounding box center [345, 36] width 109 height 11
click at [876, 52] on span "Ištrinti" at bounding box center [880, 52] width 18 height 11
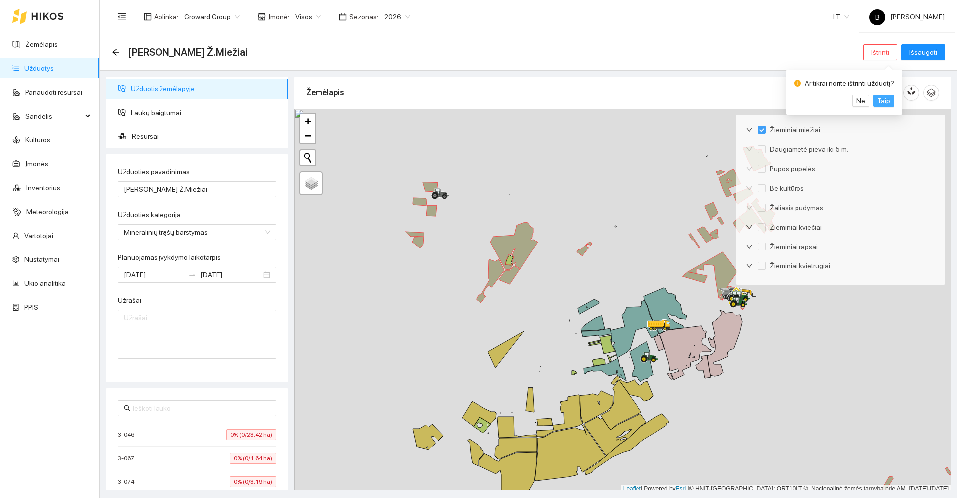
click at [880, 98] on span "Taip" at bounding box center [883, 100] width 13 height 11
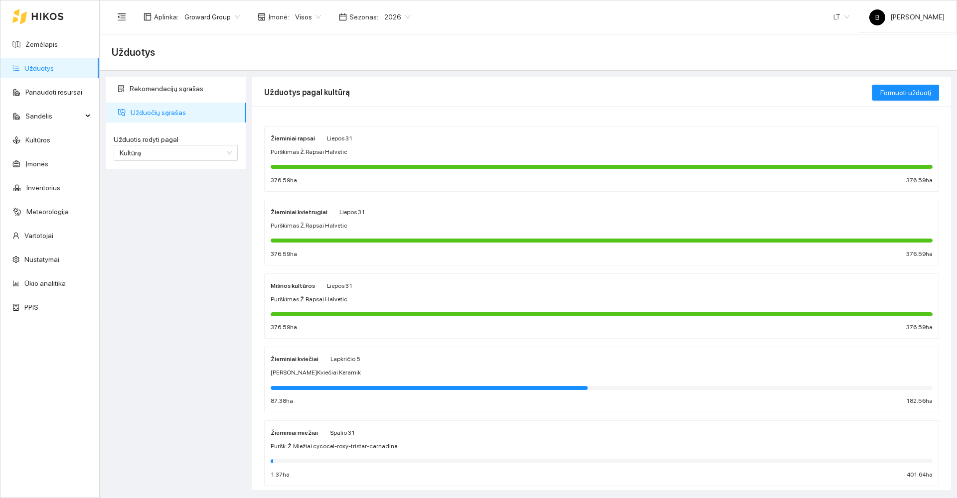
click at [387, 147] on div "Žieminiai rapsai Liepos 31 Purškimas Ž.Rapsai Halvetic 376.59 ha 376.59 ha" at bounding box center [602, 159] width 662 height 53
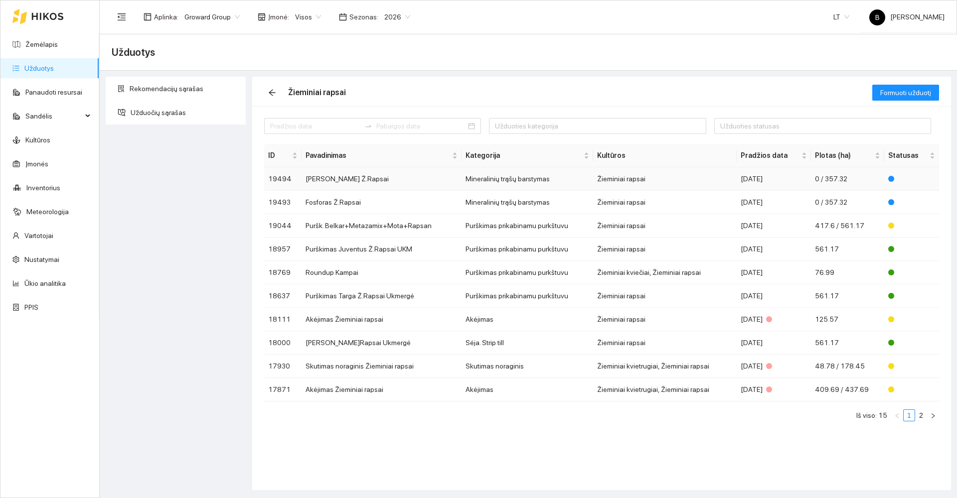
click at [330, 179] on td "Kalis Ž.Rapsai" at bounding box center [382, 178] width 160 height 23
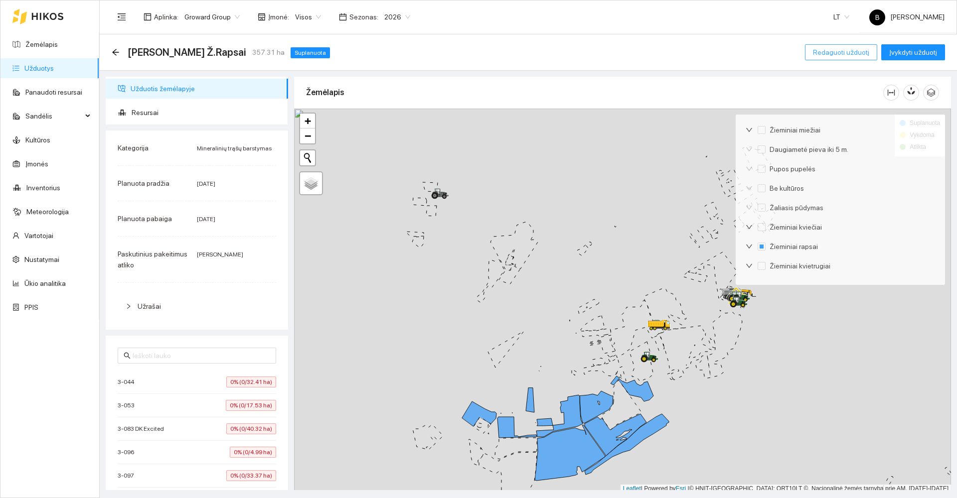
click at [842, 50] on span "Redaguoti užduotį" at bounding box center [841, 52] width 56 height 11
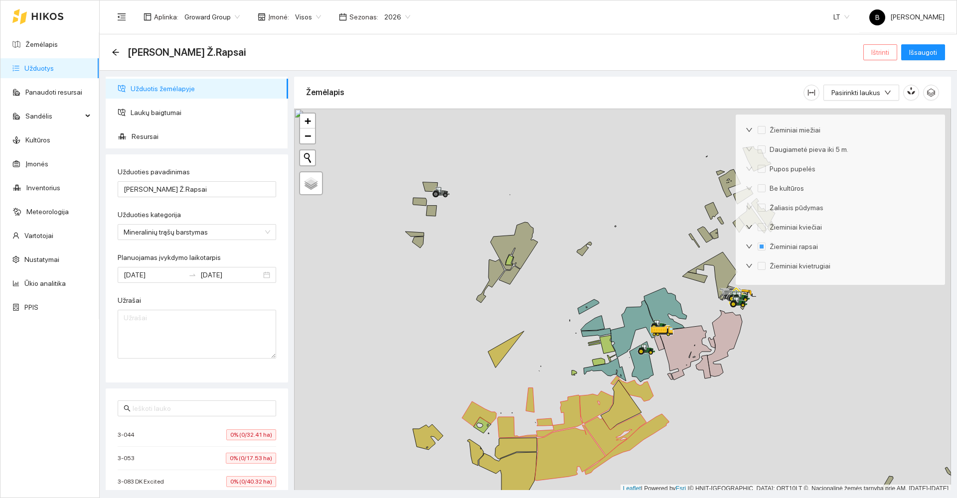
click at [879, 54] on span "Ištrinti" at bounding box center [880, 52] width 18 height 11
click at [877, 101] on span "Taip" at bounding box center [883, 100] width 13 height 11
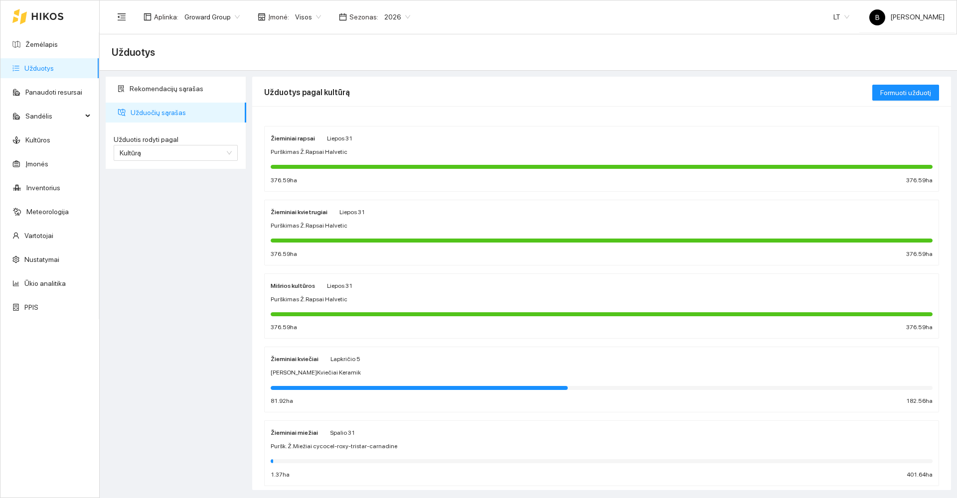
click at [406, 147] on div "Žieminiai rapsai Liepos 31 Purškimas Ž.Rapsai Halvetic 376.59 ha 376.59 ha" at bounding box center [602, 159] width 662 height 53
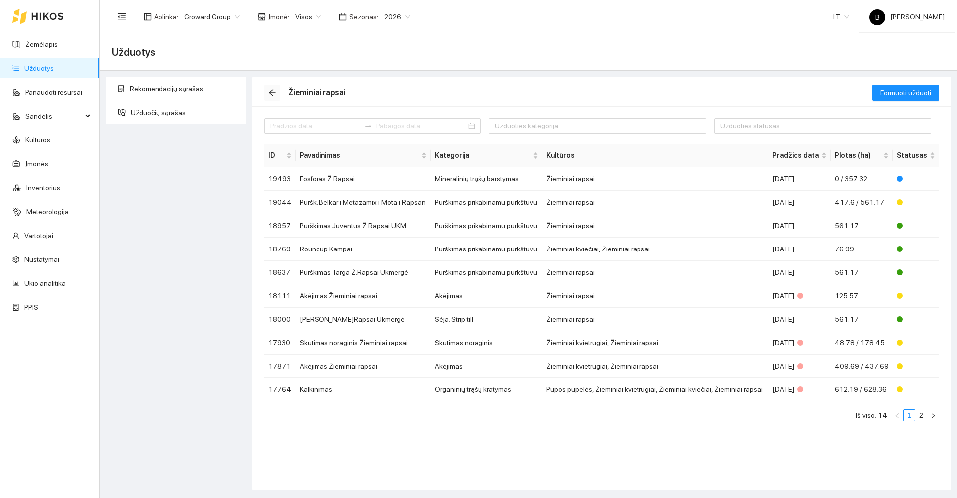
click at [270, 92] on icon "arrow-left" at bounding box center [272, 93] width 6 height 6
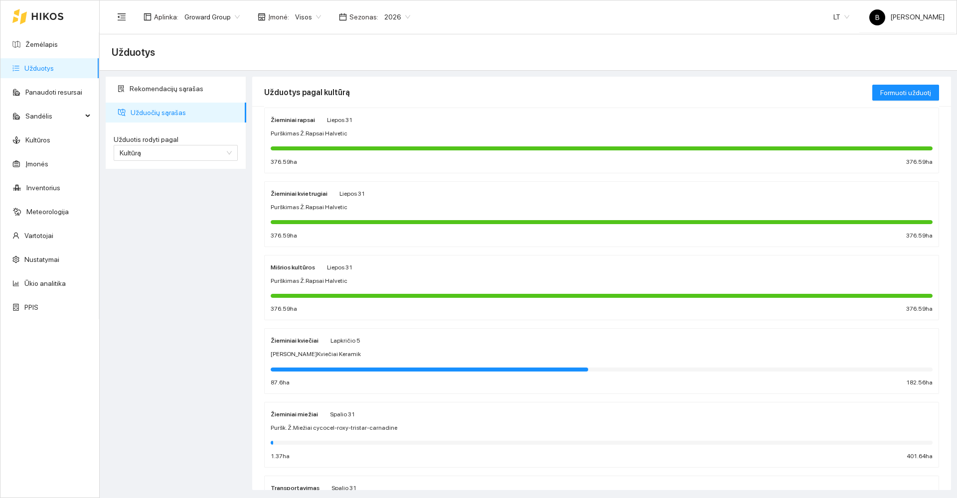
scroll to position [50, 0]
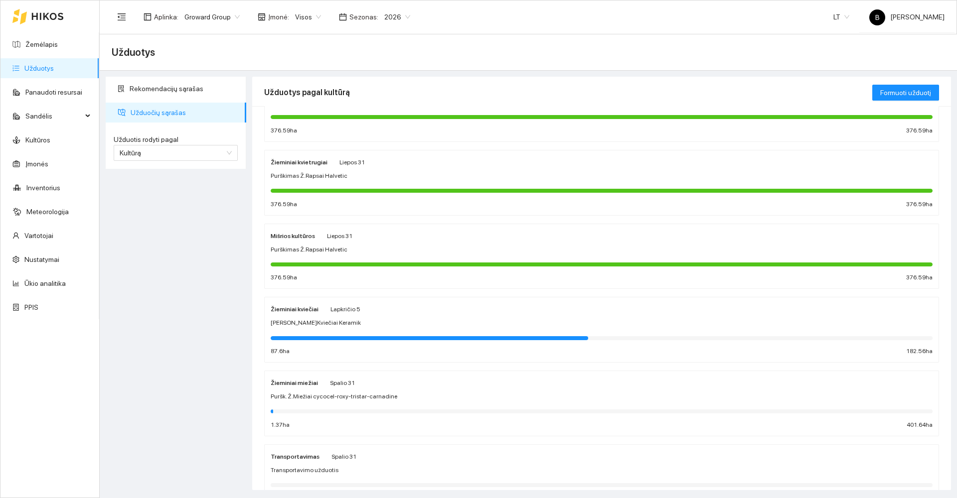
click at [417, 389] on div "Žieminiai miežiai Spalio 31 Puršk. Ž.Miežiai cycocel-roxy-tristar-carnadine 1.3…" at bounding box center [602, 403] width 662 height 53
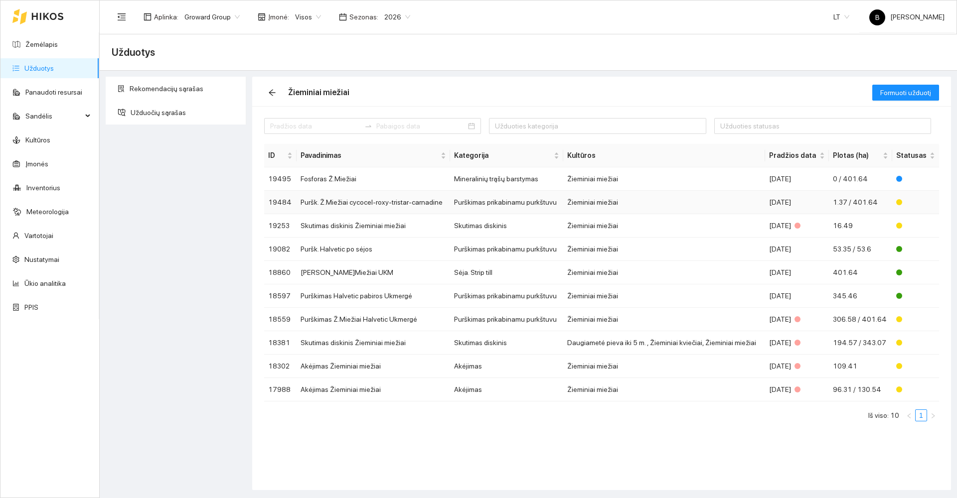
click at [344, 204] on td "Puršk. Ž.Miežiai cycocel-roxy-tristar-carnadine" at bounding box center [373, 202] width 153 height 23
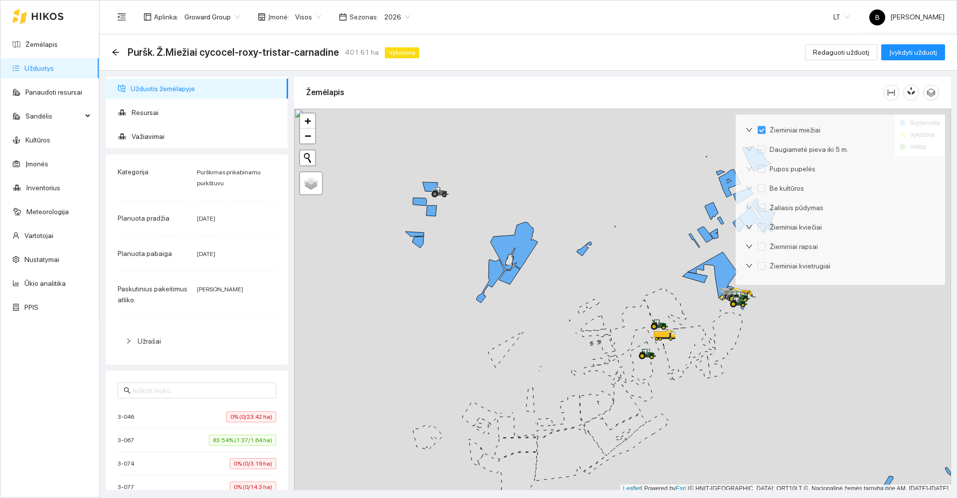
scroll to position [3, 0]
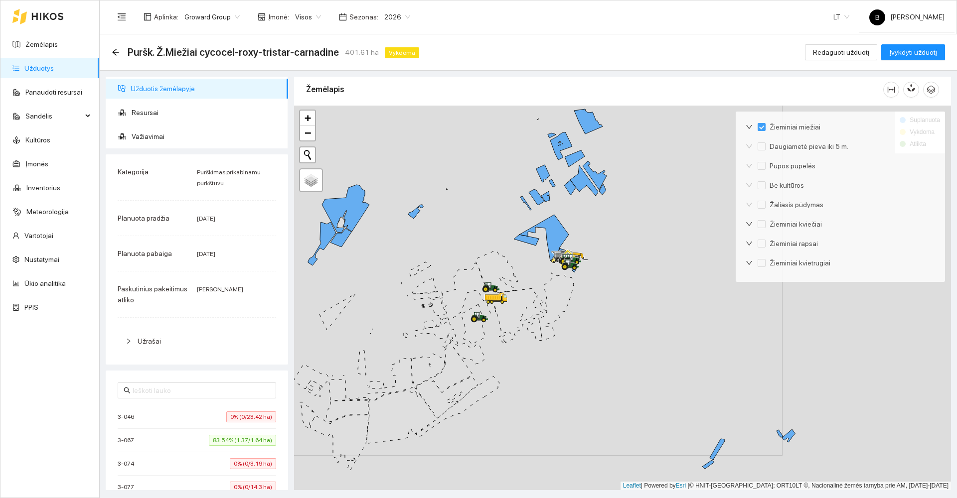
drag, startPoint x: 706, startPoint y: 303, endPoint x: 537, endPoint y: 269, distance: 171.9
click at [537, 269] on div at bounding box center [622, 298] width 657 height 385
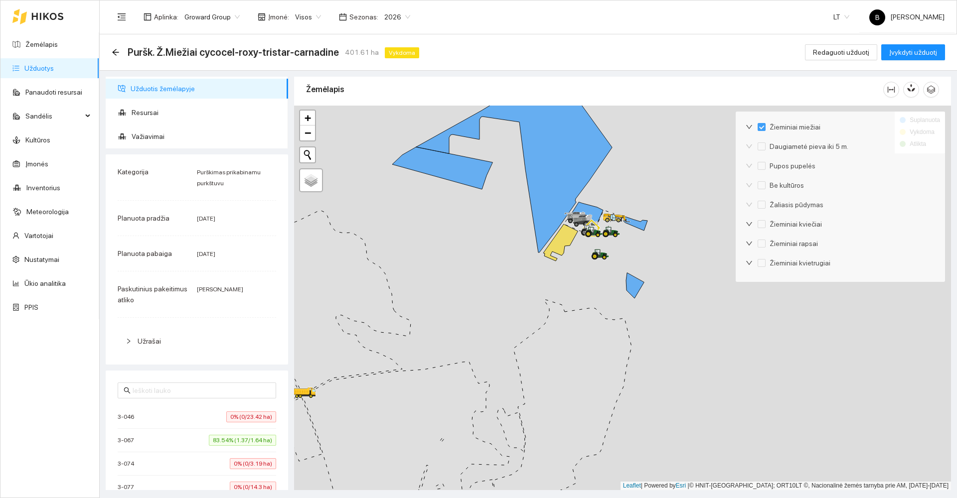
drag, startPoint x: 532, startPoint y: 239, endPoint x: 453, endPoint y: 251, distance: 79.2
click at [455, 251] on div at bounding box center [622, 298] width 657 height 385
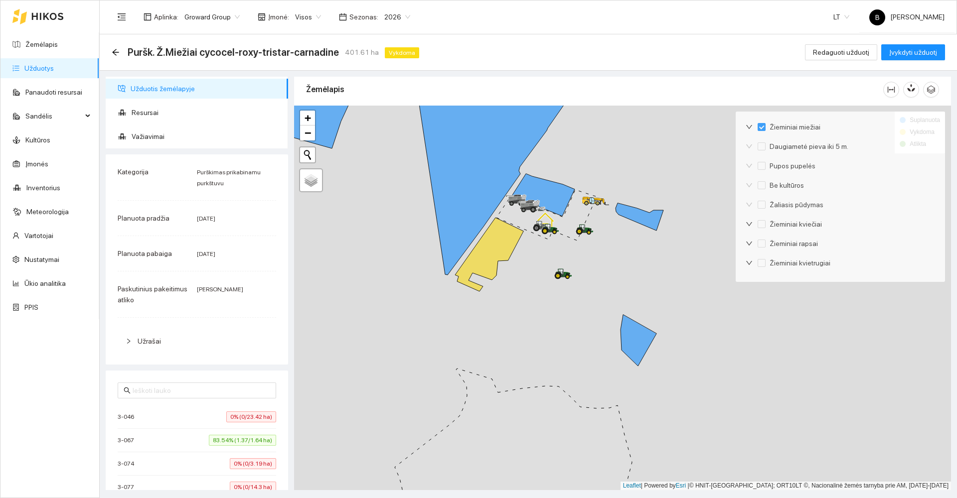
drag, startPoint x: 467, startPoint y: 227, endPoint x: 338, endPoint y: 253, distance: 131.2
click at [339, 254] on div at bounding box center [622, 298] width 657 height 385
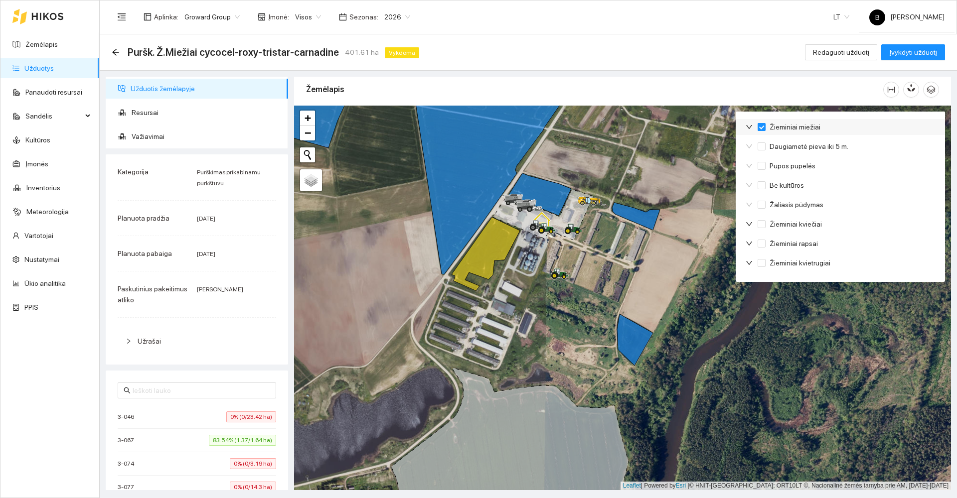
click at [763, 125] on input "Žieminiai miežiai" at bounding box center [761, 127] width 8 height 8
checkbox input "false"
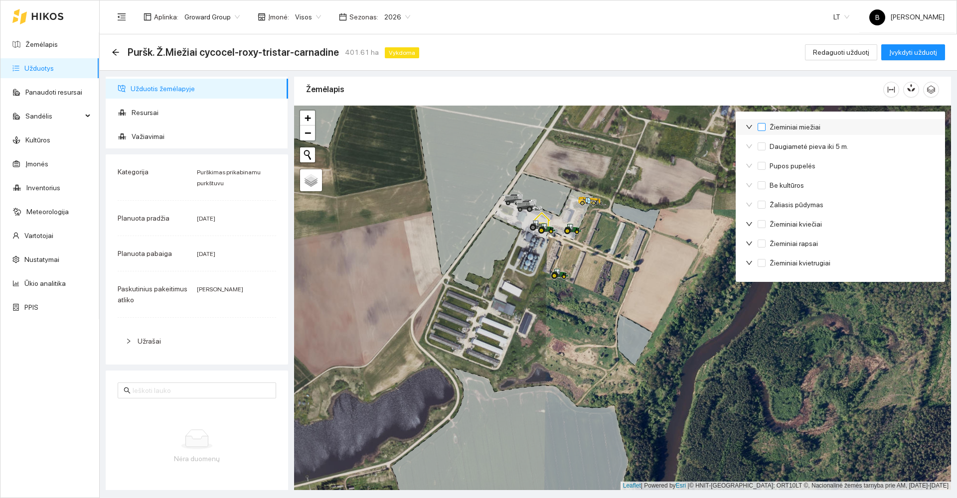
click at [763, 125] on input "Žieminiai miežiai" at bounding box center [761, 127] width 8 height 8
checkbox input "true"
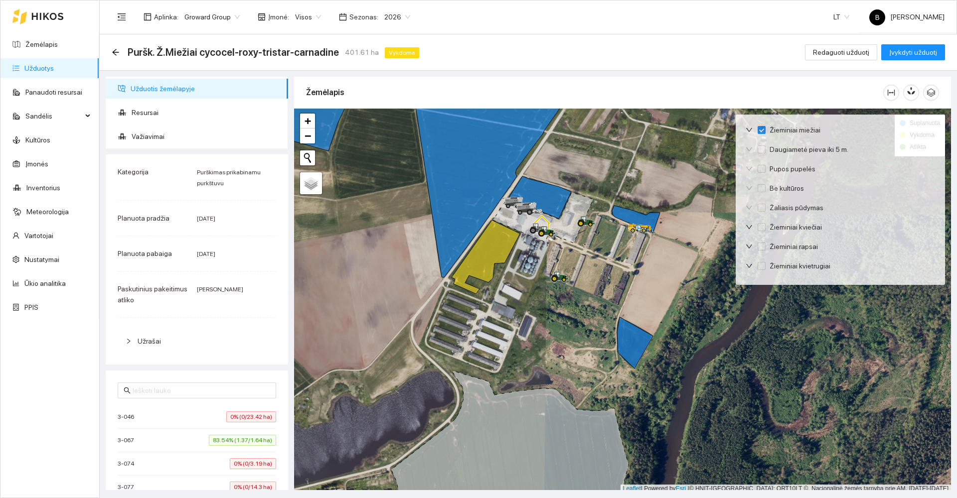
scroll to position [3, 0]
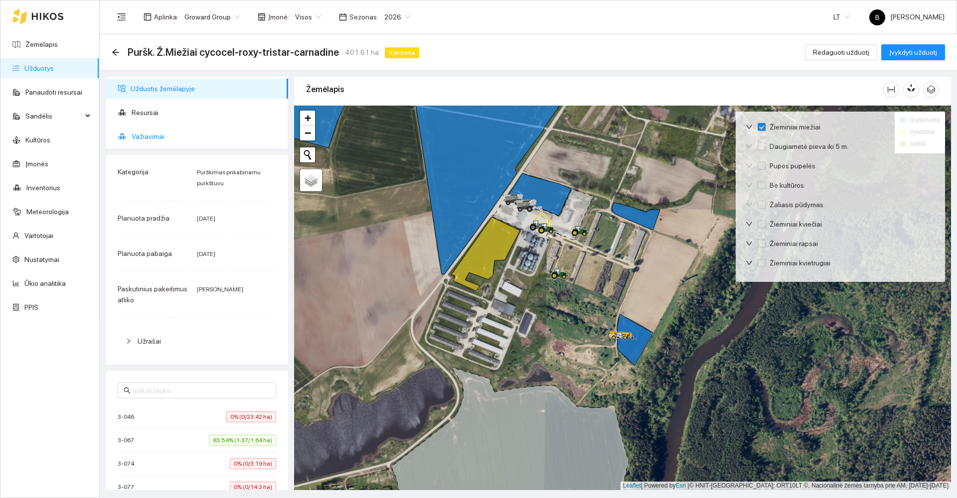
click at [154, 138] on span "Važiavimai" at bounding box center [206, 137] width 149 height 20
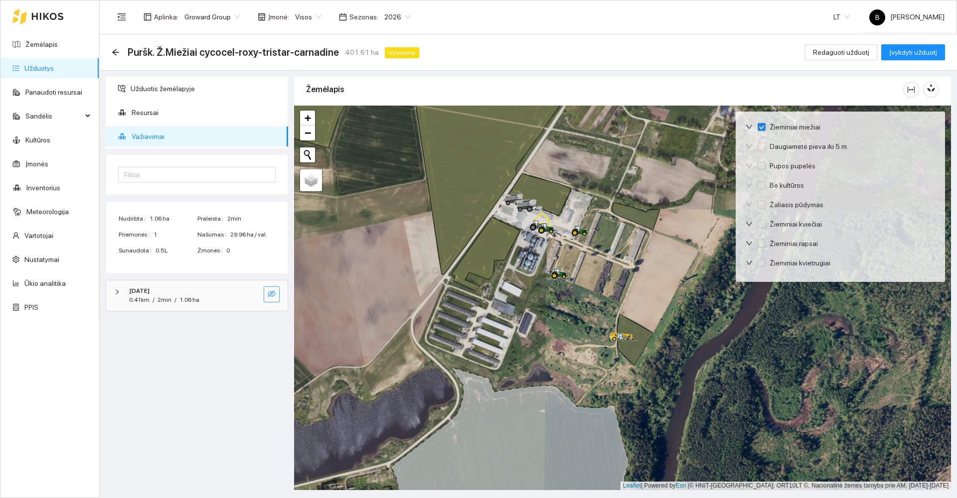
click at [269, 294] on icon "eye-invisible" at bounding box center [272, 294] width 8 height 8
click at [182, 288] on div "[DATE]" at bounding box center [183, 291] width 108 height 9
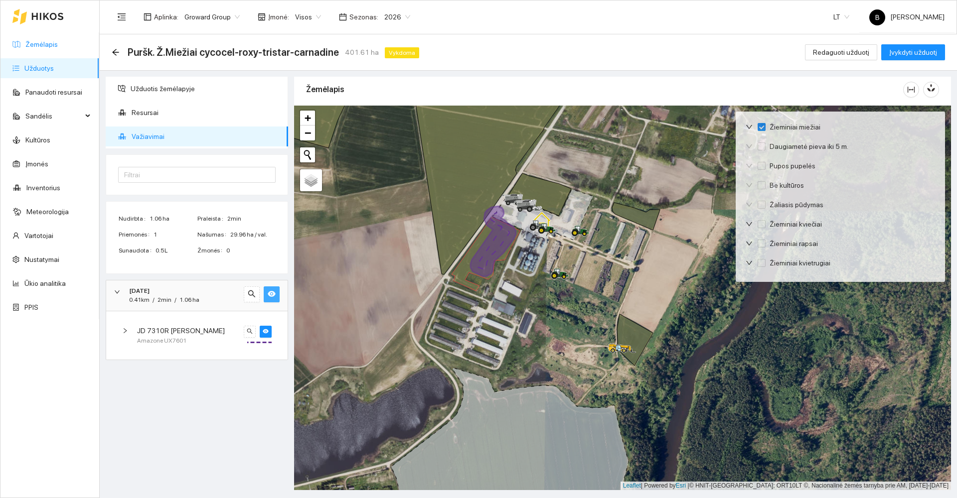
click at [53, 48] on link "Žemėlapis" at bounding box center [41, 44] width 32 height 8
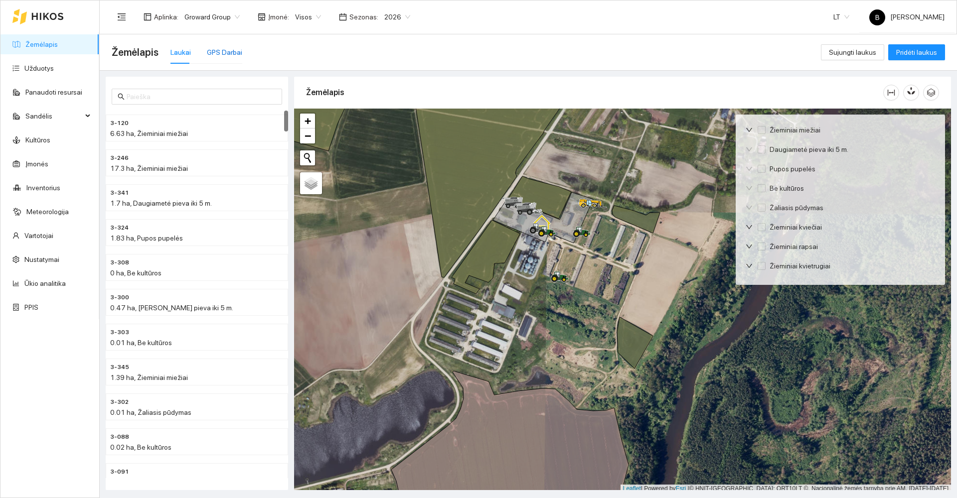
click at [212, 56] on div "GPS Darbai" at bounding box center [224, 52] width 35 height 11
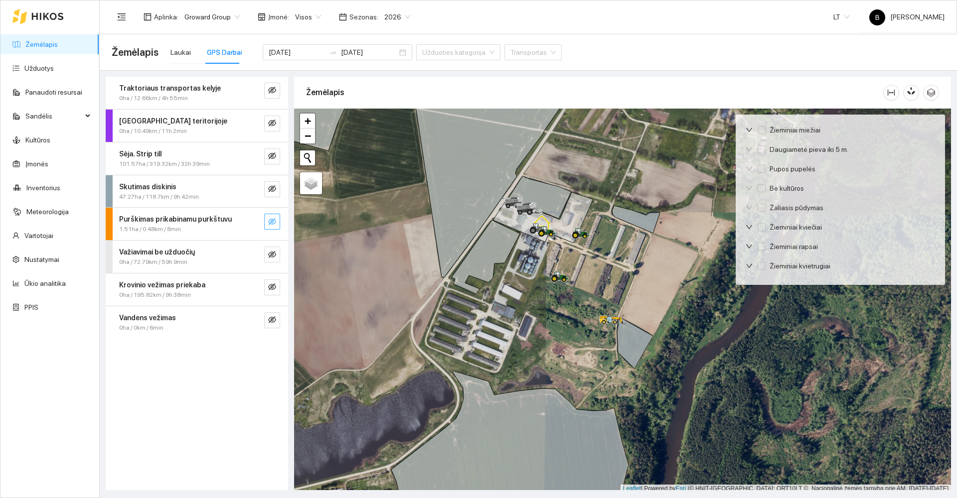
click at [268, 216] on button "button" at bounding box center [272, 222] width 16 height 16
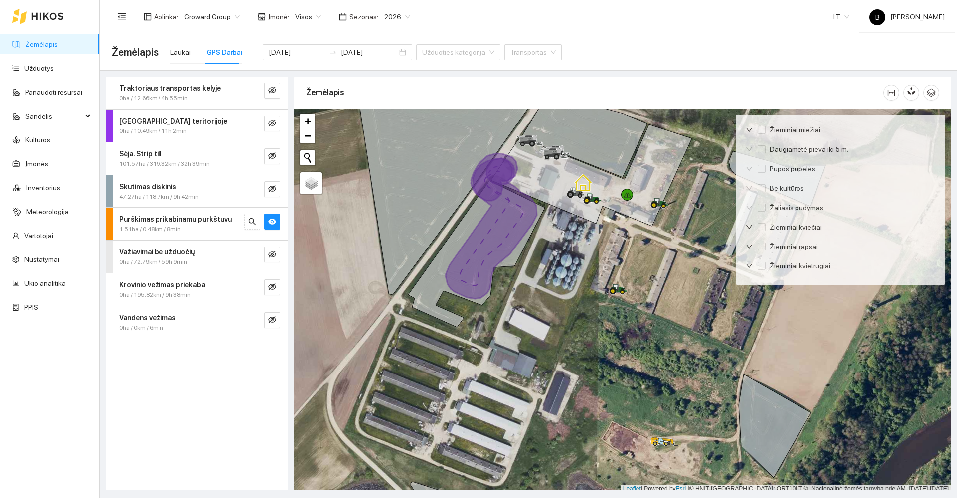
click at [41, 48] on link "Žemėlapis" at bounding box center [41, 44] width 32 height 8
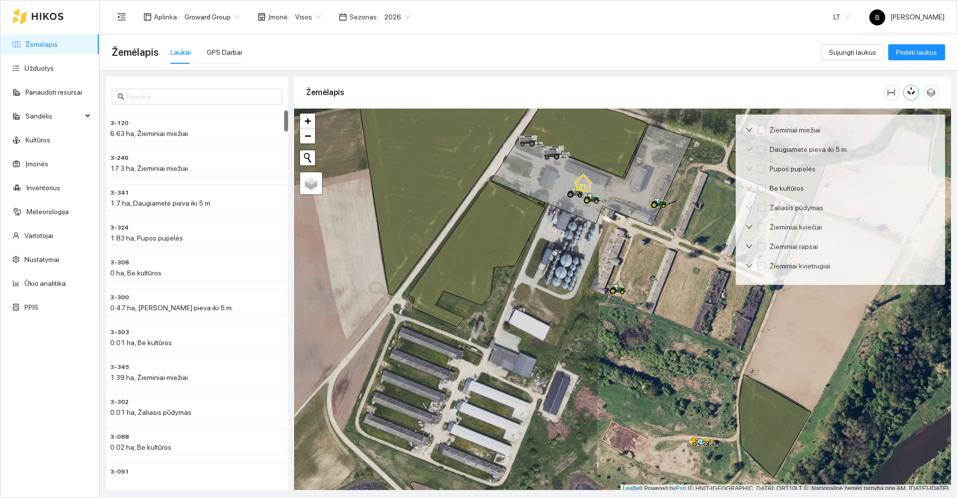
click at [910, 93] on icon "button" at bounding box center [909, 93] width 4 height 4
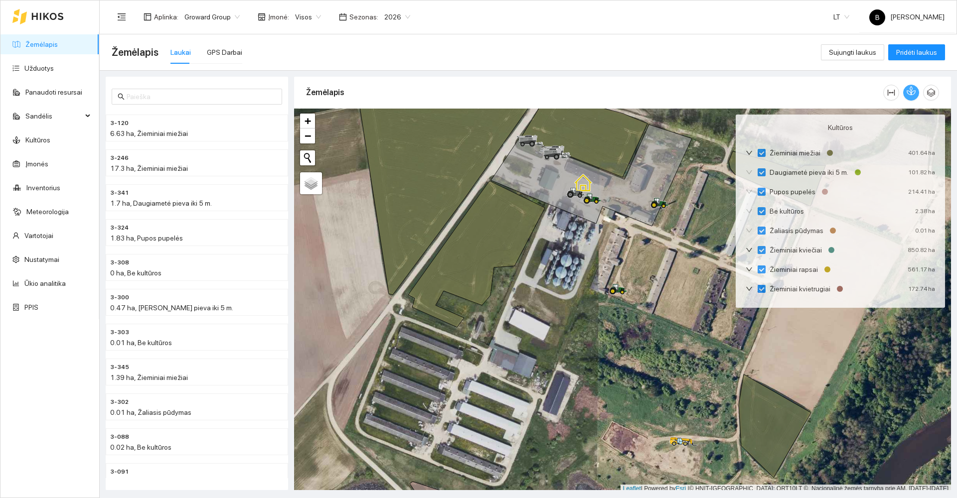
click at [912, 89] on icon "button" at bounding box center [912, 91] width 5 height 8
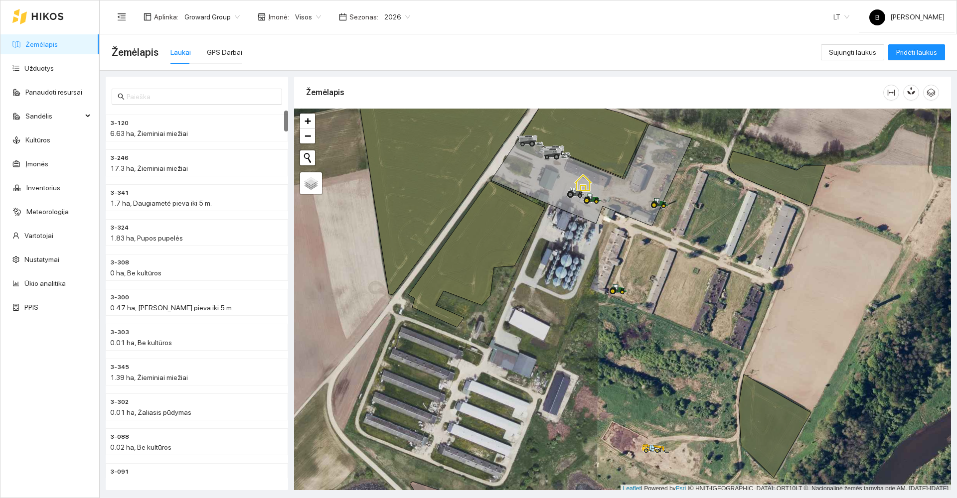
click at [39, 47] on link "Žemėlapis" at bounding box center [41, 44] width 32 height 8
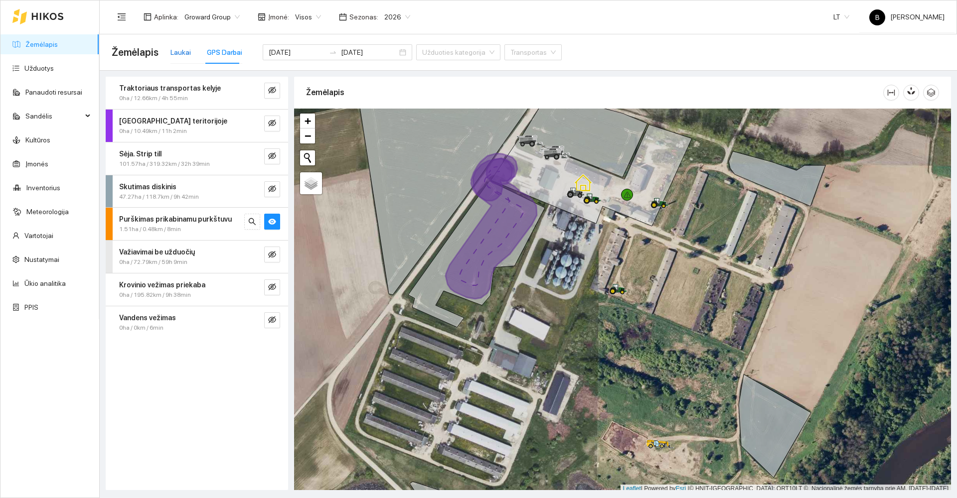
click at [180, 50] on div "Laukai" at bounding box center [180, 52] width 20 height 11
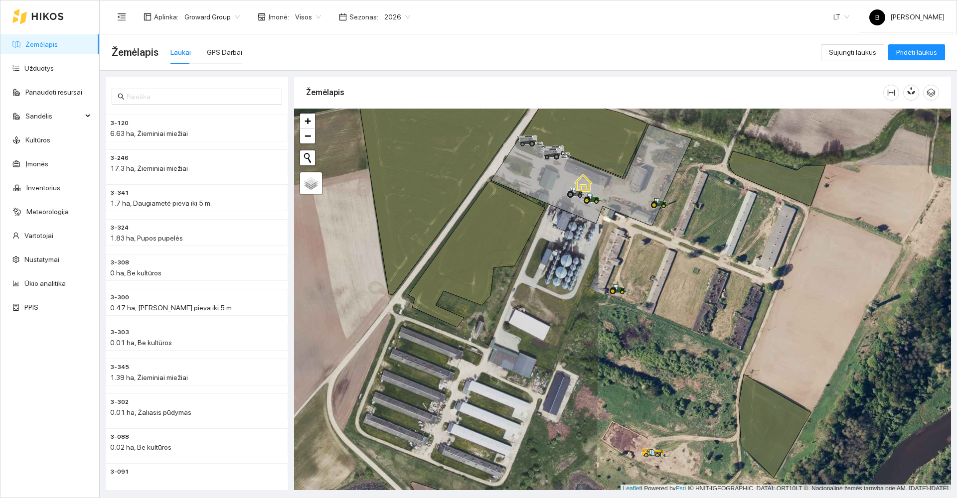
click at [623, 42] on div "Žemėlapis Laukai GPS Darbai" at bounding box center [466, 52] width 709 height 32
click at [913, 91] on icon "button" at bounding box center [912, 91] width 5 height 8
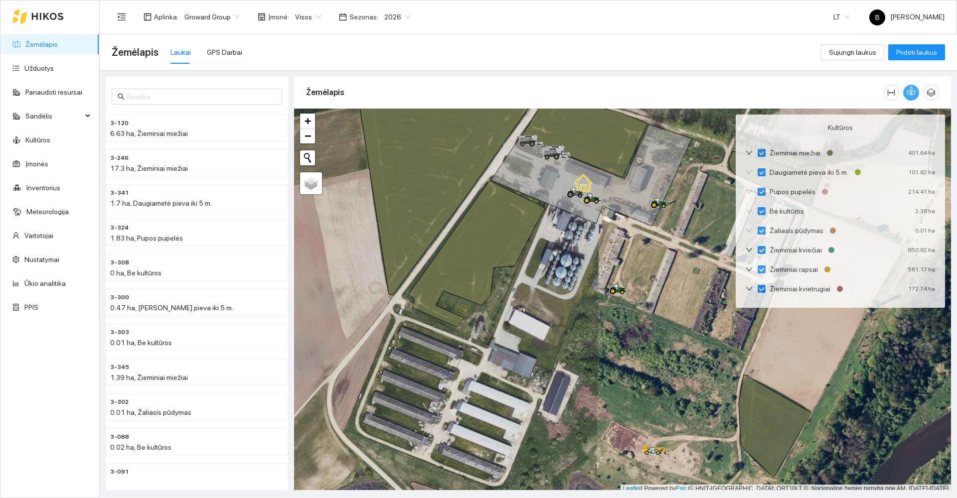
click at [914, 91] on icon "button" at bounding box center [912, 91] width 5 height 8
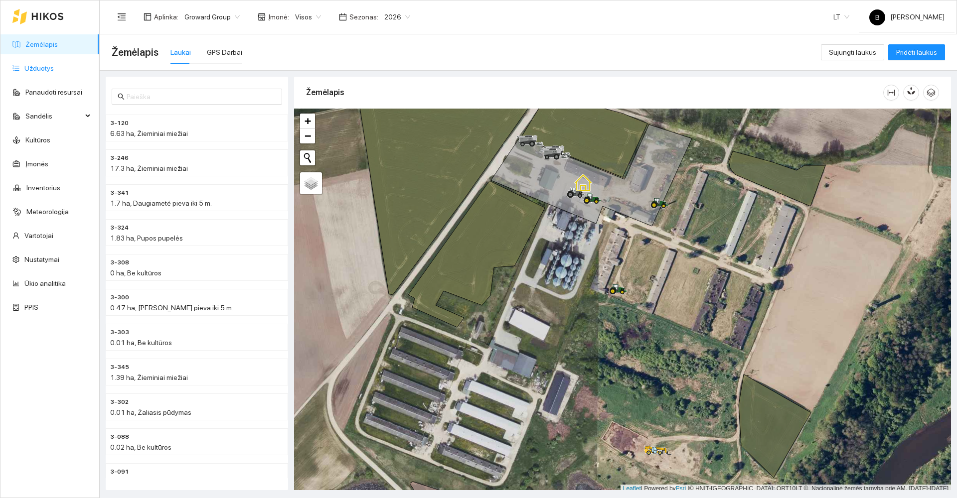
click at [32, 68] on link "Užduotys" at bounding box center [38, 68] width 29 height 8
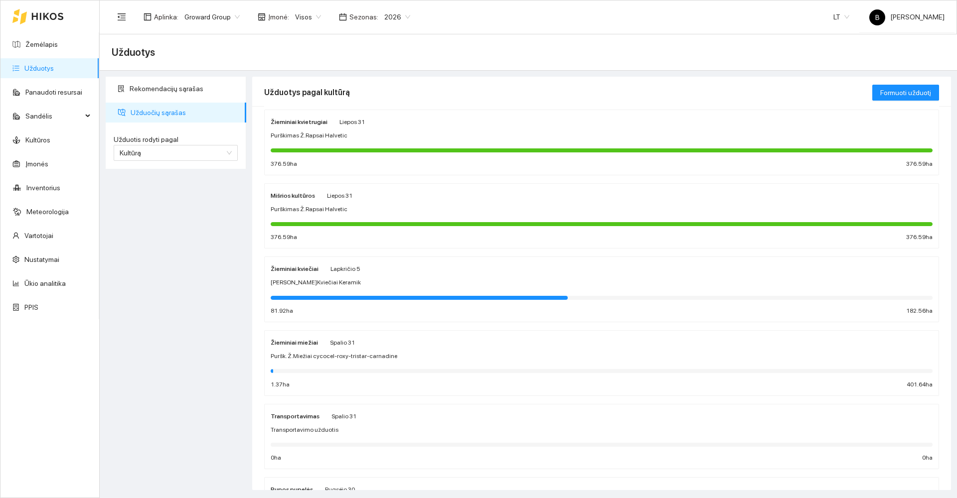
scroll to position [100, 0]
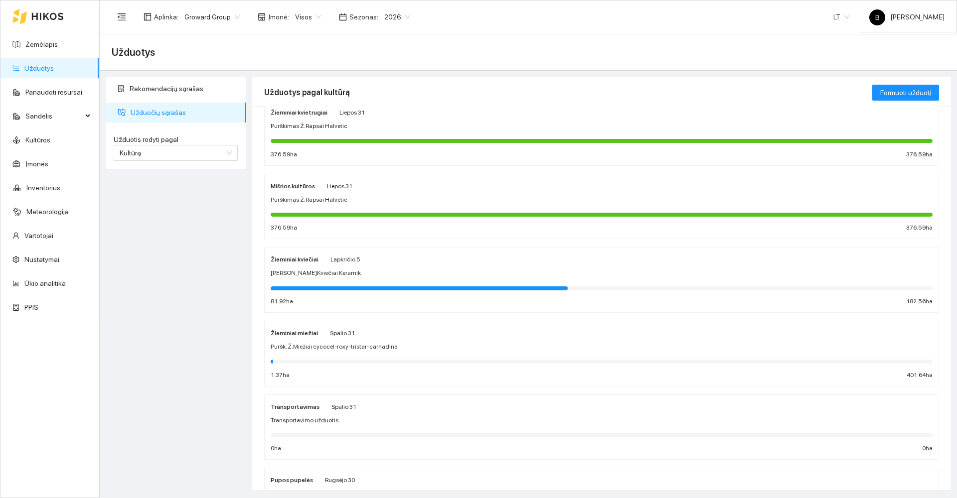
click at [400, 337] on div "Žieminiai miežiai Spalio 31" at bounding box center [602, 332] width 662 height 11
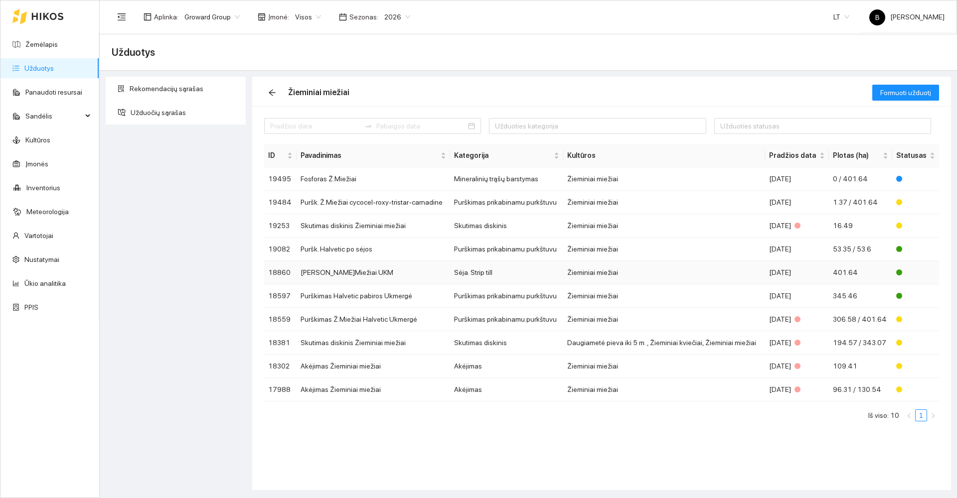
click at [335, 276] on td "[PERSON_NAME]Miežiai UKM" at bounding box center [373, 272] width 153 height 23
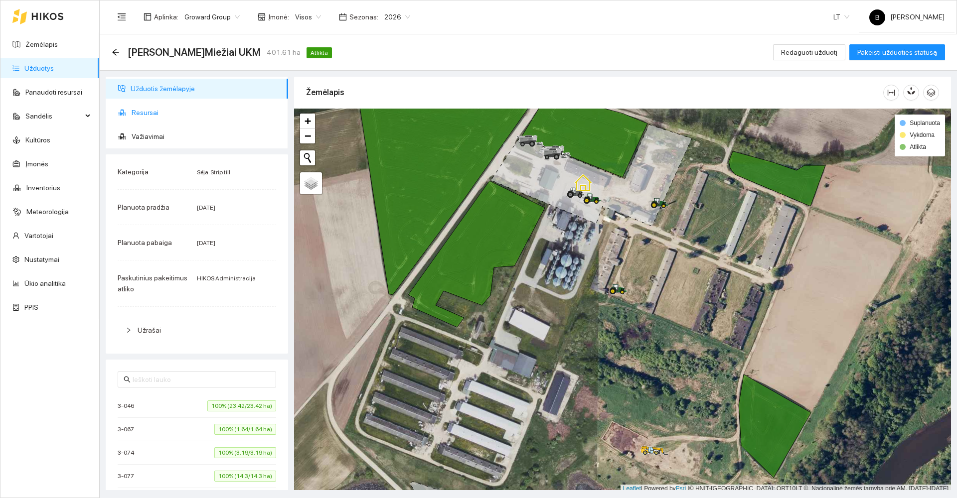
click at [149, 113] on span "Resursai" at bounding box center [206, 113] width 149 height 20
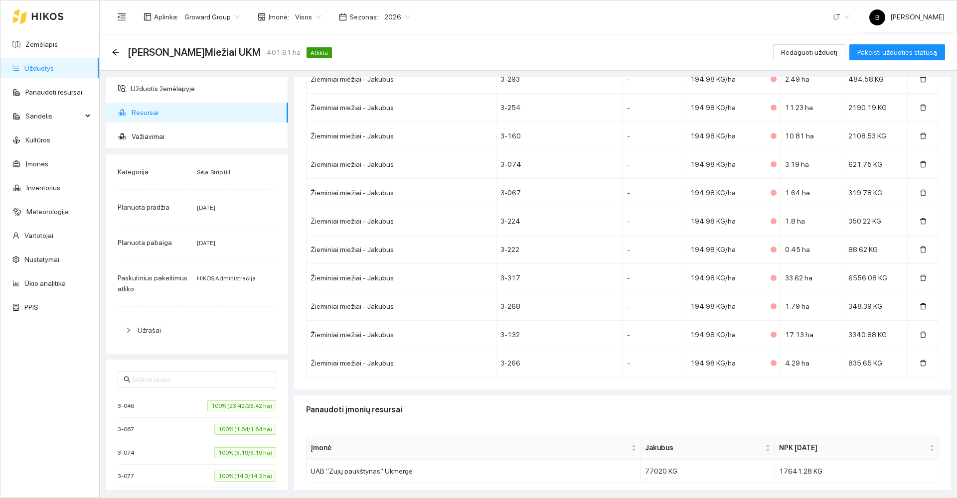
scroll to position [2397, 0]
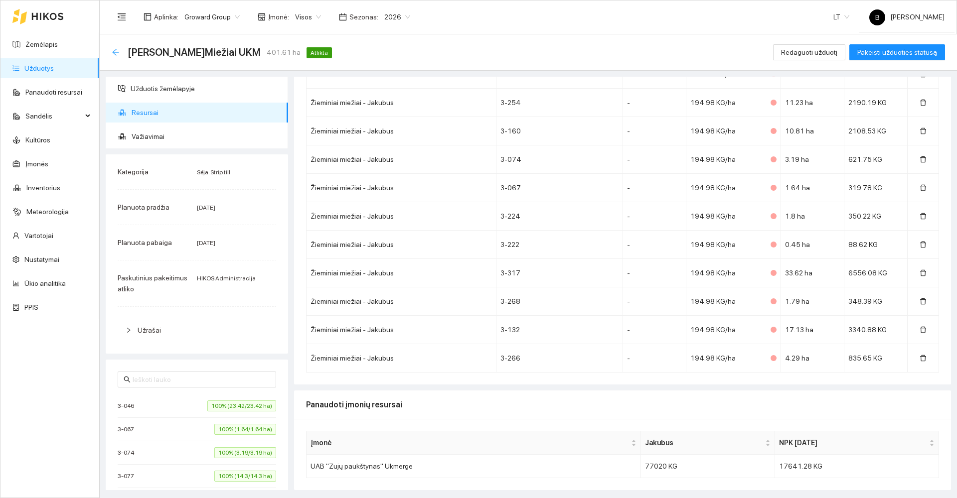
click at [118, 52] on icon "arrow-left" at bounding box center [115, 52] width 6 height 6
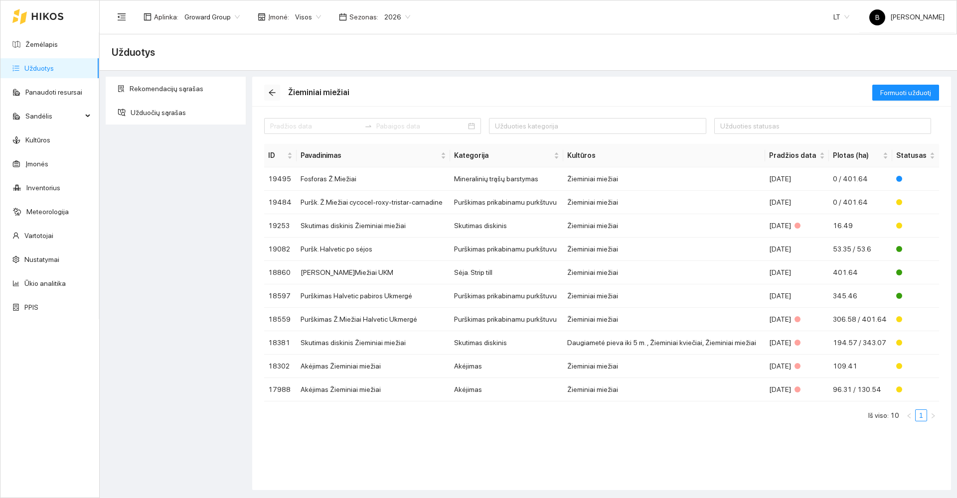
click at [274, 94] on icon "arrow-left" at bounding box center [272, 93] width 8 height 8
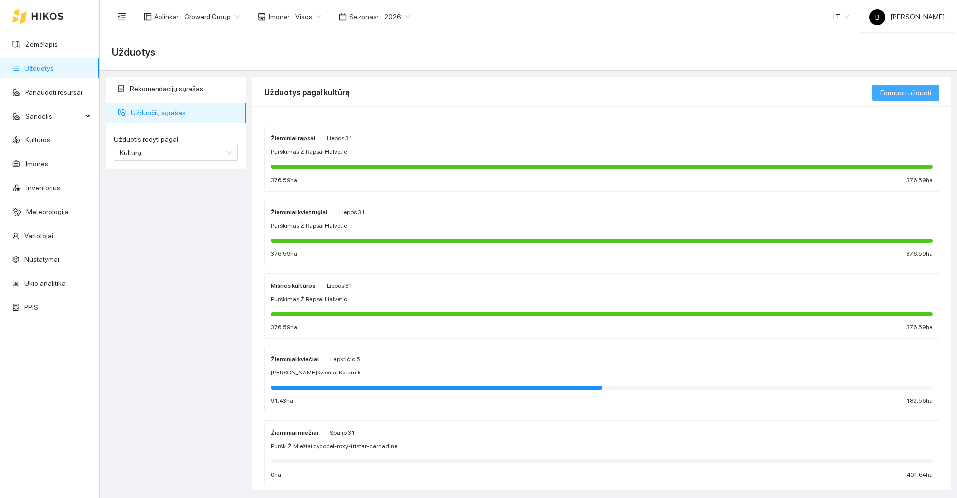
click at [903, 92] on span "Formuoti užduotį" at bounding box center [905, 92] width 51 height 11
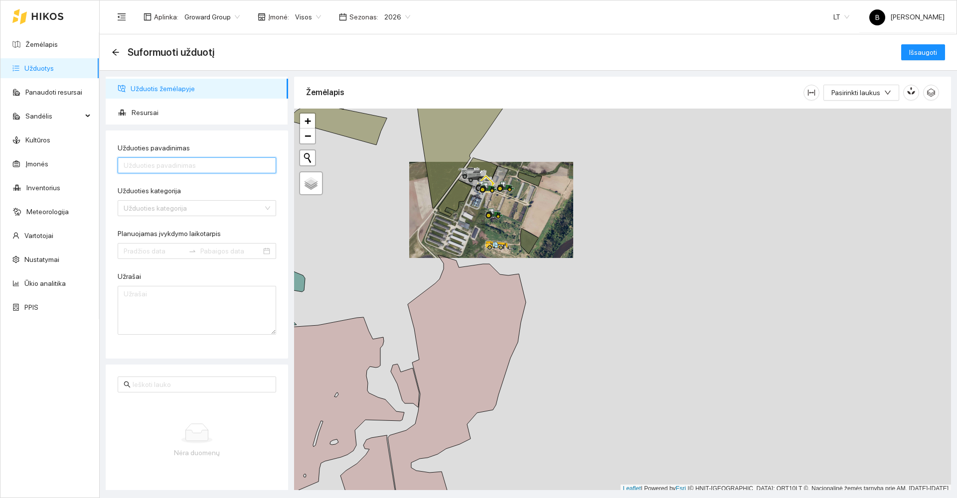
click at [148, 167] on input "Užduoties pavadinimas" at bounding box center [197, 165] width 158 height 16
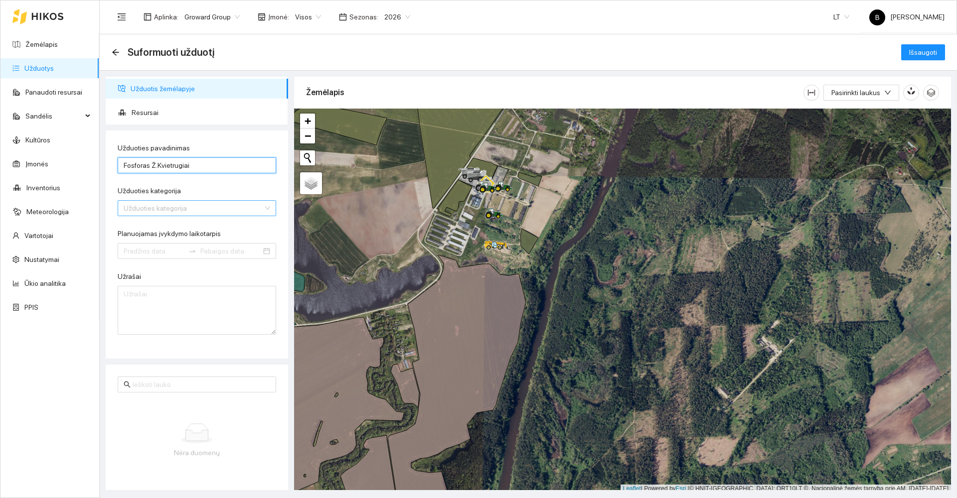
type input "Fosforas Ž.Kvietrugiai"
click at [163, 209] on input "Užduoties kategorija" at bounding box center [194, 208] width 140 height 15
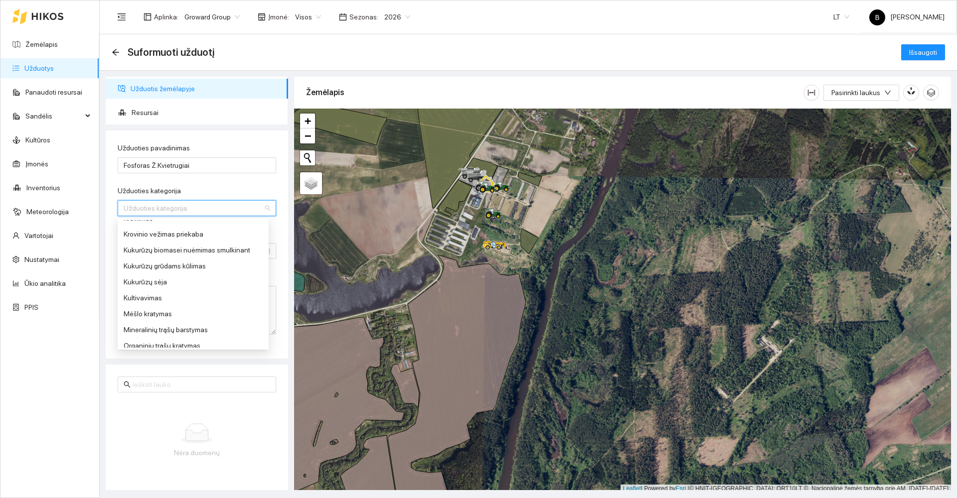
scroll to position [299, 0]
click at [164, 279] on div "Mineralinių trąšų barstymas" at bounding box center [193, 280] width 139 height 11
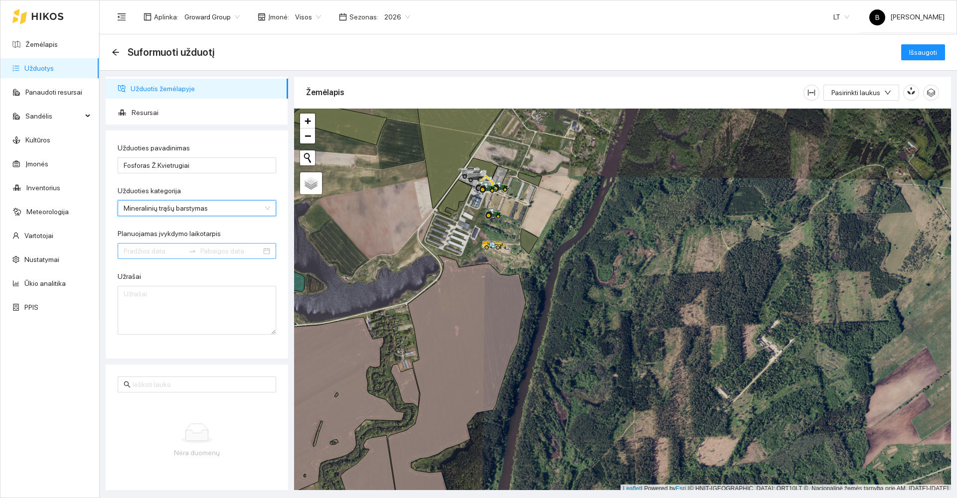
click at [170, 251] on input "Planuojamas įvykdymo laikotarpis" at bounding box center [154, 251] width 61 height 11
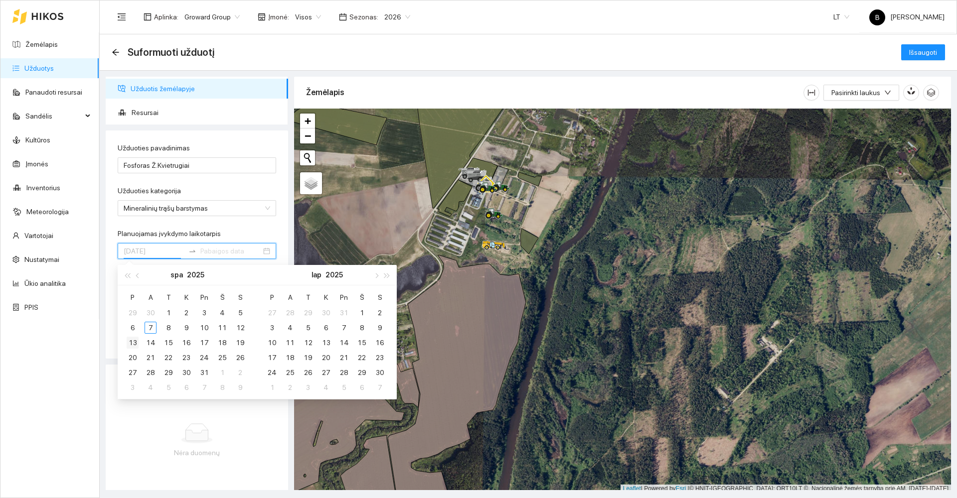
type input "[DATE]"
click at [134, 344] on div "13" at bounding box center [133, 343] width 12 height 12
type input "[DATE]"
click at [204, 374] on div "31" at bounding box center [204, 373] width 12 height 12
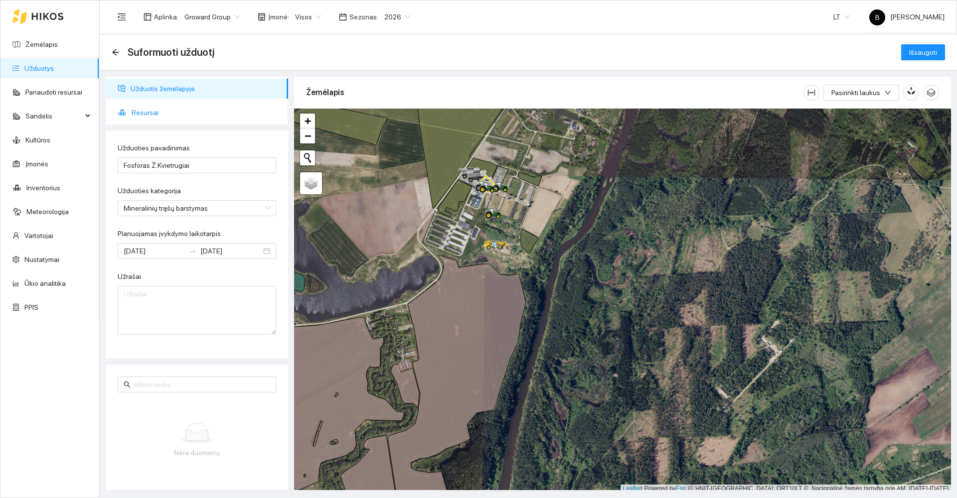
click at [146, 109] on span "Resursai" at bounding box center [206, 113] width 149 height 20
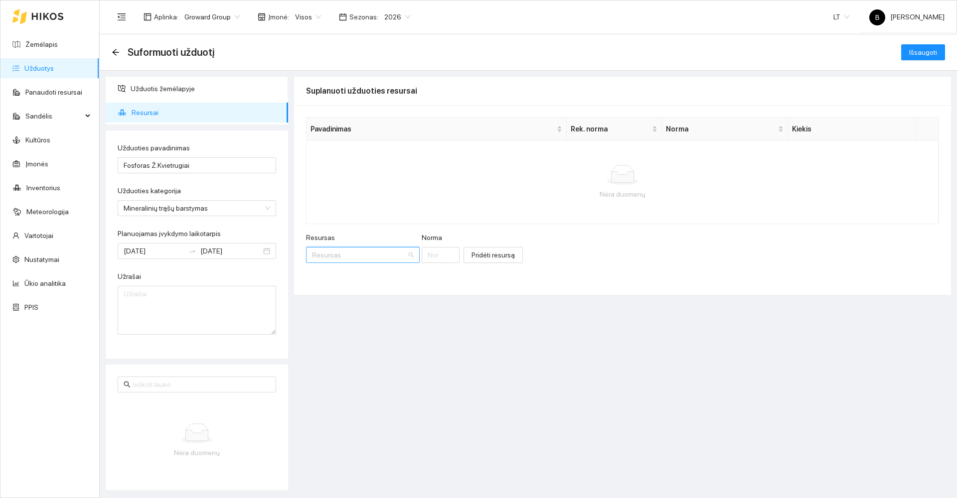
click at [346, 256] on input "Resursas" at bounding box center [359, 255] width 95 height 15
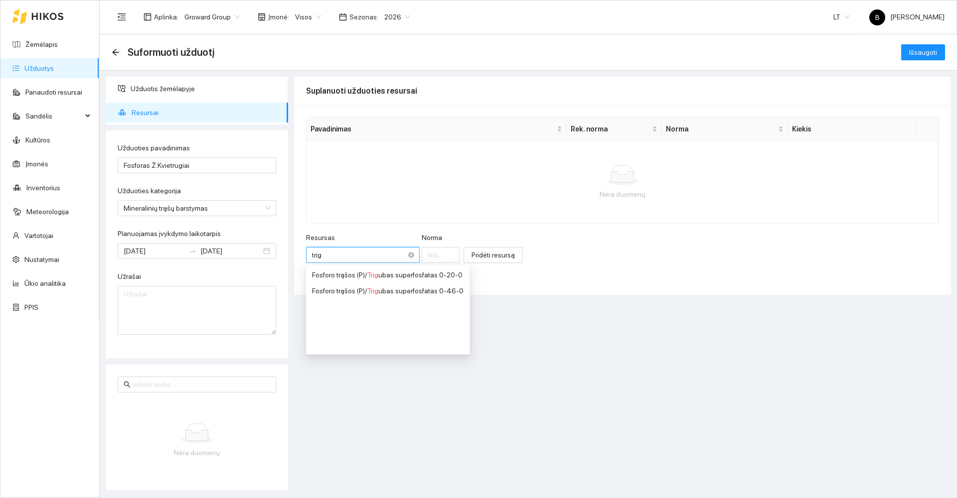
type input "trigu"
click at [401, 293] on div "Fosforo trąšos (P) / Trigu bas superfosfatas 0-46-0" at bounding box center [387, 291] width 151 height 11
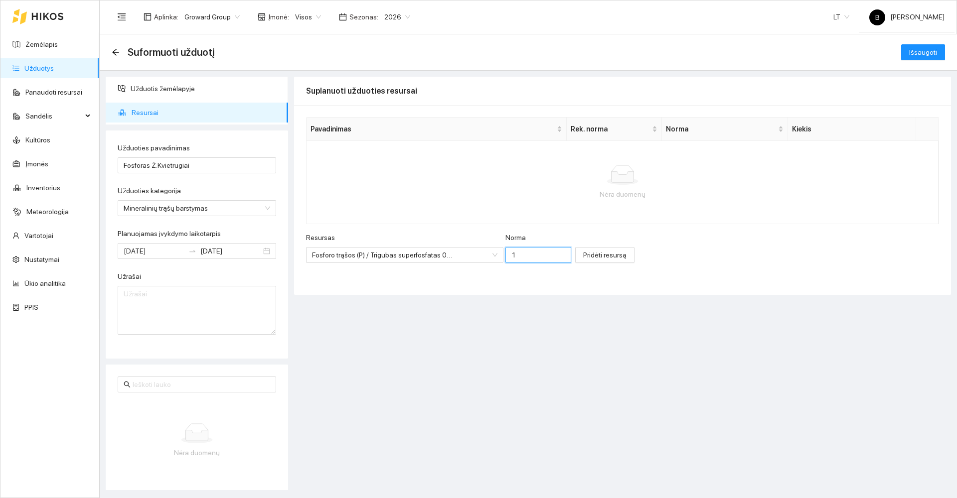
click at [526, 254] on input "1" at bounding box center [538, 255] width 66 height 16
type input "100"
click at [584, 257] on span "Pridėti resursą" at bounding box center [604, 255] width 43 height 11
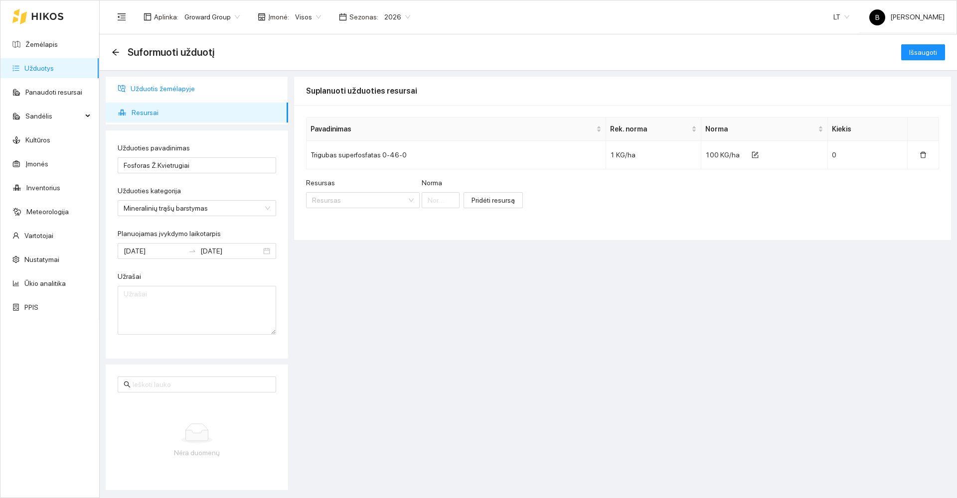
click at [160, 86] on span "Užduotis žemėlapyje" at bounding box center [206, 89] width 150 height 20
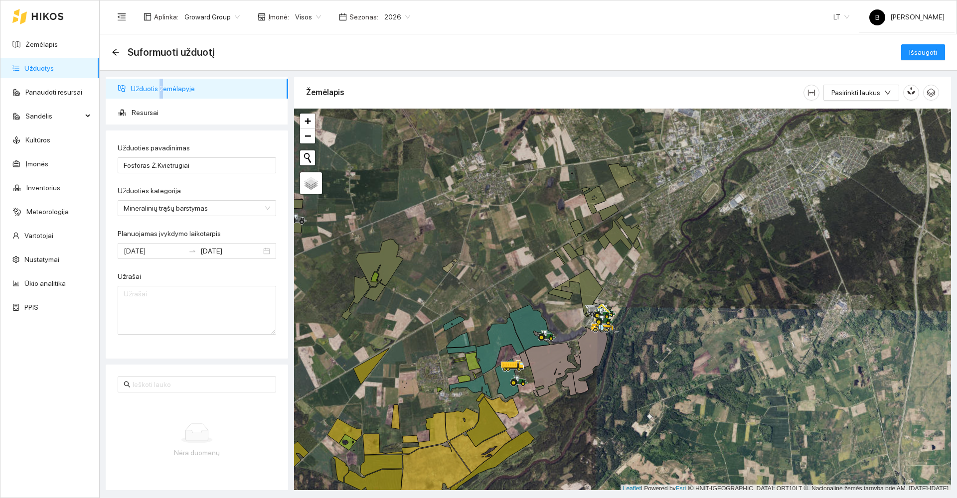
scroll to position [3, 0]
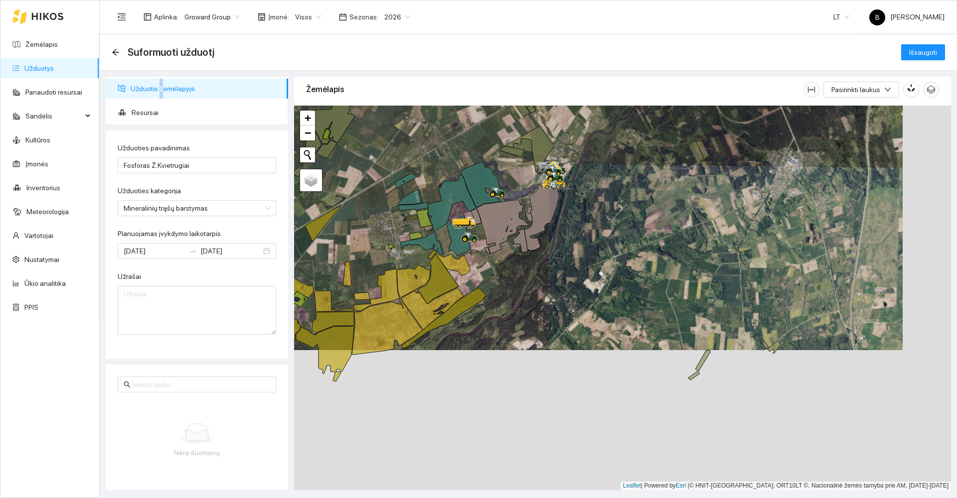
drag, startPoint x: 596, startPoint y: 443, endPoint x: 545, endPoint y: 294, distance: 157.6
click at [545, 294] on div at bounding box center [622, 298] width 657 height 385
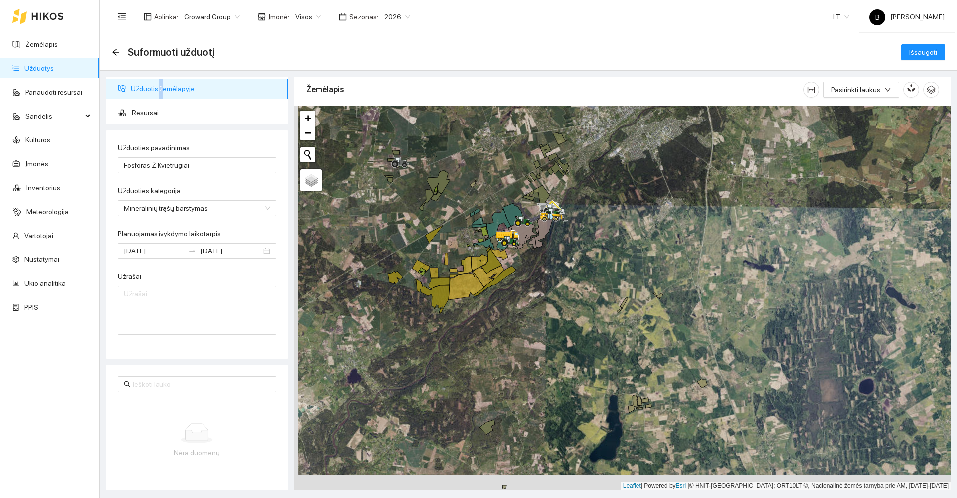
drag, startPoint x: 510, startPoint y: 382, endPoint x: 515, endPoint y: 264, distance: 118.7
click at [516, 264] on div at bounding box center [622, 298] width 657 height 385
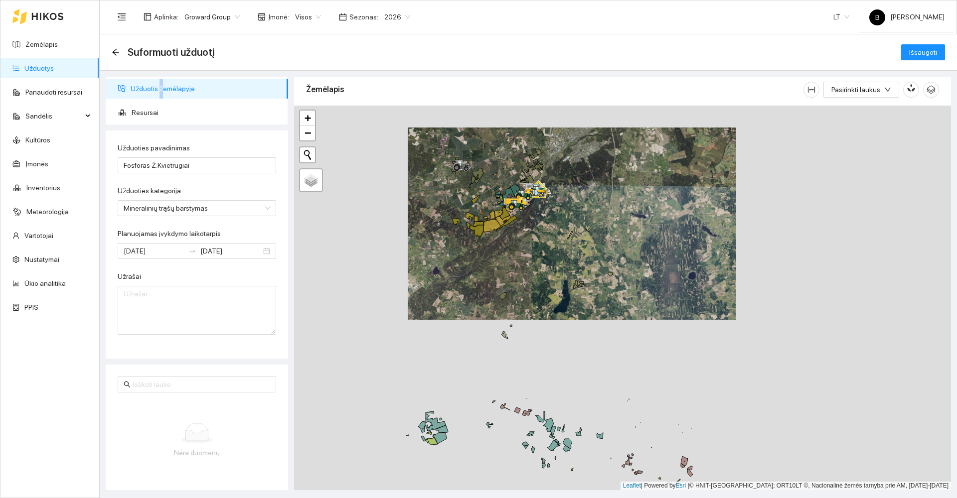
drag, startPoint x: 535, startPoint y: 367, endPoint x: 483, endPoint y: 270, distance: 109.9
click at [480, 277] on div at bounding box center [622, 298] width 657 height 385
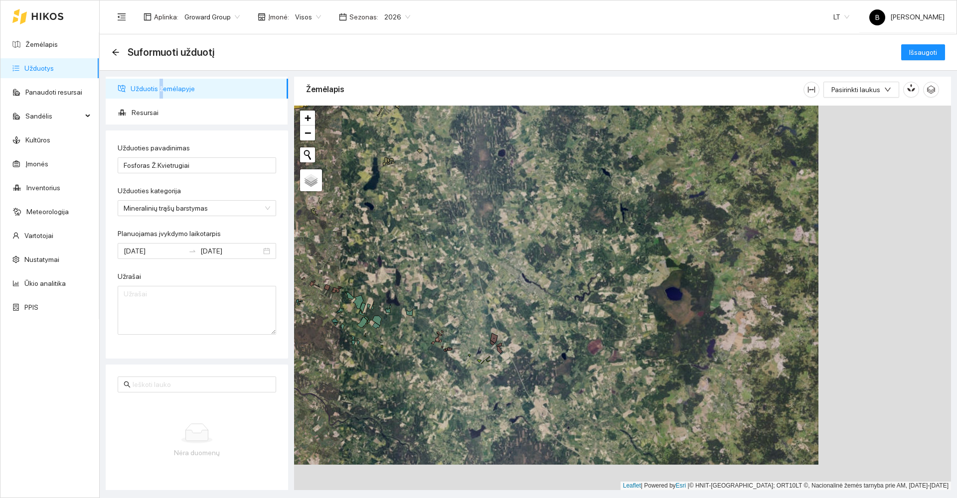
drag, startPoint x: 551, startPoint y: 394, endPoint x: 418, endPoint y: 369, distance: 135.0
click at [418, 369] on div at bounding box center [622, 298] width 657 height 385
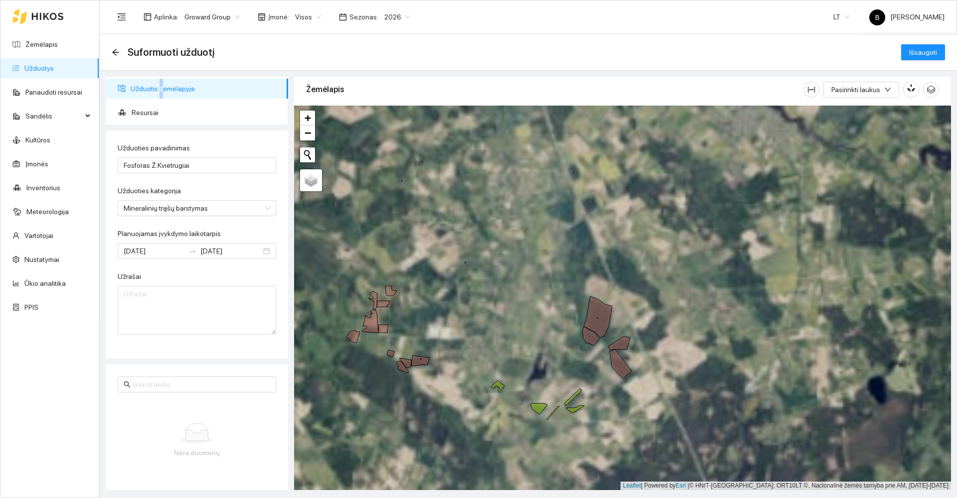
drag, startPoint x: 435, startPoint y: 291, endPoint x: 525, endPoint y: 329, distance: 97.8
click at [525, 329] on div at bounding box center [622, 298] width 657 height 385
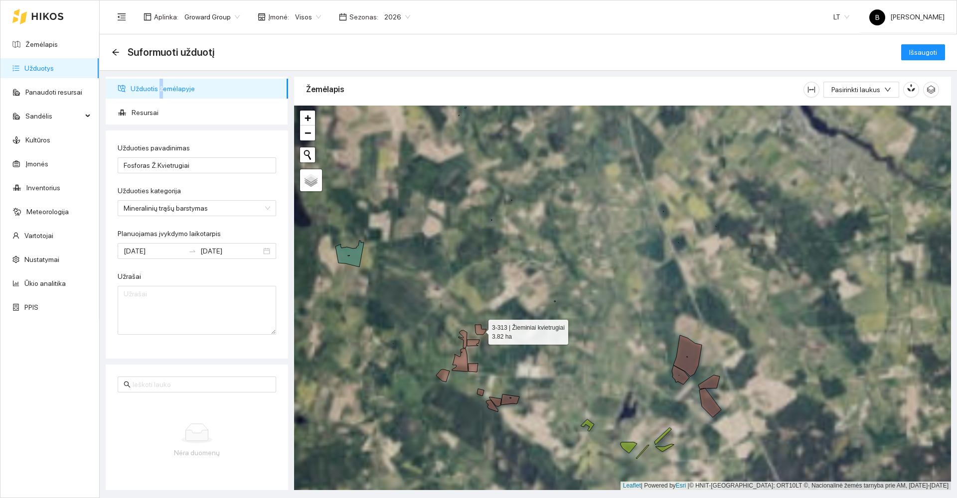
click at [477, 329] on icon at bounding box center [480, 330] width 11 height 10
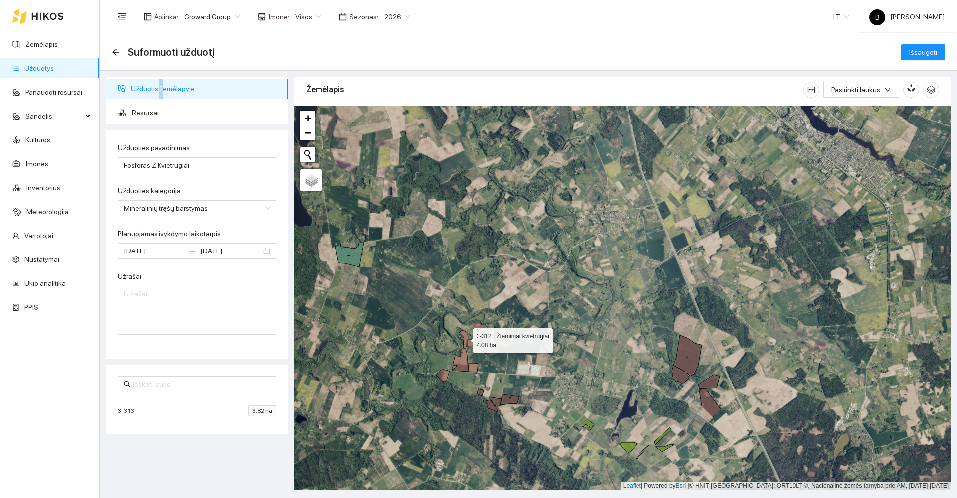
click at [464, 338] on icon at bounding box center [462, 339] width 8 height 18
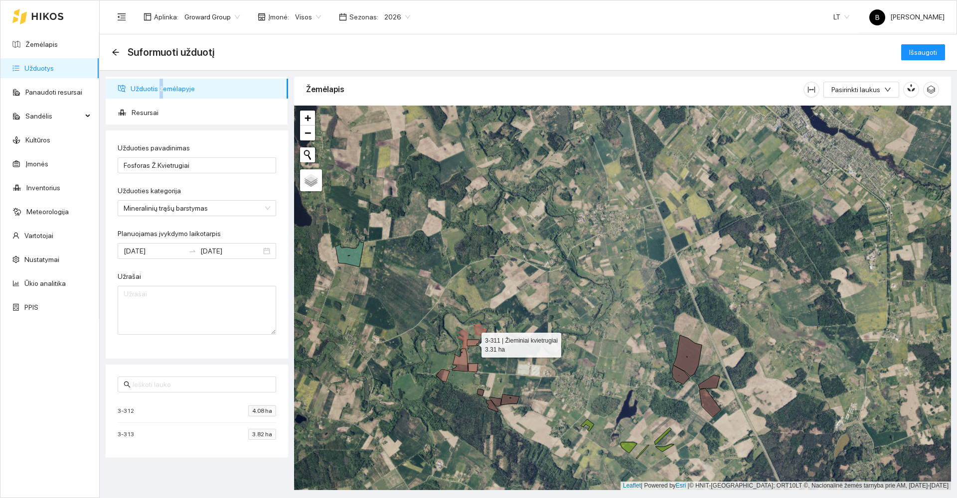
click at [472, 342] on icon at bounding box center [473, 343] width 12 height 6
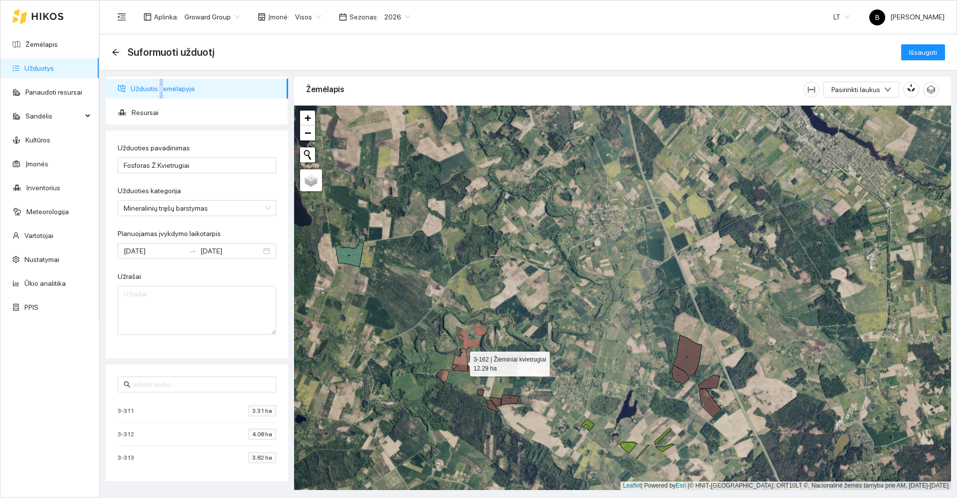
click at [463, 360] on icon at bounding box center [460, 360] width 16 height 23
click at [442, 375] on icon at bounding box center [442, 376] width 13 height 12
click at [473, 369] on icon at bounding box center [473, 368] width 10 height 8
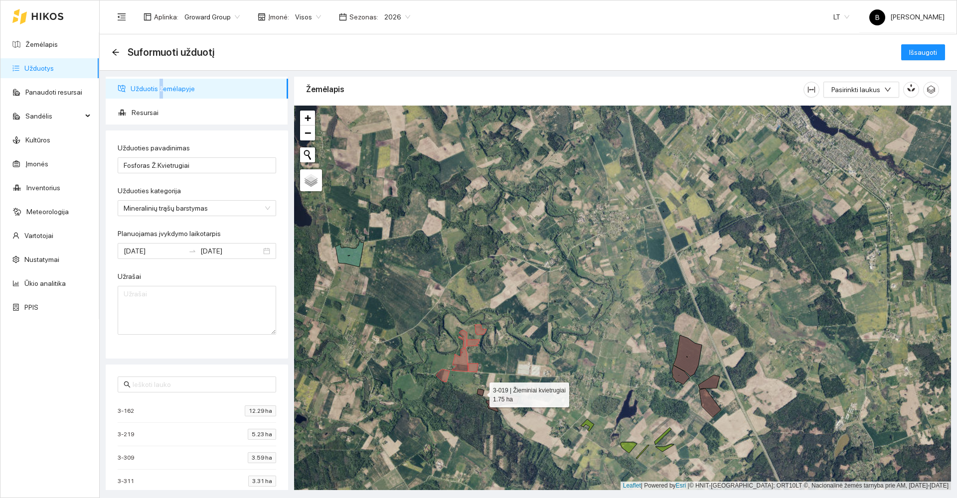
click at [482, 391] on icon at bounding box center [480, 392] width 7 height 7
click at [491, 404] on icon at bounding box center [492, 406] width 12 height 12
click at [498, 401] on icon at bounding box center [495, 401] width 12 height 9
click at [509, 400] on icon at bounding box center [510, 400] width 18 height 10
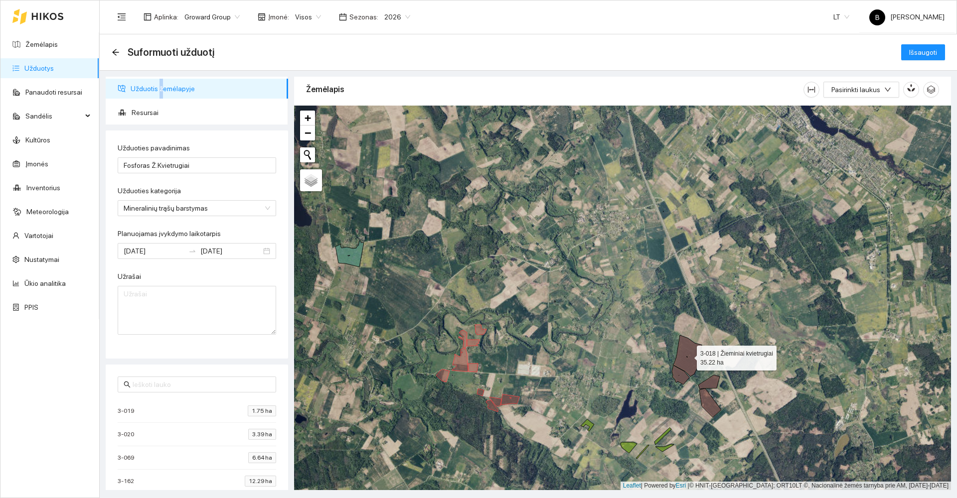
click at [693, 364] on icon at bounding box center [687, 355] width 28 height 41
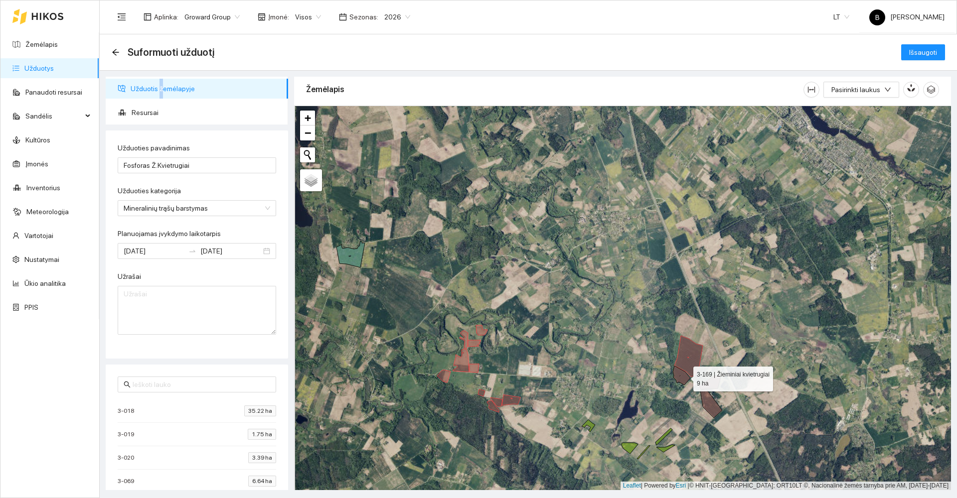
click at [683, 376] on icon at bounding box center [681, 375] width 17 height 19
click at [683, 379] on icon at bounding box center [681, 375] width 17 height 19
click at [715, 384] on icon at bounding box center [709, 383] width 21 height 14
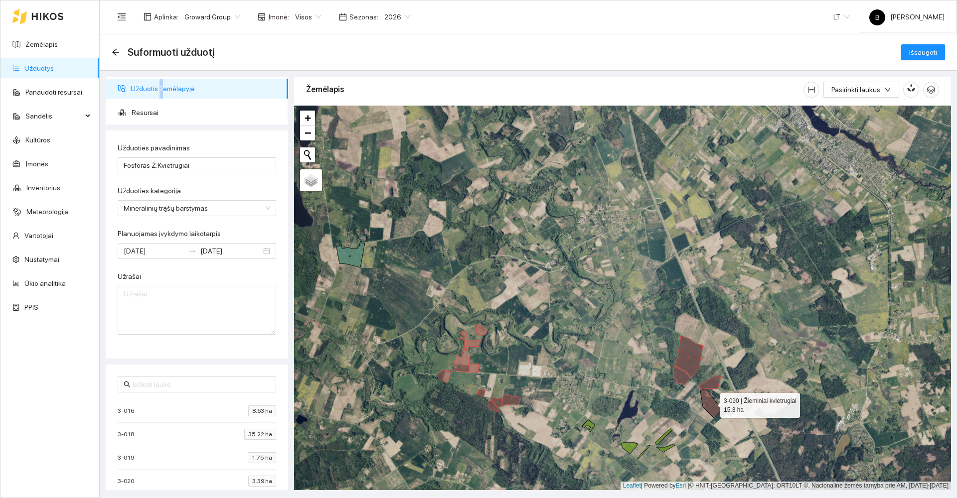
click at [711, 403] on icon at bounding box center [711, 403] width 22 height 29
click at [930, 54] on span "Išsaugoti" at bounding box center [923, 52] width 28 height 11
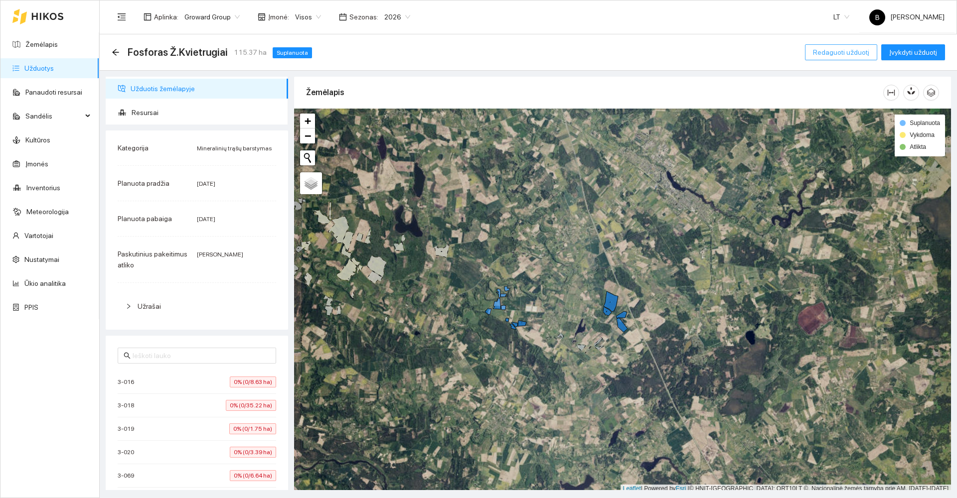
click at [846, 56] on span "Redaguoti užduotį" at bounding box center [841, 52] width 56 height 11
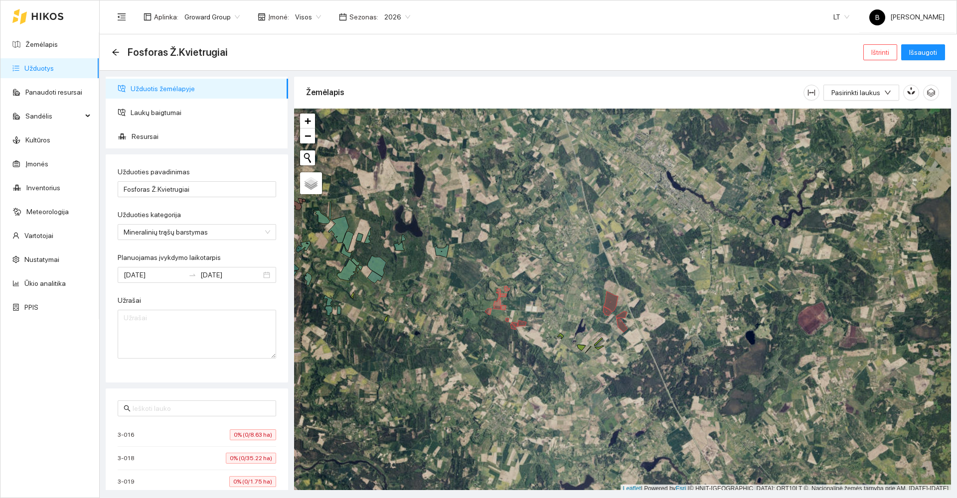
scroll to position [3, 0]
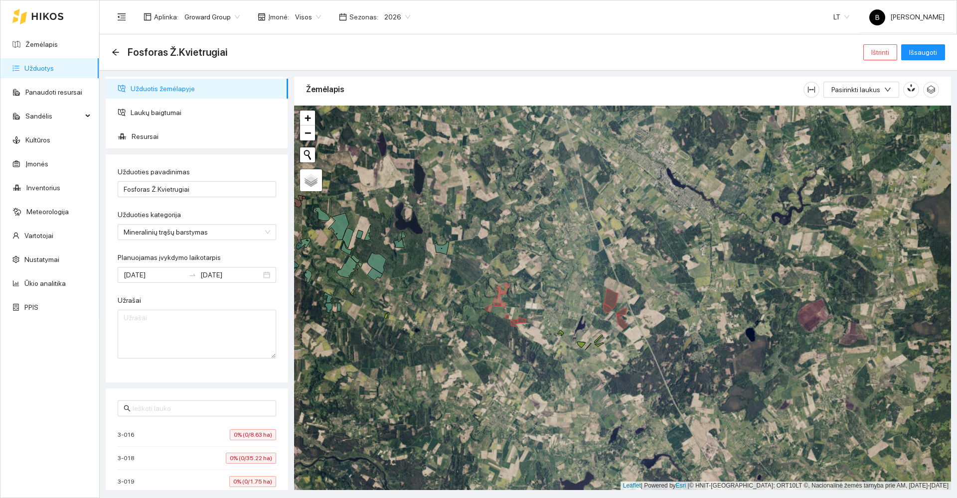
click at [620, 327] on icon at bounding box center [621, 322] width 11 height 14
click at [624, 312] on icon at bounding box center [621, 311] width 11 height 7
click at [605, 309] on icon at bounding box center [607, 308] width 8 height 9
click at [922, 51] on span "Išsaugoti" at bounding box center [923, 52] width 28 height 11
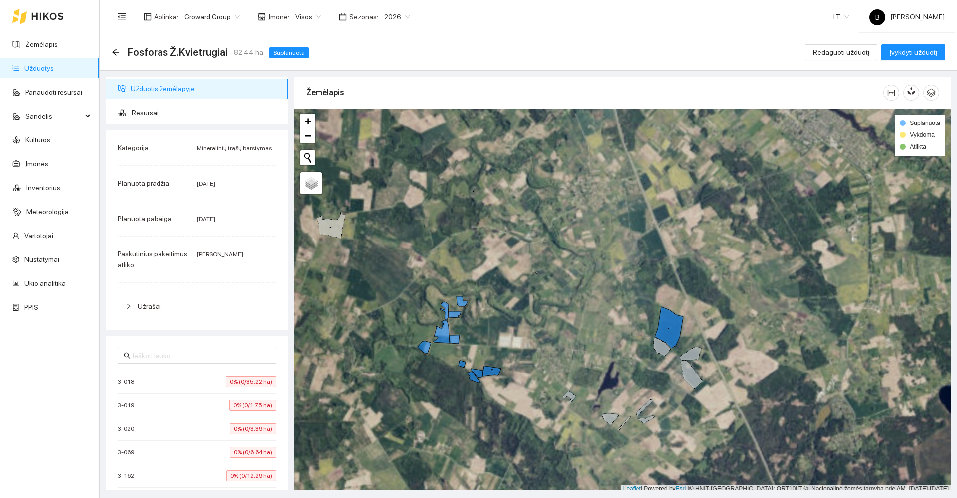
scroll to position [3, 0]
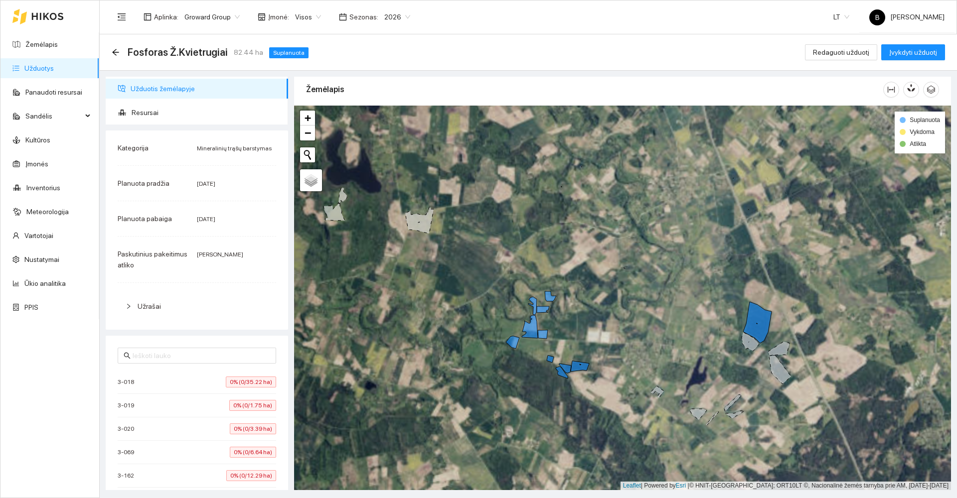
drag, startPoint x: 435, startPoint y: 392, endPoint x: 533, endPoint y: 378, distance: 99.2
click at [532, 380] on div at bounding box center [622, 298] width 657 height 385
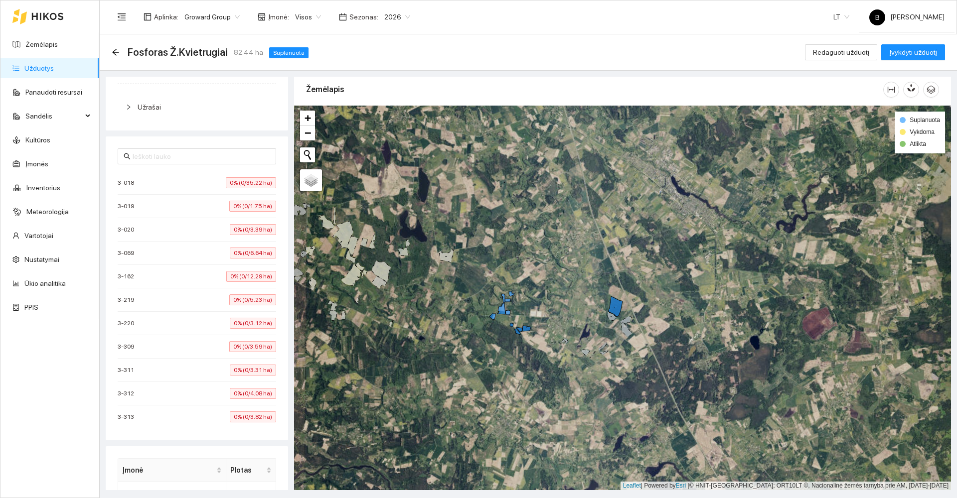
scroll to position [0, 0]
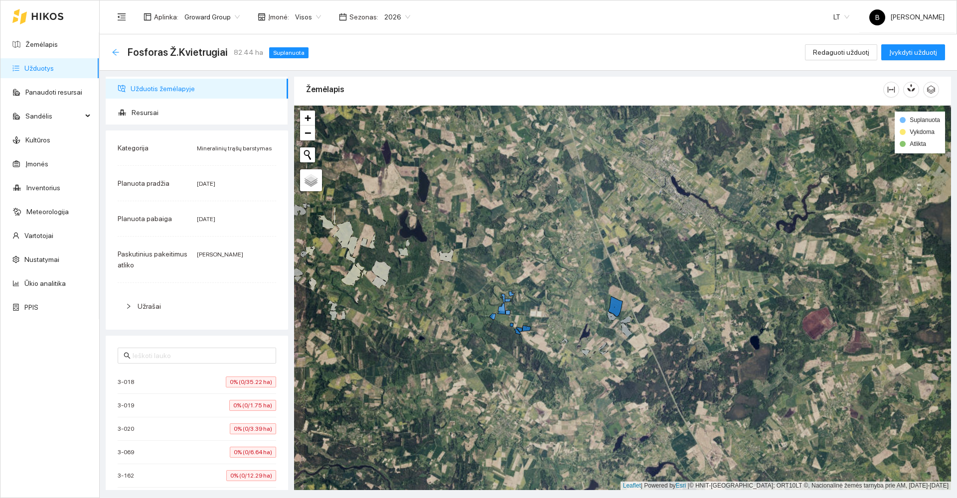
click at [115, 53] on icon "arrow-left" at bounding box center [115, 52] width 6 height 6
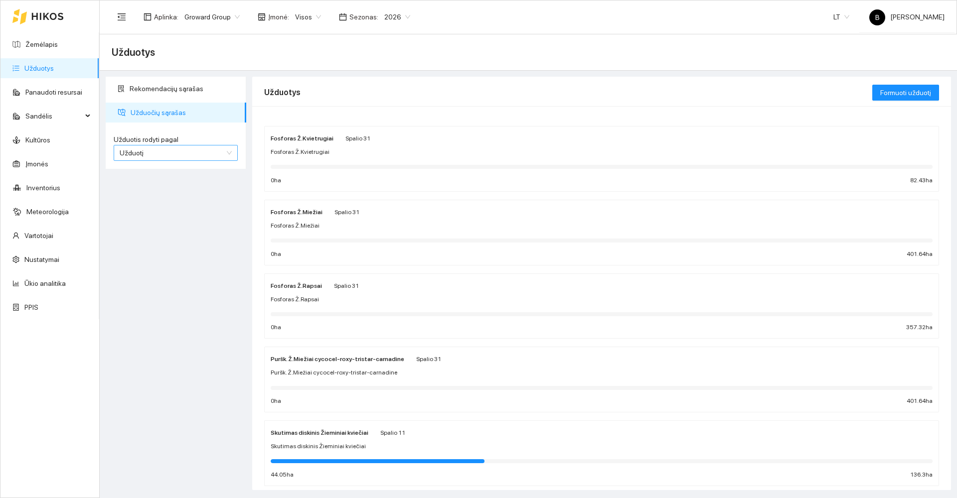
click at [214, 154] on span "Užduotį" at bounding box center [176, 153] width 112 height 15
click at [151, 189] on div "Kultūrą" at bounding box center [176, 188] width 112 height 11
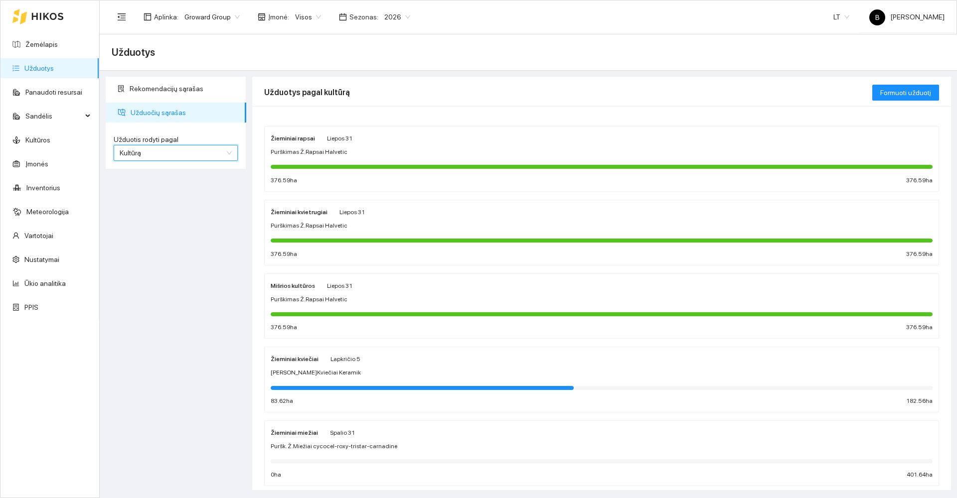
click at [166, 306] on div "Rekomendacijų sąrašas Užduočių sąrašas Užduotis rodyti pagal culture Kultūrą Už…" at bounding box center [176, 284] width 147 height 414
click at [44, 42] on link "Žemėlapis" at bounding box center [41, 44] width 32 height 8
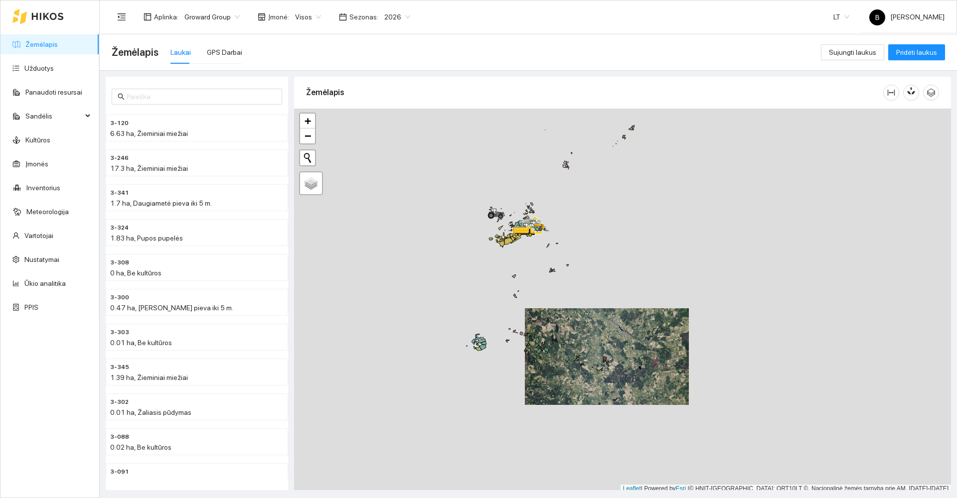
scroll to position [3, 0]
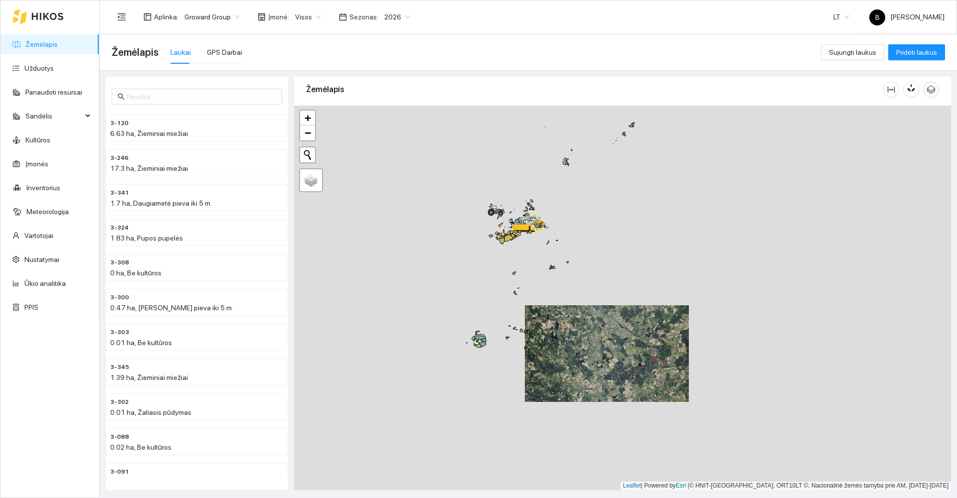
drag, startPoint x: 615, startPoint y: 210, endPoint x: 749, endPoint y: 315, distance: 170.3
click at [749, 315] on div at bounding box center [622, 298] width 657 height 385
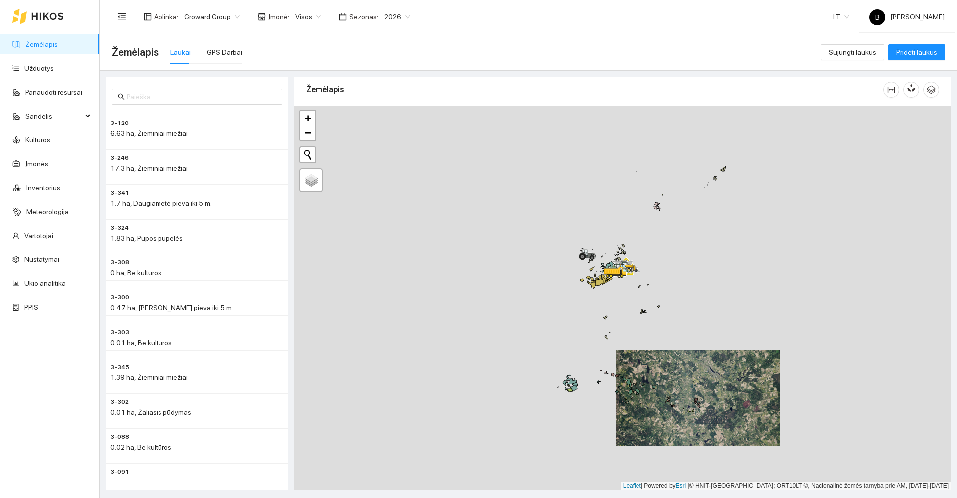
drag, startPoint x: 754, startPoint y: 334, endPoint x: 703, endPoint y: 258, distance: 91.8
click at [703, 258] on div at bounding box center [622, 298] width 657 height 385
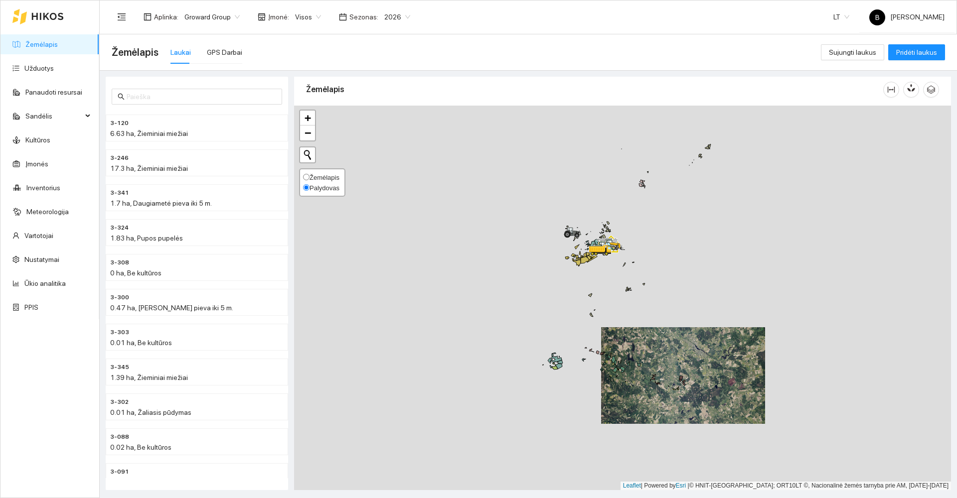
click at [310, 183] on label "Palydovas" at bounding box center [321, 188] width 36 height 10
click at [309, 184] on input "Palydovas" at bounding box center [306, 187] width 6 height 6
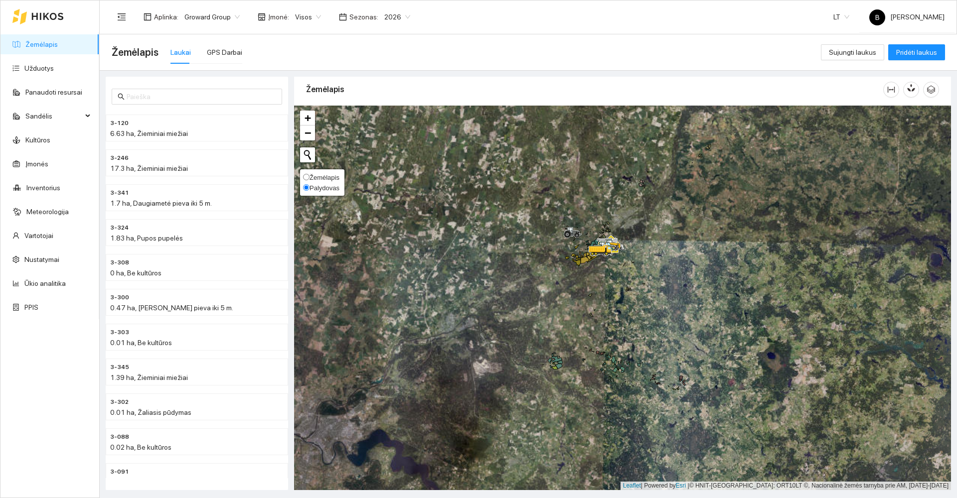
click at [311, 179] on span "Žemėlapis" at bounding box center [324, 177] width 30 height 7
click at [309, 179] on input "Žemėlapis" at bounding box center [306, 177] width 6 height 6
radio input "true"
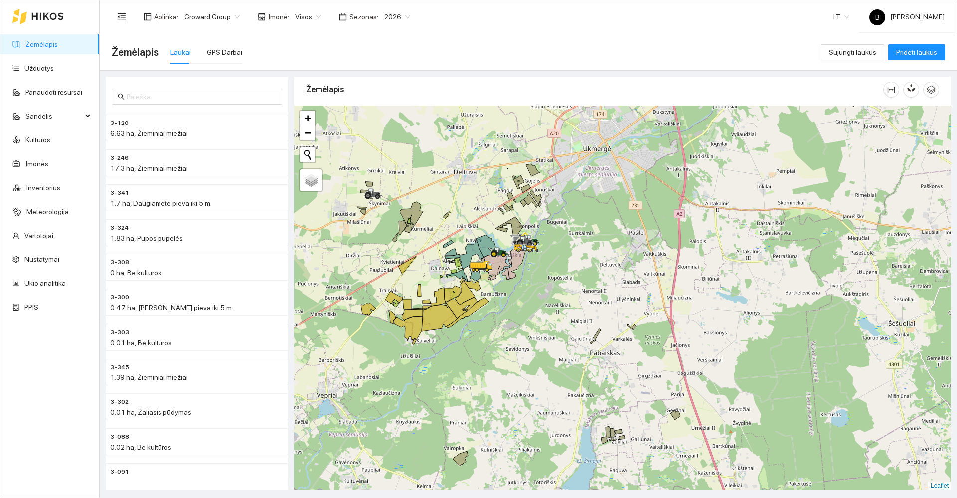
drag, startPoint x: 581, startPoint y: 261, endPoint x: 665, endPoint y: 246, distance: 86.0
click at [665, 246] on div at bounding box center [622, 298] width 657 height 385
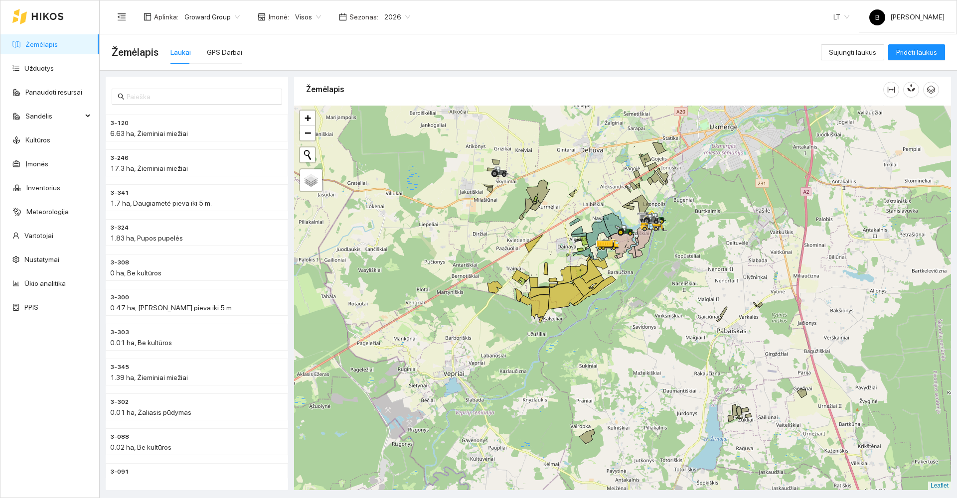
drag, startPoint x: 521, startPoint y: 349, endPoint x: 576, endPoint y: 344, distance: 55.5
click at [576, 344] on div at bounding box center [622, 298] width 657 height 385
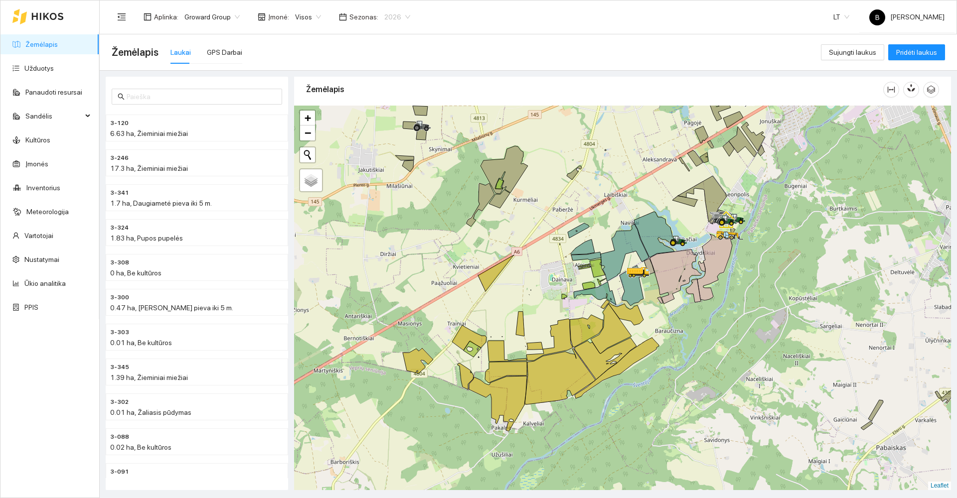
click at [400, 19] on span "2026" at bounding box center [397, 16] width 26 height 15
click at [385, 118] on div "2025" at bounding box center [390, 116] width 26 height 11
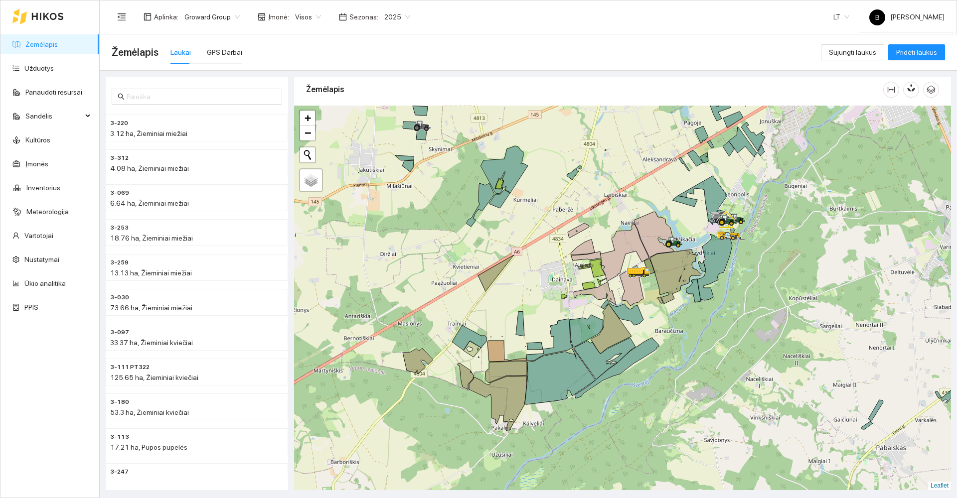
click at [388, 15] on span "2025" at bounding box center [397, 16] width 26 height 15
click at [386, 128] on div "2026" at bounding box center [390, 132] width 26 height 11
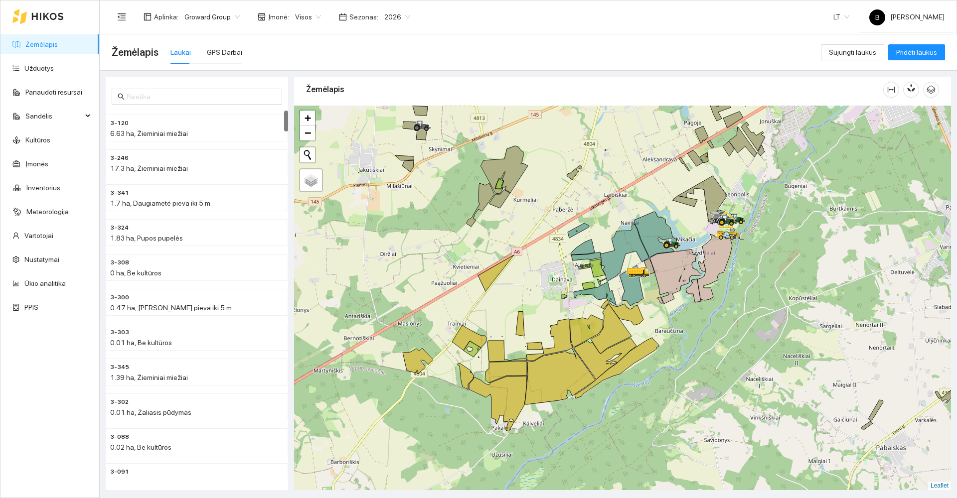
click at [520, 14] on div "Aplinka : Groward Group Įmonė : Visos Sezonas : 2026 LT B [PERSON_NAME]" at bounding box center [528, 16] width 833 height 32
click at [510, 24] on div "Aplinka : Groward Group Įmonė : Visos Sezonas : 2026 LT B [PERSON_NAME]" at bounding box center [528, 16] width 833 height 32
click at [517, 48] on div "Žemėlapis Laukai GPS Darbai" at bounding box center [466, 52] width 709 height 32
click at [67, 459] on div "Žemėlapis Užduotys Panaudoti resursai Sandėlis Kultūros Įmonės Inventorius Mete…" at bounding box center [49, 248] width 99 height 497
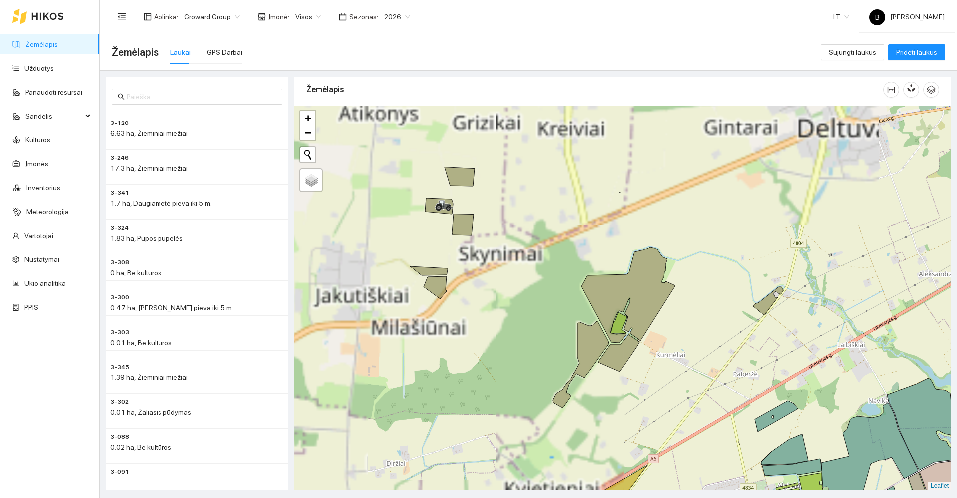
click at [591, 172] on div at bounding box center [622, 298] width 657 height 385
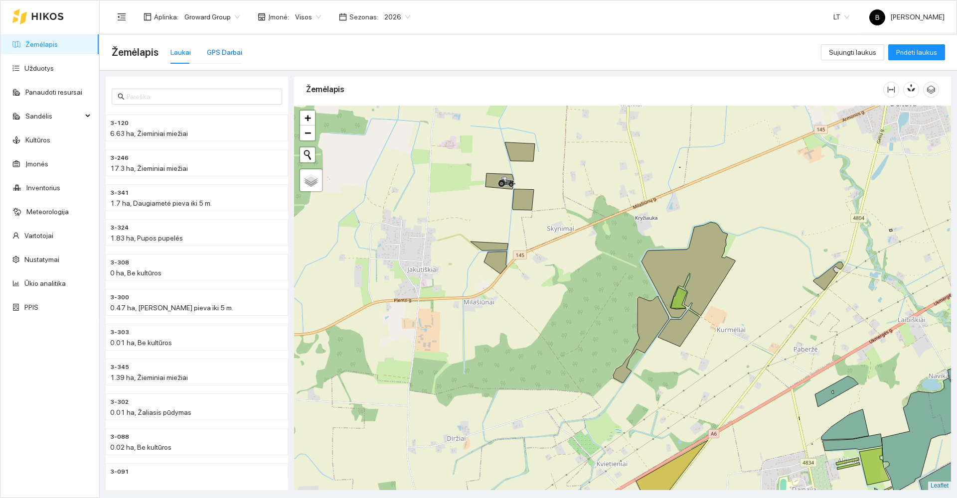
click at [217, 49] on div "GPS Darbai" at bounding box center [224, 52] width 35 height 11
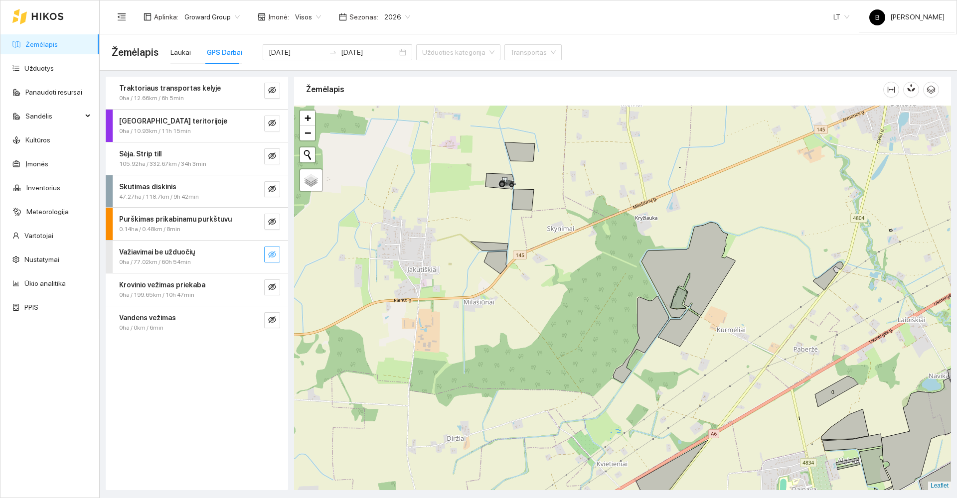
click at [271, 252] on icon "eye-invisible" at bounding box center [272, 255] width 8 height 8
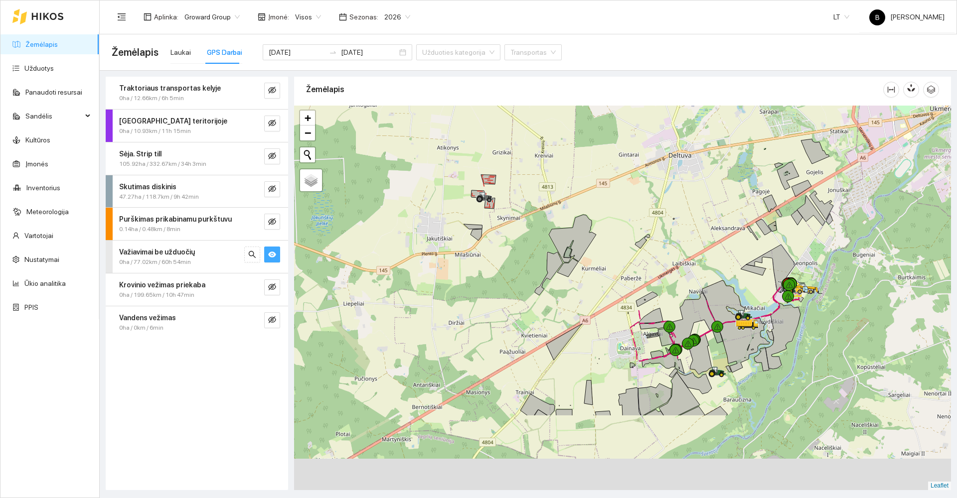
drag, startPoint x: 409, startPoint y: 449, endPoint x: 416, endPoint y: 271, distance: 178.0
click at [416, 271] on div at bounding box center [622, 298] width 657 height 385
